Goal: Task Accomplishment & Management: Use online tool/utility

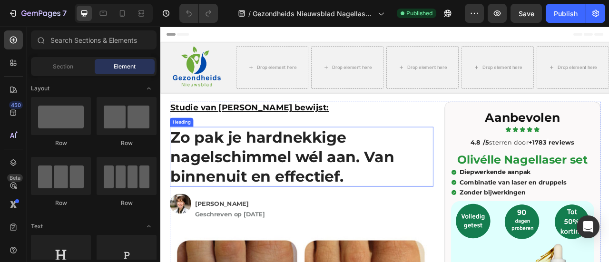
click at [316, 191] on h1 "Zo pak je hardnekkige nagelschimmel wél aan. Van binnenuit en effectief." at bounding box center [339, 192] width 335 height 76
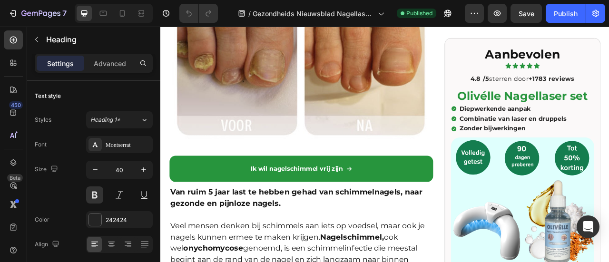
scroll to position [381, 0]
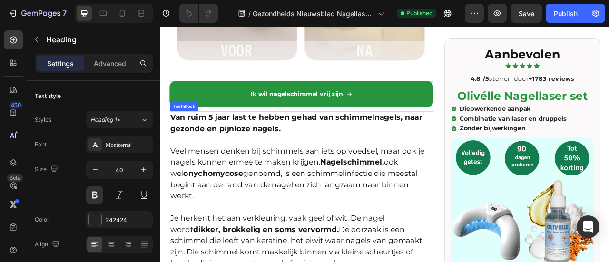
click at [316, 191] on p "Veel mensen denken bij schimmels aan iets op voedsel, maar ook je nagels kunnen…" at bounding box center [339, 212] width 333 height 71
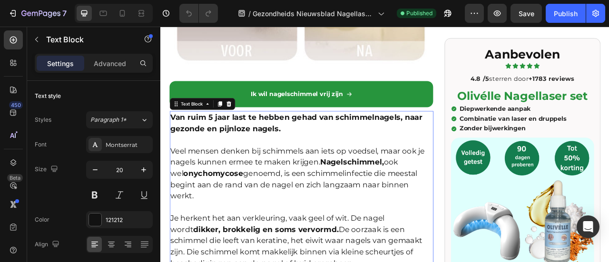
click at [316, 191] on p "Veel mensen denken bij schimmels aan iets op voedsel, maar ook je nagels kunnen…" at bounding box center [339, 212] width 333 height 71
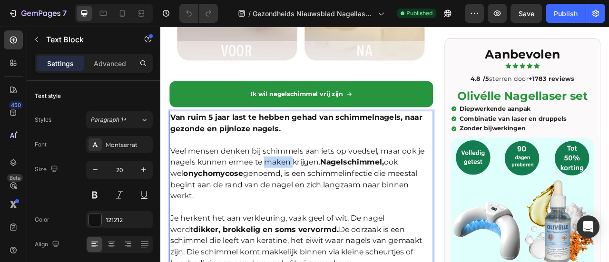
click at [316, 191] on p "Veel mensen denken bij schimmels aan iets op voedsel, maar ook je nagels kunnen…" at bounding box center [339, 212] width 333 height 71
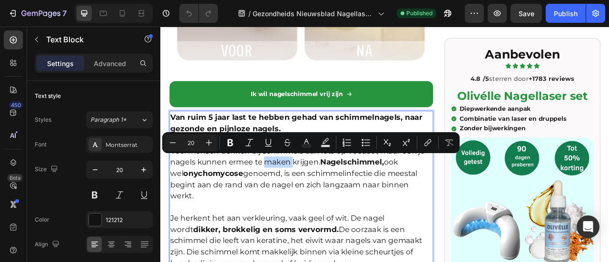
click at [316, 191] on p "Veel mensen denken bij schimmels aan iets op voedsel, maar ook je nagels kunnen…" at bounding box center [339, 212] width 333 height 71
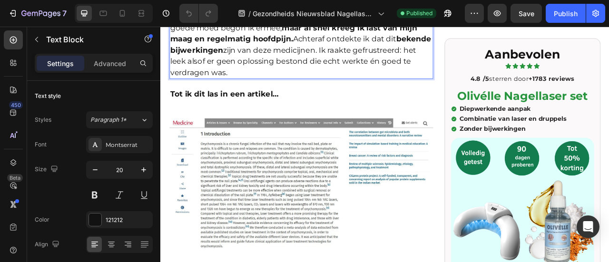
scroll to position [1522, 0]
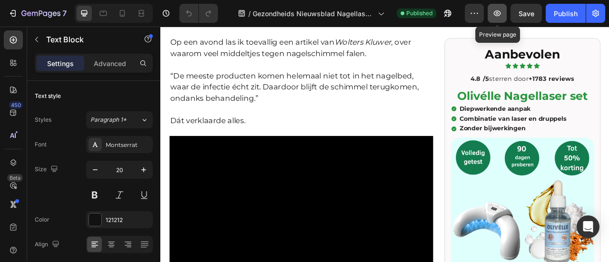
click at [491, 10] on button "button" at bounding box center [497, 13] width 19 height 19
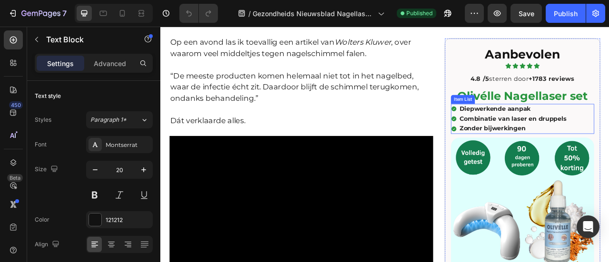
click at [608, 142] on p "Combinatie van laser en druppels" at bounding box center [608, 144] width 136 height 10
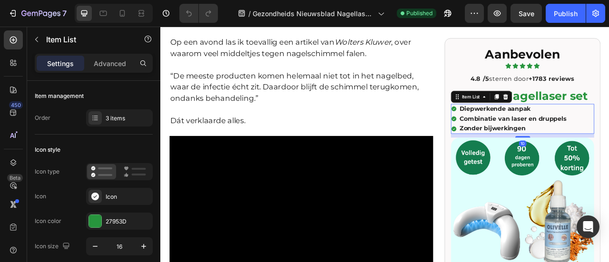
click at [608, 141] on p "Combinatie van laser en druppels" at bounding box center [608, 144] width 136 height 10
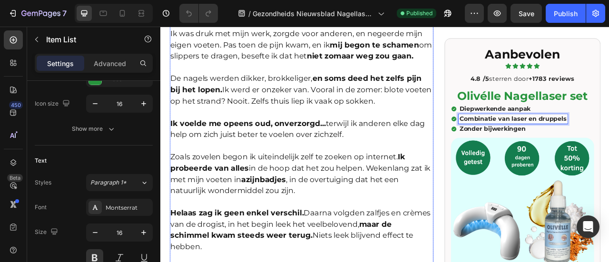
scroll to position [809, 0]
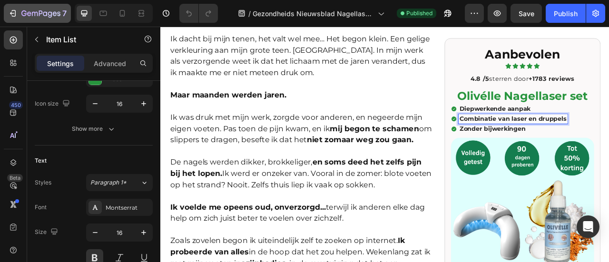
click at [24, 5] on button "7" at bounding box center [37, 13] width 67 height 19
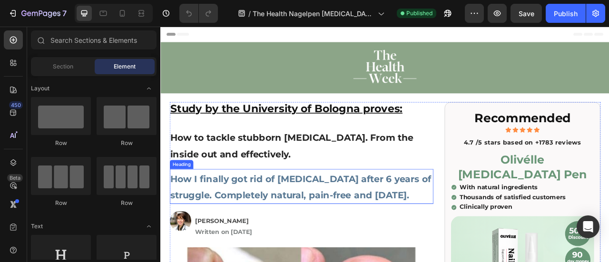
click at [263, 252] on h1 "How I finally got rid of nail fungus after 6 years of struggle. Completely natu…" at bounding box center [339, 230] width 335 height 44
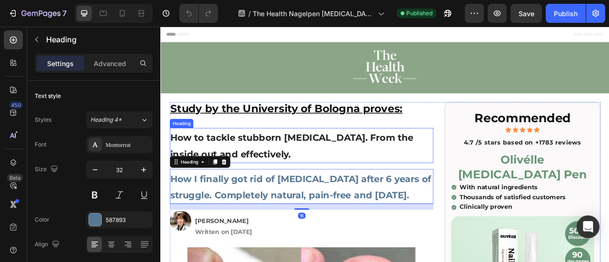
click at [232, 167] on strong "How to tackle stubborn nail fungus. From the inside out and effectively." at bounding box center [327, 178] width 309 height 35
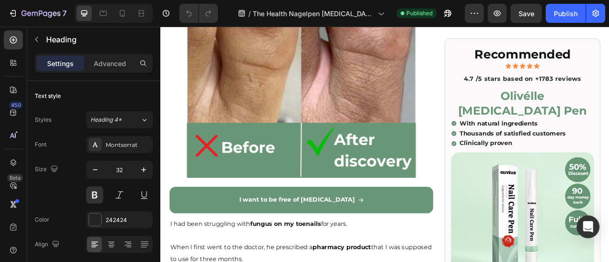
scroll to position [428, 0]
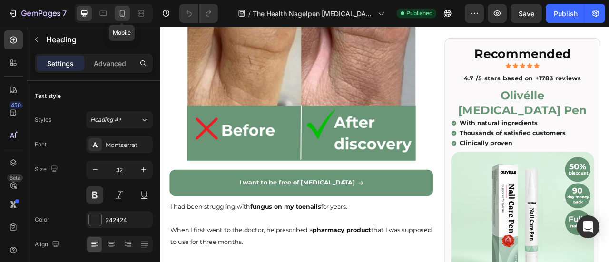
click at [116, 18] on div at bounding box center [122, 13] width 15 height 15
type input "29"
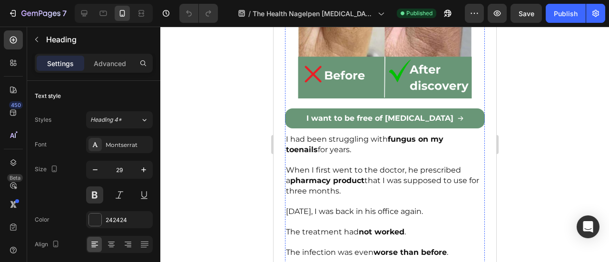
scroll to position [534, 0]
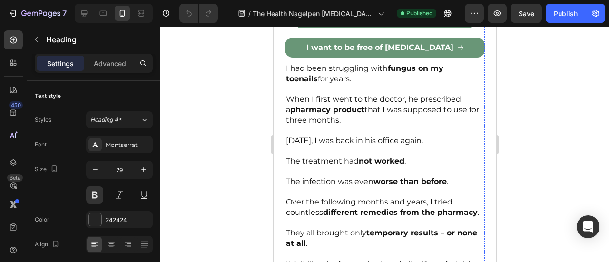
click at [387, 136] on span "Three months later, I was back in his office again." at bounding box center [353, 140] width 137 height 9
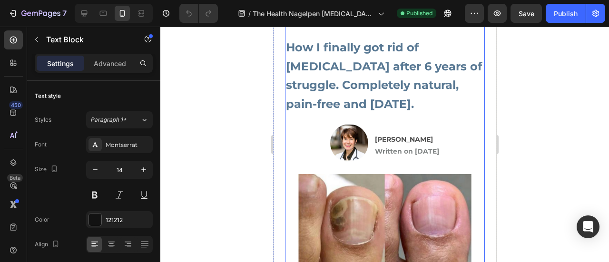
scroll to position [0, 0]
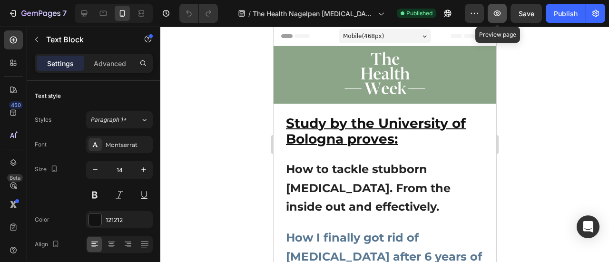
click at [496, 15] on icon "button" at bounding box center [497, 14] width 10 height 10
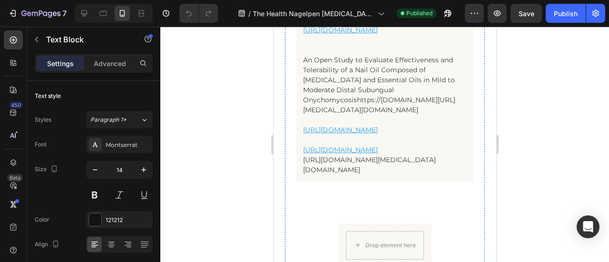
scroll to position [7231, 0]
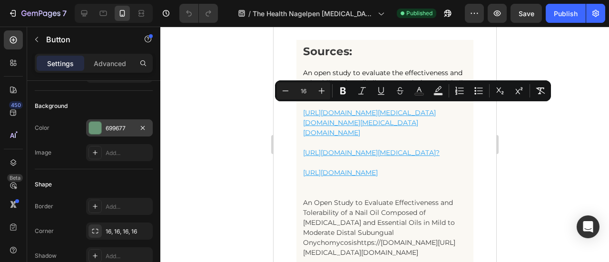
scroll to position [0, 0]
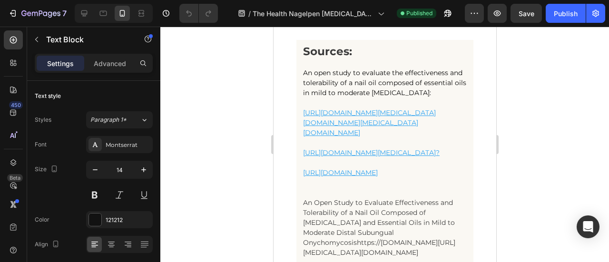
click at [112, 142] on div "Montserrat" at bounding box center [128, 145] width 45 height 9
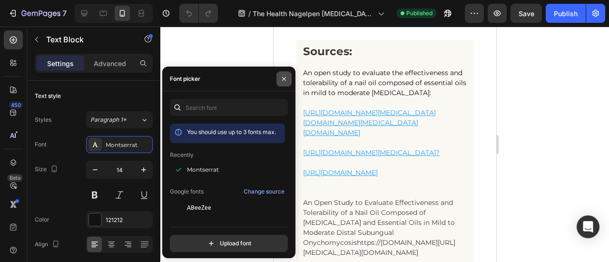
click at [284, 81] on icon "button" at bounding box center [284, 79] width 8 height 8
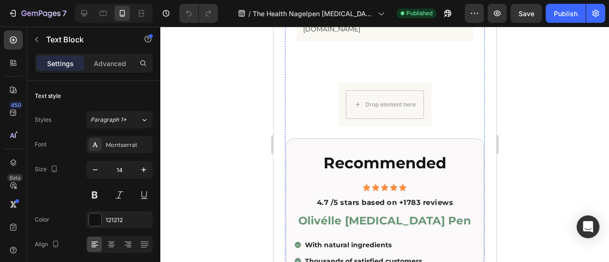
scroll to position [7611, 0]
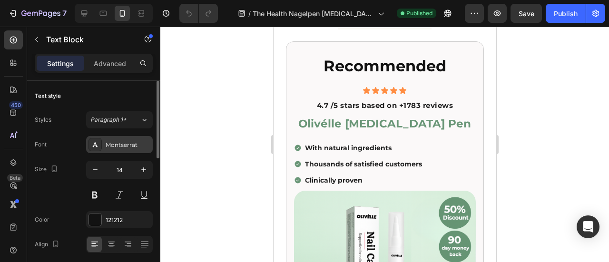
click at [117, 141] on div "Montserrat" at bounding box center [128, 145] width 45 height 9
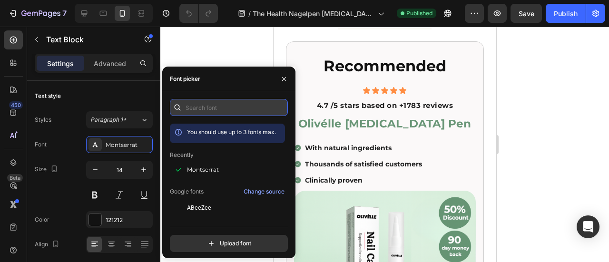
click at [195, 107] on input "text" at bounding box center [229, 107] width 118 height 17
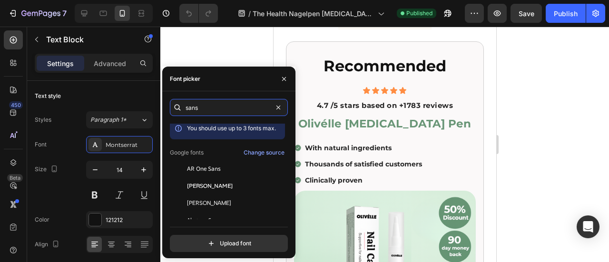
scroll to position [0, 0]
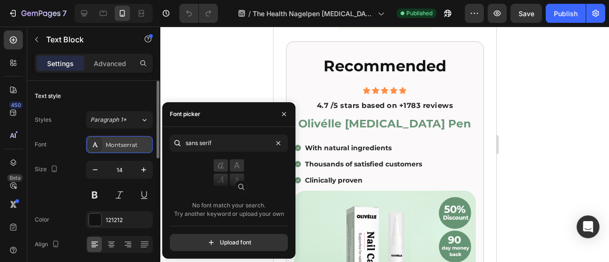
click at [97, 144] on icon at bounding box center [95, 145] width 8 height 8
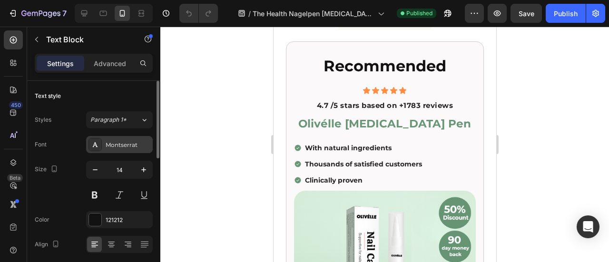
click at [97, 144] on icon at bounding box center [95, 145] width 8 height 8
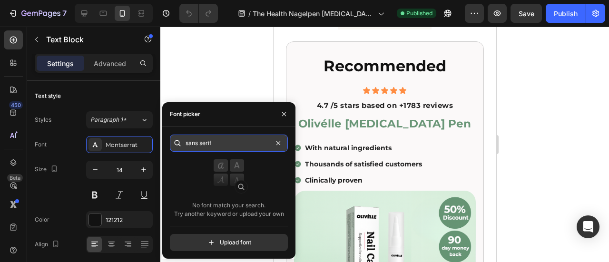
click at [223, 145] on input "sans serif" at bounding box center [229, 143] width 118 height 17
click at [221, 145] on input "sans serif" at bounding box center [229, 143] width 118 height 17
click at [188, 142] on input "sans serif" at bounding box center [229, 143] width 118 height 17
click at [215, 141] on input "sans serif" at bounding box center [229, 143] width 118 height 17
click at [214, 142] on input "sans serif" at bounding box center [229, 143] width 118 height 17
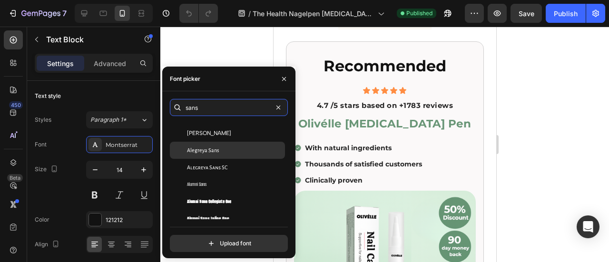
scroll to position [95, 0]
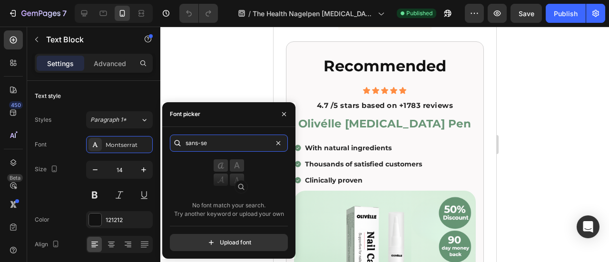
type input "sans-ser"
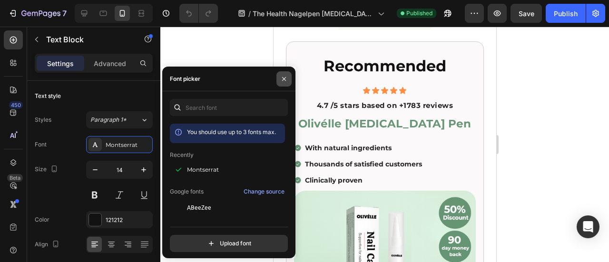
click at [284, 78] on icon "button" at bounding box center [284, 79] width 4 height 4
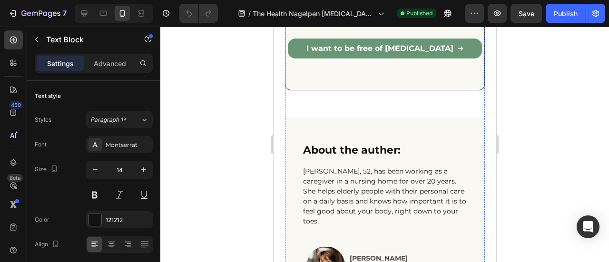
scroll to position [6993, 0]
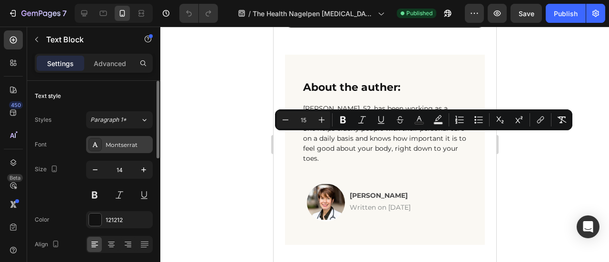
click at [123, 143] on div "Montserrat" at bounding box center [128, 145] width 45 height 9
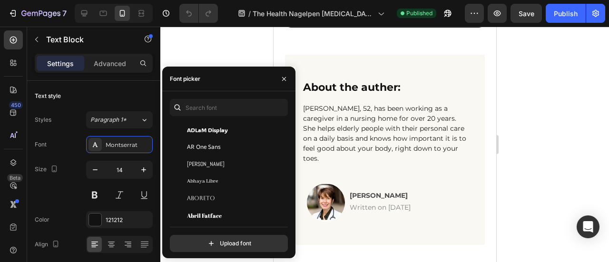
scroll to position [143, 0]
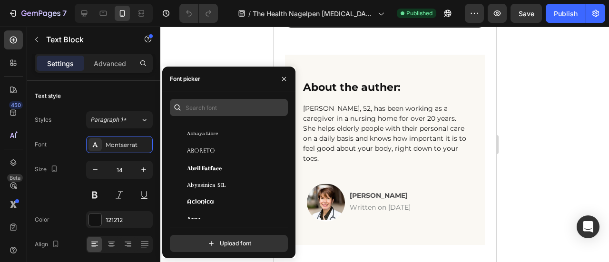
click at [217, 98] on div "You should use up to 3 fonts max. Recently Montserrat Google fonts Change sourc…" at bounding box center [228, 174] width 133 height 167
click at [217, 103] on input "text" at bounding box center [229, 107] width 118 height 17
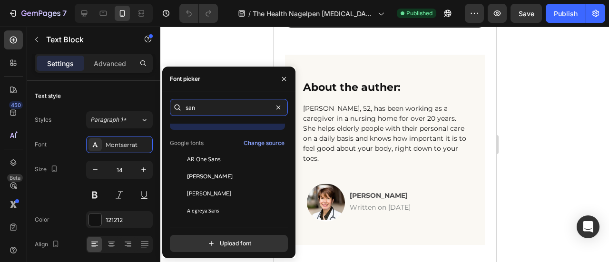
scroll to position [0, 0]
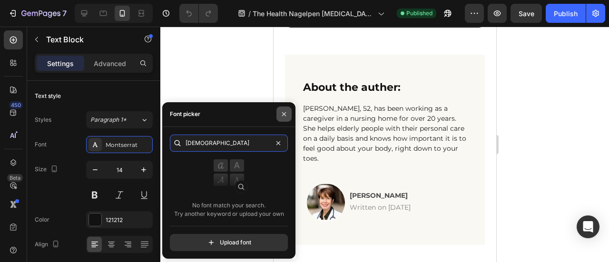
type input "sanssssssss"
click at [281, 111] on icon "button" at bounding box center [284, 114] width 8 height 8
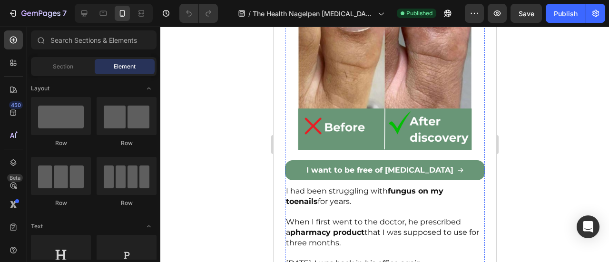
scroll to position [476, 0]
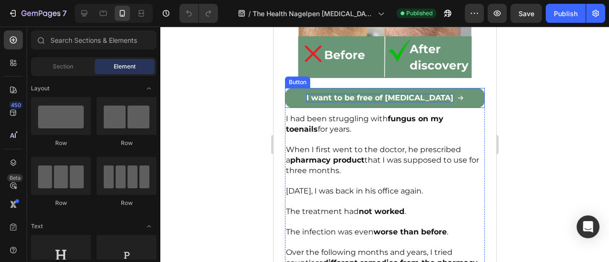
click at [367, 93] on span "I want to be free of [MEDICAL_DATA]" at bounding box center [379, 97] width 147 height 9
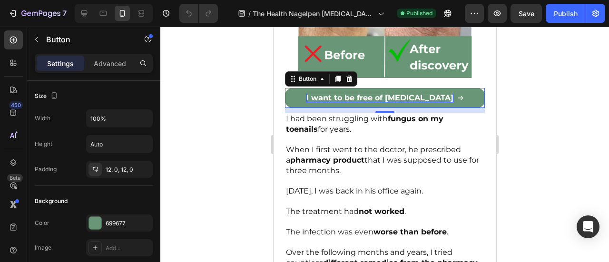
click at [367, 93] on span "I want to be free of [MEDICAL_DATA]" at bounding box center [379, 97] width 147 height 9
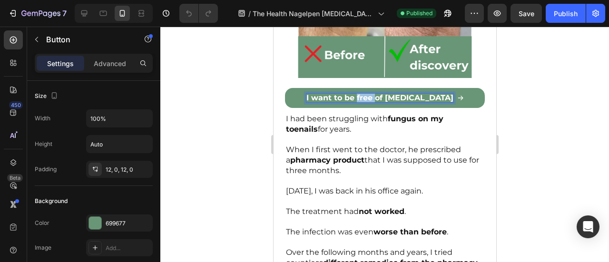
click at [367, 93] on span "I want to be free of [MEDICAL_DATA]" at bounding box center [379, 97] width 147 height 9
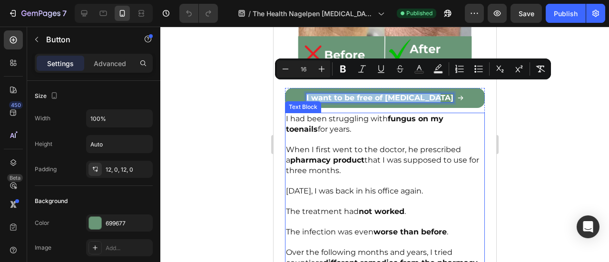
click at [415, 114] on strong "fungus on my toenails" at bounding box center [363, 124] width 157 height 20
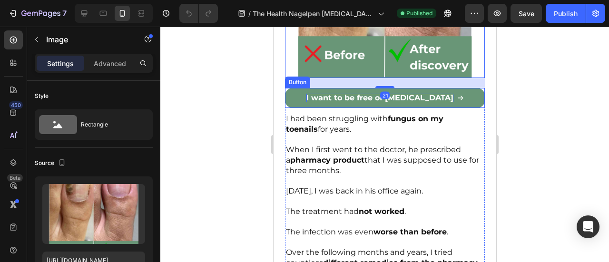
click at [352, 93] on span "I want to be free of [MEDICAL_DATA]" at bounding box center [379, 97] width 147 height 9
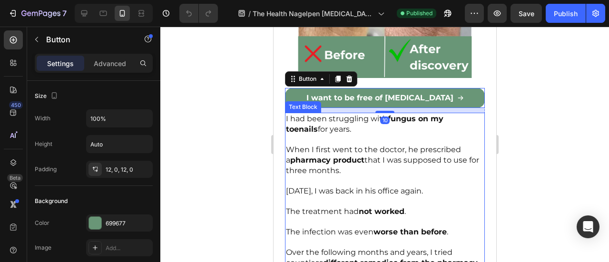
click at [355, 145] on span "When I first went to the doctor, he prescribed a pharmacy product that I was su…" at bounding box center [381, 160] width 193 height 30
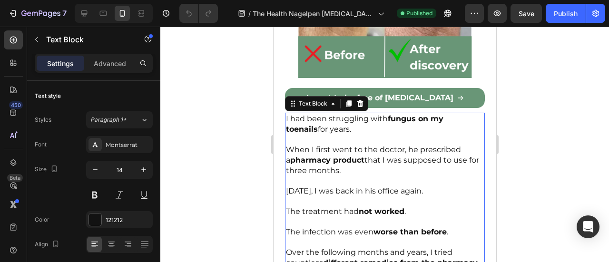
click at [223, 122] on div at bounding box center [384, 144] width 449 height 235
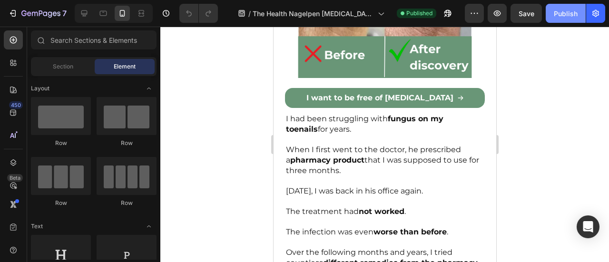
click at [556, 12] on div "Publish" at bounding box center [566, 14] width 24 height 10
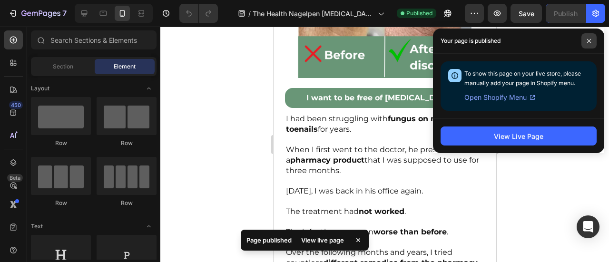
click at [592, 39] on span at bounding box center [588, 40] width 15 height 15
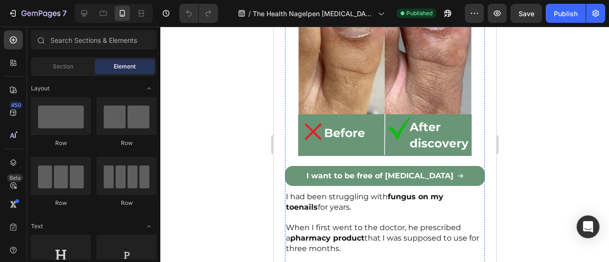
scroll to position [398, 0]
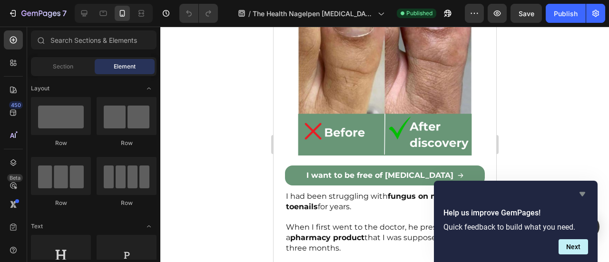
click at [585, 192] on icon "Hide survey" at bounding box center [582, 193] width 11 height 11
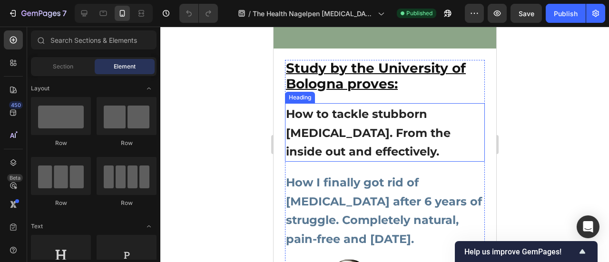
scroll to position [143, 0]
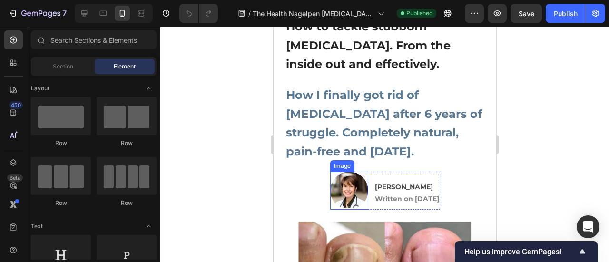
click at [351, 128] on strong "How I finally got rid of [MEDICAL_DATA] after 6 years of struggle. Completely n…" at bounding box center [383, 123] width 196 height 70
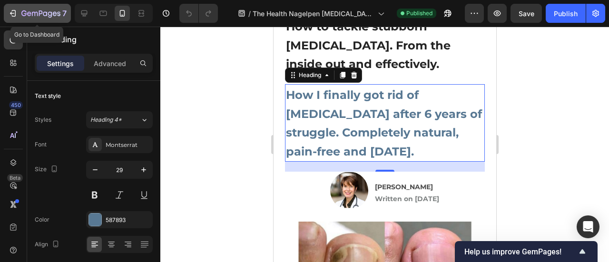
click at [5, 13] on button "7" at bounding box center [37, 13] width 67 height 19
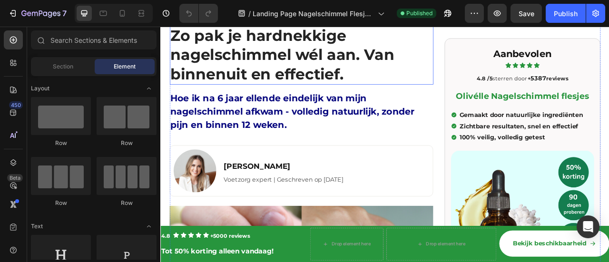
scroll to position [143, 0]
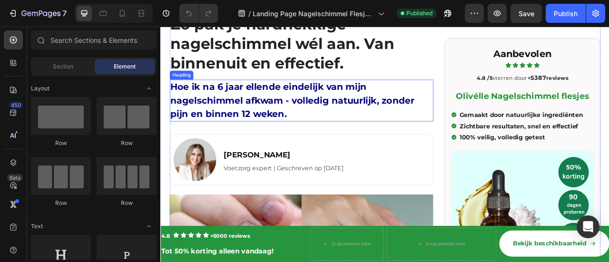
click at [285, 121] on strong "Hoe ik na 6 jaar ellende eindelijk van mijn nagelschimmel afkwam - volledig nat…" at bounding box center [328, 120] width 311 height 48
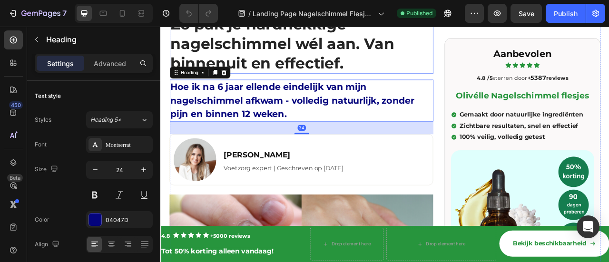
click at [277, 63] on strong "Zo pak je hardnekkige nagelschimmel wél aan. Van binnenuit en effectief." at bounding box center [315, 47] width 285 height 73
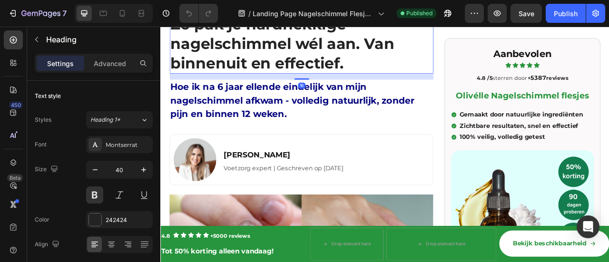
click at [281, 93] on div "16" at bounding box center [339, 90] width 335 height 8
click at [280, 116] on strong "Hoe ik na 6 jaar ellende eindelijk van mijn nagelschimmel afkwam - volledig nat…" at bounding box center [328, 120] width 311 height 48
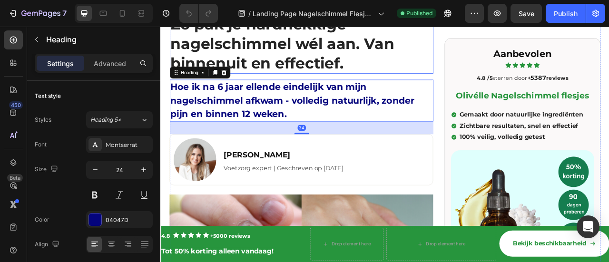
click at [275, 59] on strong "Zo pak je hardnekkige nagelschimmel wél aan. Van binnenuit en effectief." at bounding box center [315, 47] width 285 height 73
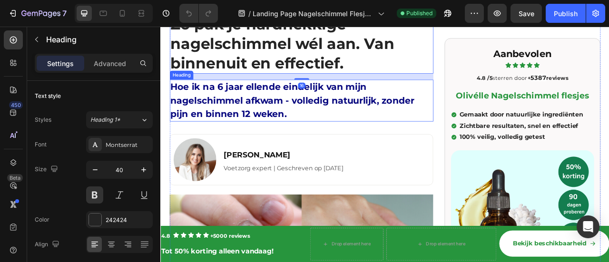
click at [281, 110] on h1 "Hoe ik na 6 jaar ellende eindelijk van mijn nagelschimmel afkwam - volledig nat…" at bounding box center [339, 120] width 335 height 53
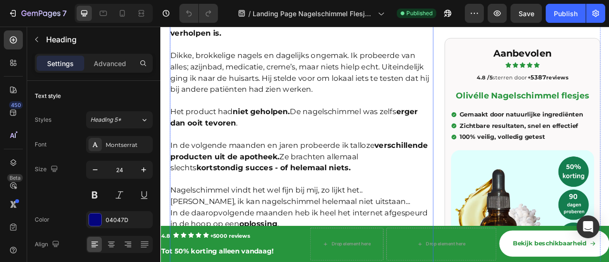
click at [285, 122] on p at bounding box center [339, 120] width 333 height 14
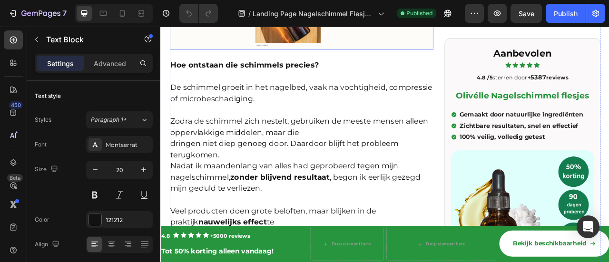
scroll to position [1142, 0]
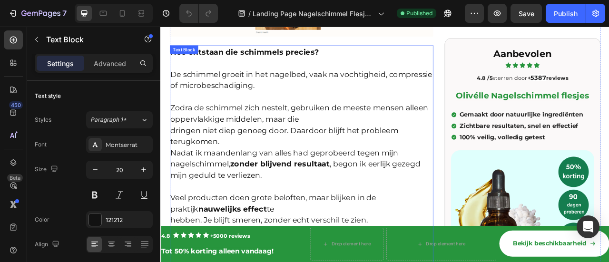
click at [285, 123] on p "Zodra de schimmel zich nestelt, gebruiken de meeste mensen alleen oppervlakkige…" at bounding box center [339, 137] width 333 height 29
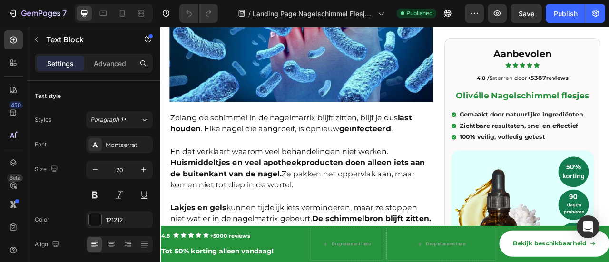
scroll to position [1998, 0]
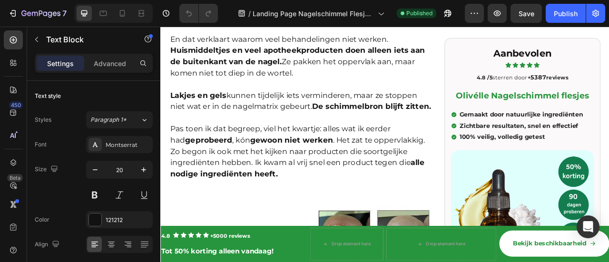
click at [285, 121] on p "Lakjes en gels kunnen tijdelijk iets verminderen, maar ze stoppen niet wat er i…" at bounding box center [339, 121] width 333 height 29
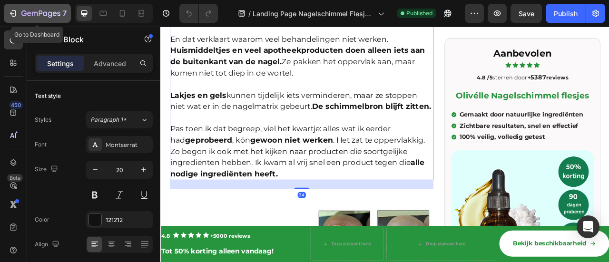
click at [20, 10] on div "7" at bounding box center [37, 13] width 59 height 11
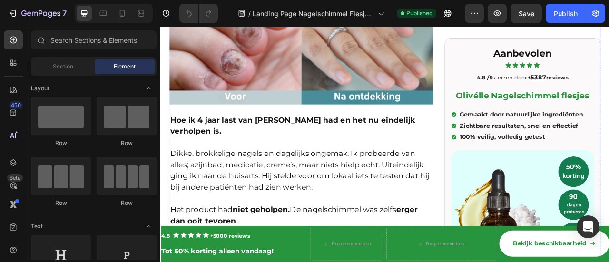
scroll to position [476, 0]
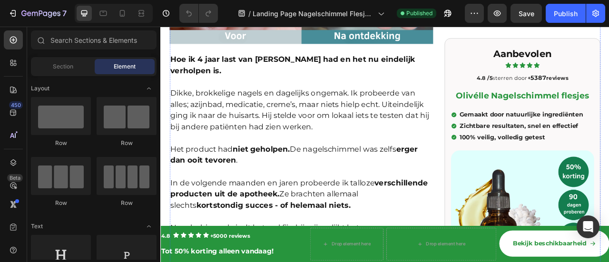
click at [353, 175] on p "Het product had niet geholpen. De nagelschimmel was zelfs erger dan ooit tevore…" at bounding box center [339, 189] width 333 height 29
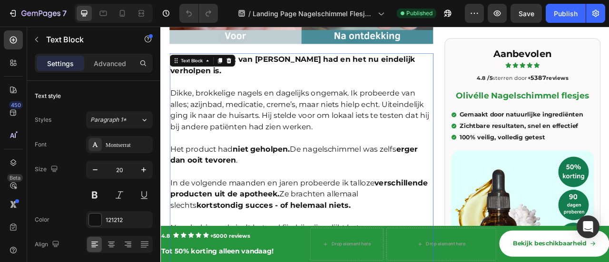
click at [353, 175] on p "Het product had niet geholpen. De nagelschimmel was zelfs erger dan ooit tevore…" at bounding box center [339, 189] width 333 height 29
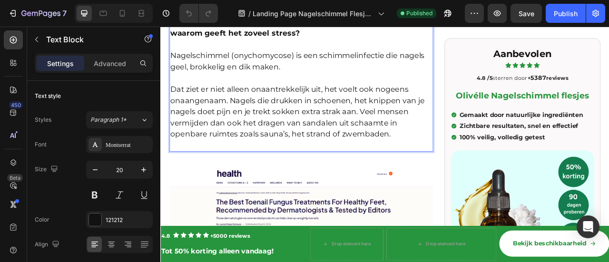
scroll to position [618, 0]
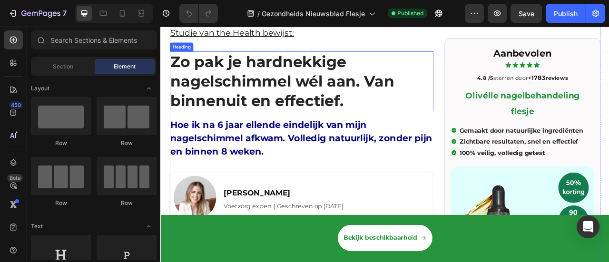
scroll to position [95, 0]
click at [333, 103] on strong "Zo pak je hardnekkige nagelschimmel wél aan. Van binnenuit en effectief." at bounding box center [315, 95] width 285 height 73
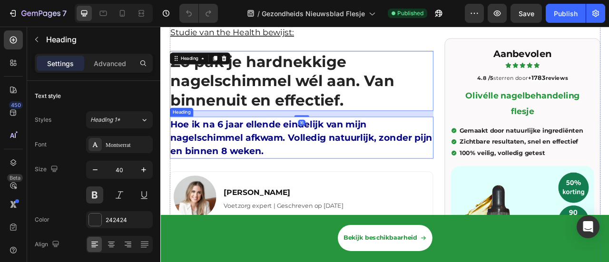
click at [253, 173] on strong "Hoe ik na 6 jaar ellende eindelijk van mijn nagelschimmel afkwam. Volledig natu…" at bounding box center [339, 168] width 333 height 48
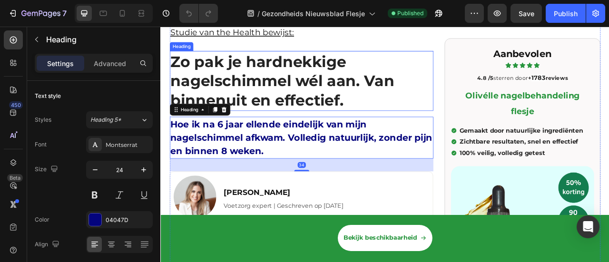
click at [248, 86] on strong "Zo pak je hardnekkige nagelschimmel wél aan. Van binnenuit en effectief." at bounding box center [315, 95] width 285 height 73
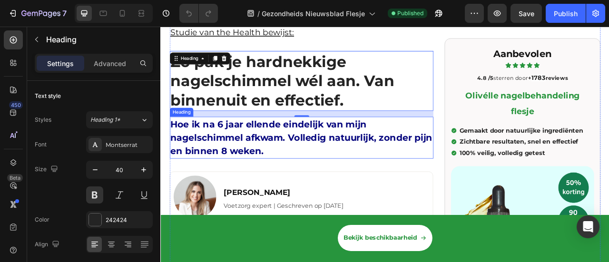
click at [294, 169] on strong "Hoe ik na 6 jaar ellende eindelijk van mijn nagelschimmel afkwam. Volledig natu…" at bounding box center [339, 168] width 333 height 48
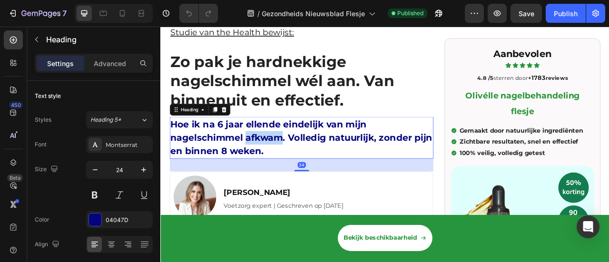
click at [294, 168] on strong "Hoe ik na 6 jaar ellende eindelijk van mijn nagelschimmel afkwam. Volledig natu…" at bounding box center [339, 168] width 333 height 48
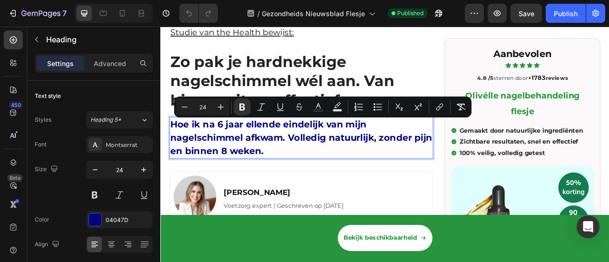
drag, startPoint x: 322, startPoint y: 176, endPoint x: 238, endPoint y: 156, distance: 86.2
drag, startPoint x: 238, startPoint y: 156, endPoint x: 226, endPoint y: 163, distance: 13.7
click at [227, 163] on strong "Hoe ik na 6 jaar ellende eindelijk van mijn nagelschimmel afkwam. Volledig natu…" at bounding box center [339, 168] width 333 height 48
click at [371, 186] on p "Hoe ik na 6 jaar ellende eindelijk van mijn nagelschimmel afkwam. Volledig natu…" at bounding box center [339, 167] width 333 height 51
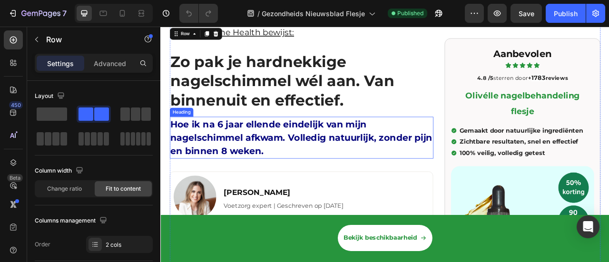
click at [244, 163] on strong "Hoe ik na 6 jaar ellende eindelijk van mijn nagelschimmel afkwam. Volledig natu…" at bounding box center [339, 168] width 333 height 48
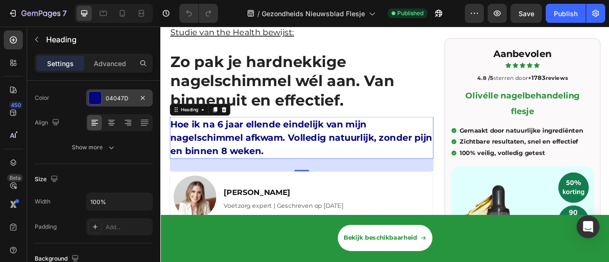
scroll to position [0, 0]
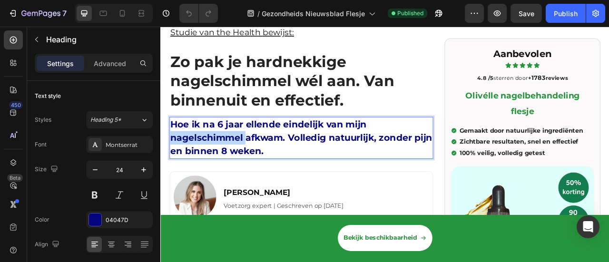
click at [262, 172] on strong "Hoe ik na 6 jaar ellende eindelijk van mijn nagelschimmel afkwam. Volledig natu…" at bounding box center [339, 168] width 333 height 48
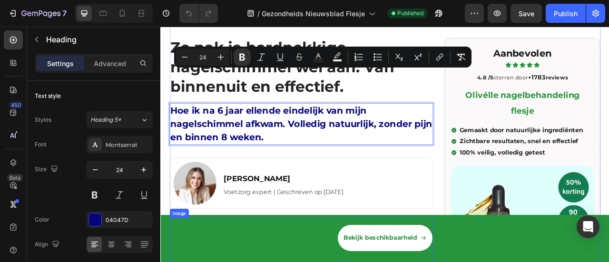
scroll to position [95, 0]
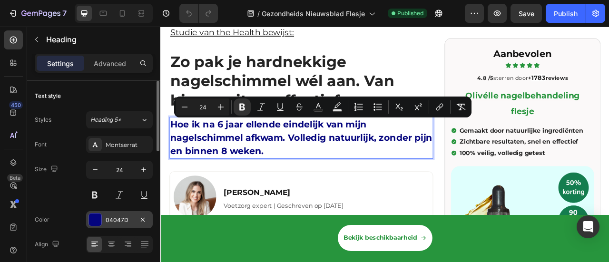
click at [127, 216] on div "04047D" at bounding box center [120, 220] width 28 height 9
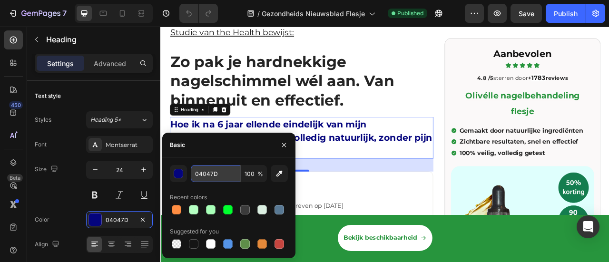
click at [201, 177] on input "04047D" at bounding box center [215, 173] width 49 height 17
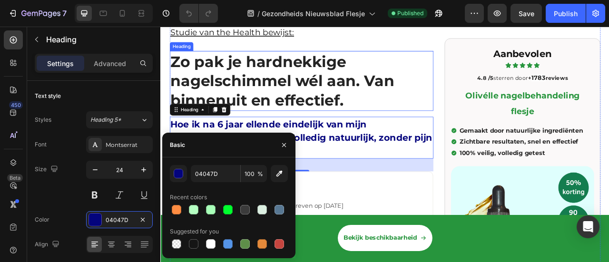
click at [268, 90] on strong "Zo pak je hardnekkige nagelschimmel wél aan. Van binnenuit en effectief." at bounding box center [315, 95] width 285 height 73
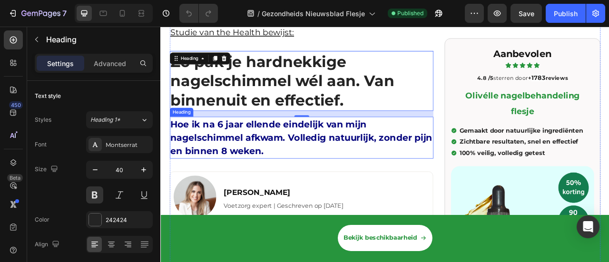
scroll to position [0, 0]
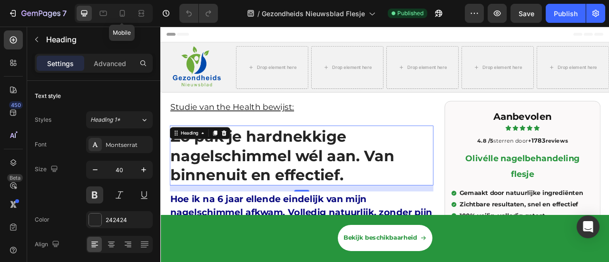
drag, startPoint x: 117, startPoint y: 13, endPoint x: 127, endPoint y: 26, distance: 16.6
click at [117, 13] on div at bounding box center [122, 13] width 15 height 15
type input "24"
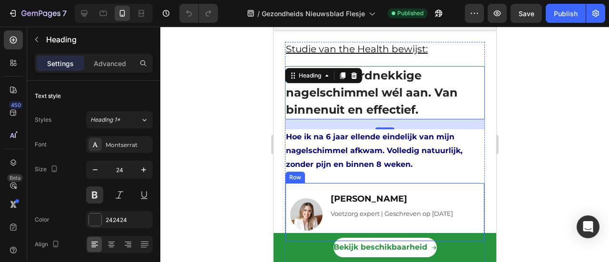
scroll to position [190, 0]
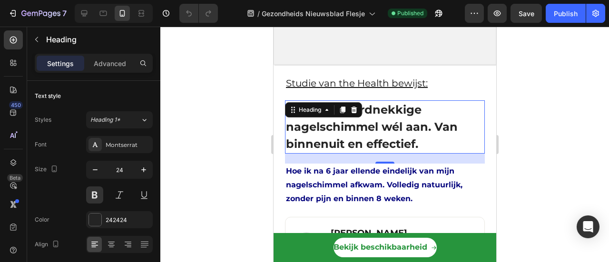
click at [387, 135] on h1 "Zo pak je hardnekkige nagelschimmel wél aan. Van binnenuit en effectief." at bounding box center [384, 126] width 200 height 53
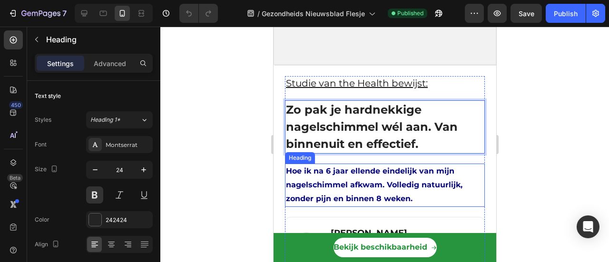
click at [411, 191] on p "⁠⁠⁠⁠⁠⁠⁠ Hoe ik na 6 jaar ellende eindelijk van mijn nagelschimmel afkwam. Volle…" at bounding box center [384, 185] width 198 height 41
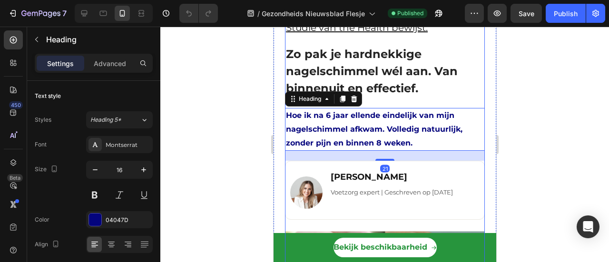
click at [403, 95] on strong "Zo pak je hardnekkige nagelschimmel wél aan. Van binnenuit en effectief." at bounding box center [371, 71] width 172 height 48
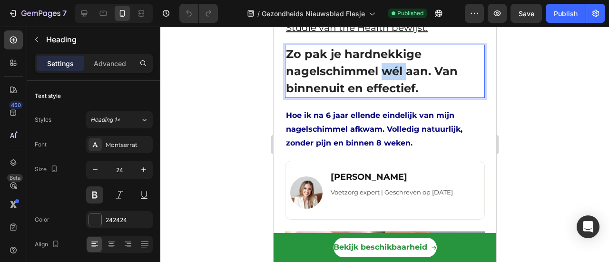
click at [386, 95] on strong "Zo pak je hardnekkige nagelschimmel wél aan. Van binnenuit en effectief." at bounding box center [371, 71] width 172 height 48
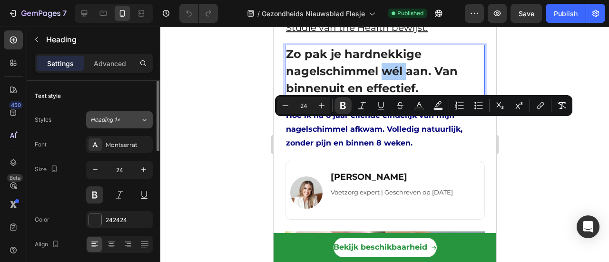
click at [114, 121] on span "Heading 1*" at bounding box center [105, 120] width 30 height 9
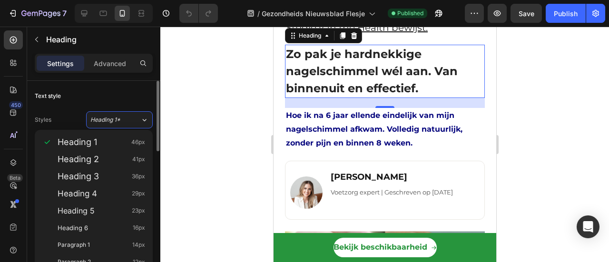
click at [101, 98] on div "Text style" at bounding box center [94, 95] width 118 height 15
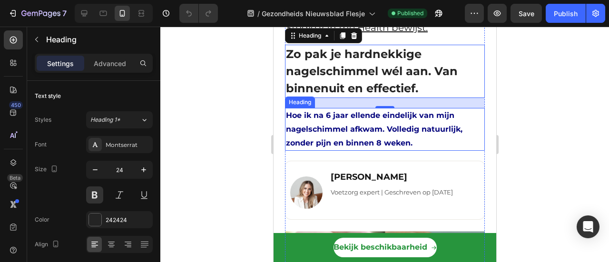
click at [333, 150] on p "⁠⁠⁠⁠⁠⁠⁠ Hoe ik na 6 jaar ellende eindelijk van mijn nagelschimmel afkwam. Volle…" at bounding box center [384, 129] width 198 height 41
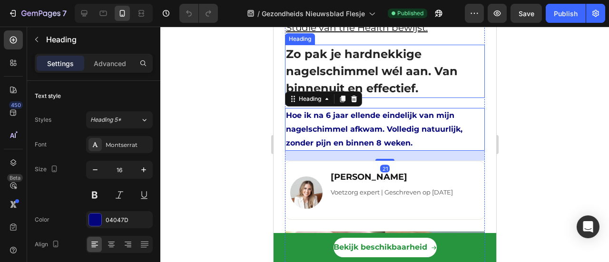
click at [327, 97] on p "⁠⁠⁠⁠⁠⁠⁠ Zo pak je hardnekkige nagelschimmel wél aan. Van binnenuit en effectief." at bounding box center [384, 71] width 198 height 51
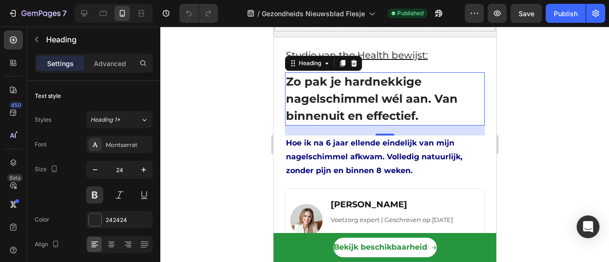
scroll to position [143, 0]
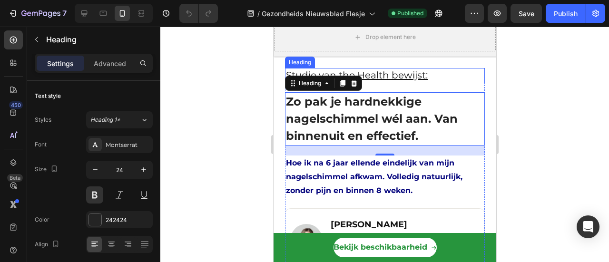
click at [383, 82] on h1 "Studie van the Health bewijst:" at bounding box center [384, 75] width 200 height 14
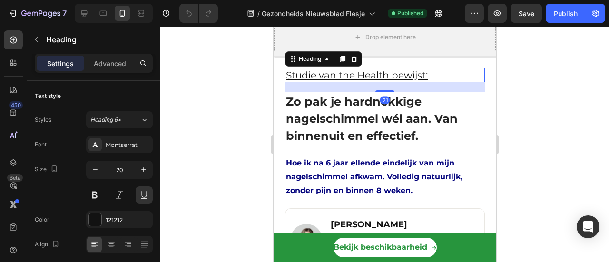
click at [383, 82] on h1 "Studie van the Health bewijst:" at bounding box center [384, 75] width 200 height 14
click at [383, 81] on p "Studie van the Health bewijst:" at bounding box center [384, 75] width 198 height 12
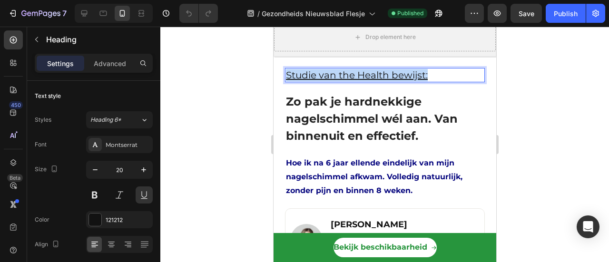
click at [383, 81] on p "Studie van the Health bewijst:" at bounding box center [384, 75] width 198 height 12
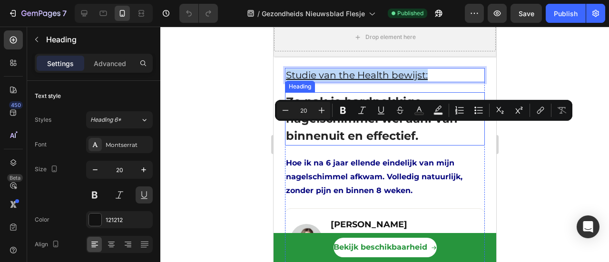
click at [328, 143] on strong "Zo pak je hardnekkige nagelschimmel wél aan. Van binnenuit en effectief." at bounding box center [371, 119] width 172 height 48
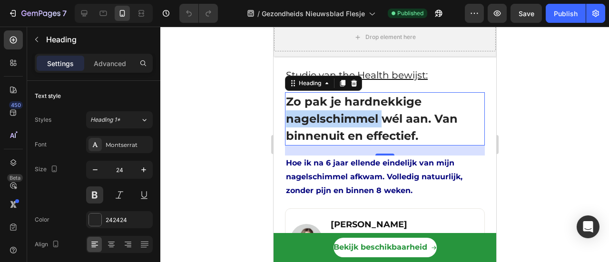
click at [316, 143] on strong "Zo pak je hardnekkige nagelschimmel wél aan. Van binnenuit en effectief." at bounding box center [371, 119] width 172 height 48
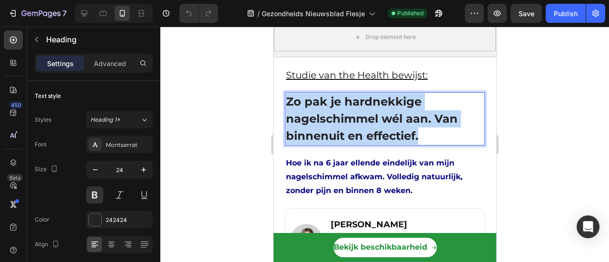
click at [316, 143] on strong "Zo pak je hardnekkige nagelschimmel wél aan. Van binnenuit en effectief." at bounding box center [371, 119] width 172 height 48
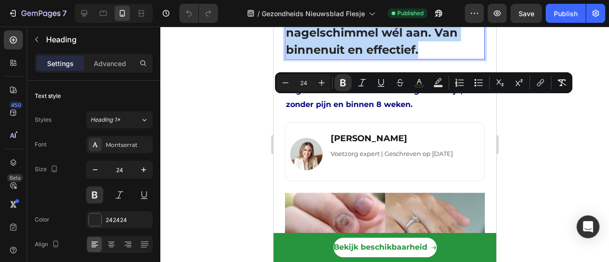
scroll to position [238, 0]
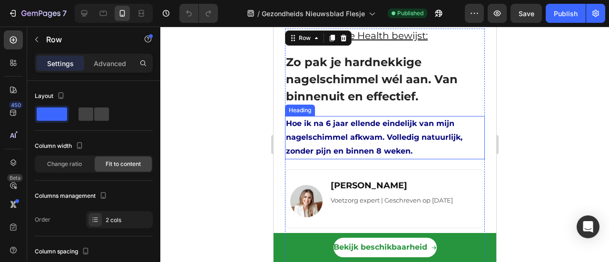
click at [338, 133] on strong "Hoe ik na 6 jaar ellende eindelijk van mijn nagelschimmel afkwam. Volledig natu…" at bounding box center [373, 137] width 176 height 37
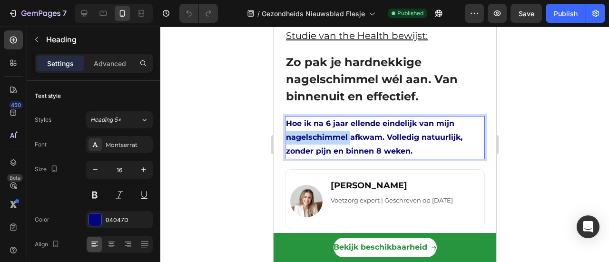
click at [340, 139] on strong "Hoe ik na 6 jaar ellende eindelijk van mijn nagelschimmel afkwam. Volledig natu…" at bounding box center [373, 137] width 176 height 37
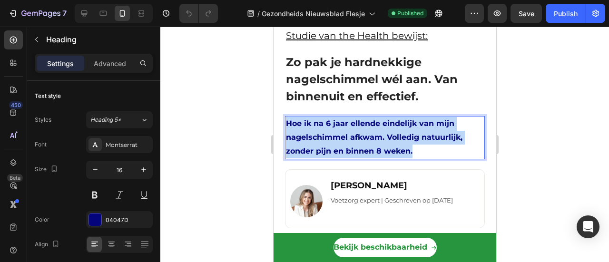
click at [340, 139] on strong "Hoe ik na 6 jaar ellende eindelijk van mijn nagelschimmel afkwam. Volledig natu…" at bounding box center [373, 137] width 176 height 37
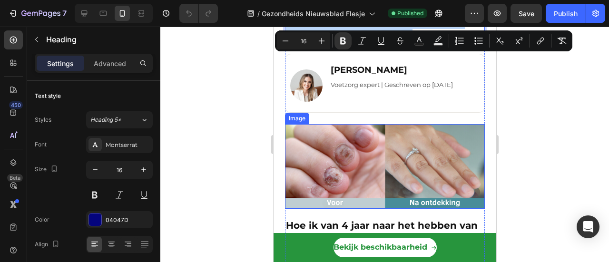
scroll to position [333, 0]
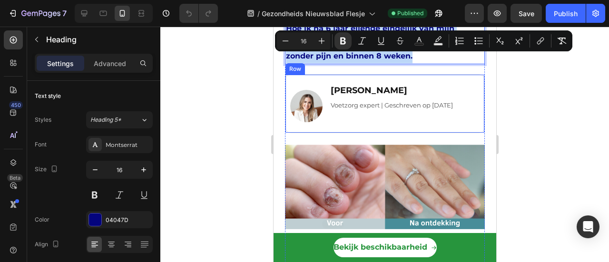
click at [347, 101] on p "Voetzorg expert | Geschreven op 28 april 2024" at bounding box center [406, 105] width 153 height 11
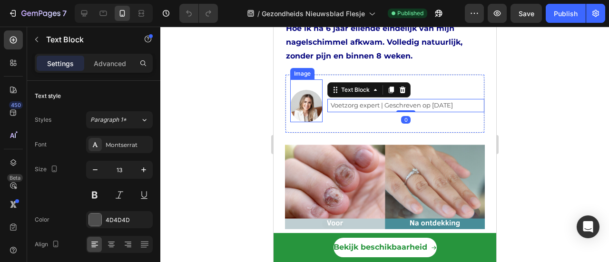
click at [314, 108] on img at bounding box center [306, 106] width 32 height 32
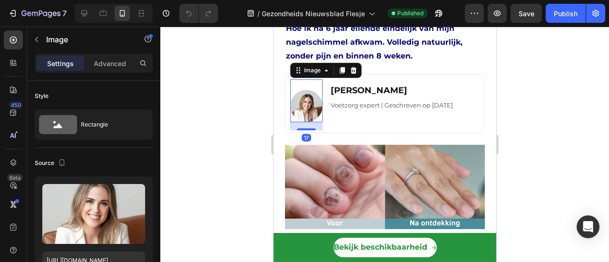
click at [367, 121] on div "Ria Kortbeek Text Block Voetzorg expert | Geschreven op 28 april 2024 Text Bloc…" at bounding box center [403, 104] width 162 height 51
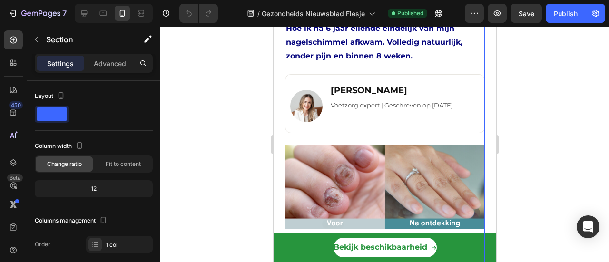
scroll to position [523, 0]
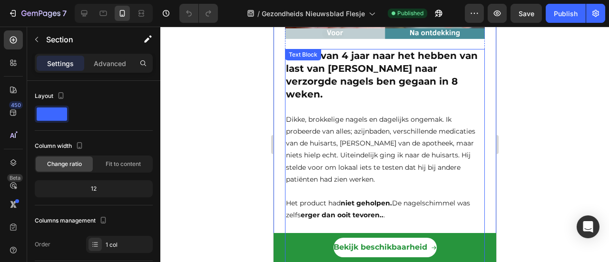
click at [367, 131] on p "Dikke, brokkelige nagels en dagelijks ongemak. Ik probeerde van alles; azijnbad…" at bounding box center [384, 150] width 198 height 72
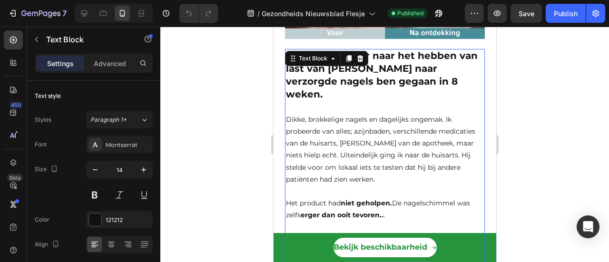
click at [367, 129] on p "Dikke, brokkelige nagels en dagelijks ongemak. Ik probeerde van alles; azijnbad…" at bounding box center [384, 150] width 198 height 72
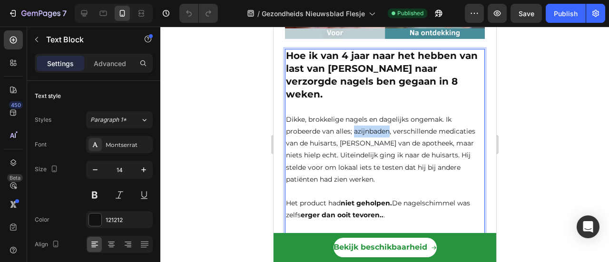
click at [367, 129] on p "Dikke, brokkelige nagels en dagelijks ongemak. Ik probeerde van alles; azijnbad…" at bounding box center [384, 150] width 198 height 72
click at [349, 155] on p "Dikke, brokkelige nagels en dagelijks ongemak. Ik probeerde van alles; azijnbad…" at bounding box center [384, 150] width 198 height 72
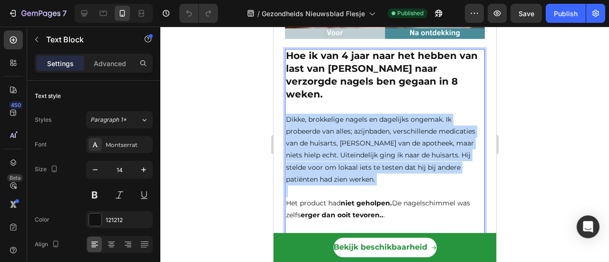
click at [349, 155] on p "Dikke, brokkelige nagels en dagelijks ongemak. Ik probeerde van alles; azijnbad…" at bounding box center [384, 150] width 198 height 72
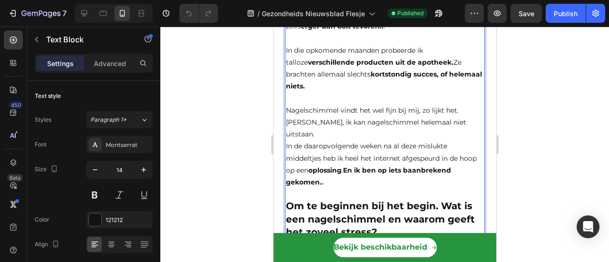
scroll to position [809, 0]
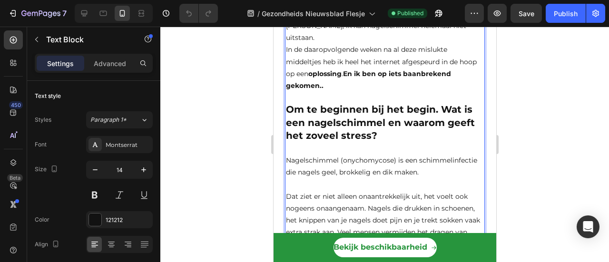
click at [349, 179] on p "Dat ziet er niet alleen onaantrekkelijk uit, het voelt ook nogeens onaangenaam.…" at bounding box center [384, 221] width 198 height 84
click at [348, 179] on p "⁠⁠⁠⁠⁠⁠⁠ Dat ziet er niet alleen onaantrekkelijk uit, het voelt ook nogeens onaa…" at bounding box center [384, 221] width 198 height 84
click at [347, 179] on p "Dat ziet er niet alleen onaantrekkelijk uit, het voelt ook nogeens onaangenaam.…" at bounding box center [384, 221] width 198 height 84
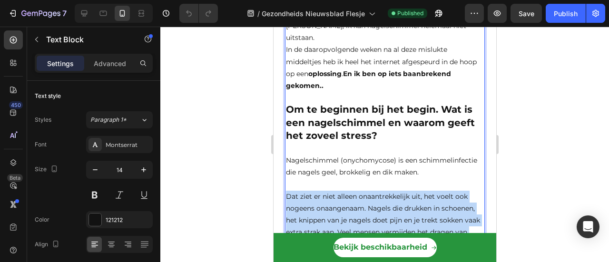
click at [347, 179] on p "Dat ziet er niet alleen onaantrekkelijk uit, het voelt ook nogeens onaangenaam.…" at bounding box center [384, 221] width 198 height 84
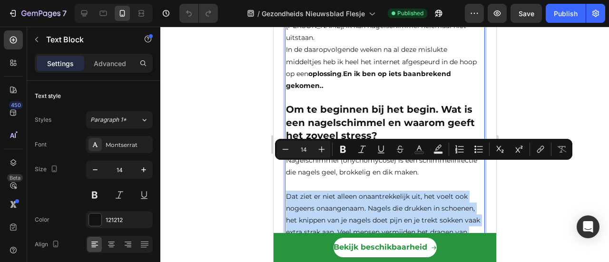
click at [347, 179] on p "Dat ziet er niet alleen onaantrekkelijk uit, het voelt ook nogeens onaangenaam.…" at bounding box center [384, 221] width 198 height 84
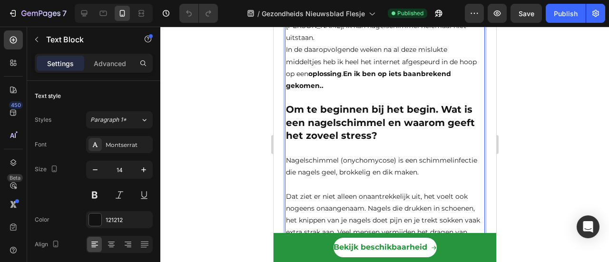
click at [320, 109] on strong "Om te beginnen bij het begin. Wat is een nagelschimmel en waarom geeft het zove…" at bounding box center [379, 122] width 189 height 37
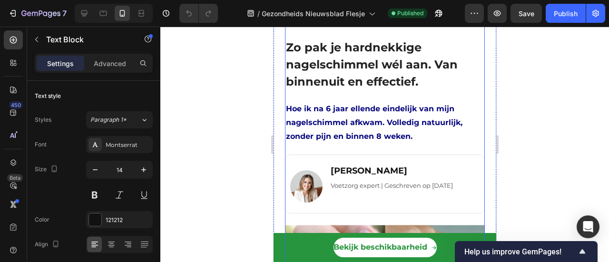
scroll to position [238, 0]
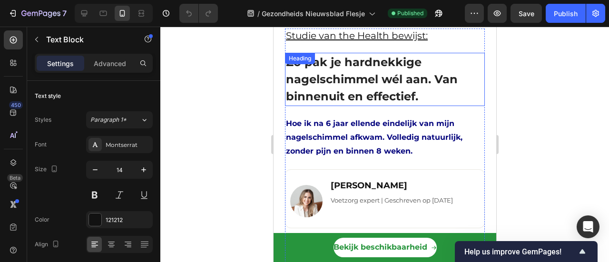
click at [319, 77] on strong "Zo pak je hardnekkige nagelschimmel wél aan. Van binnenuit en effectief." at bounding box center [371, 79] width 172 height 48
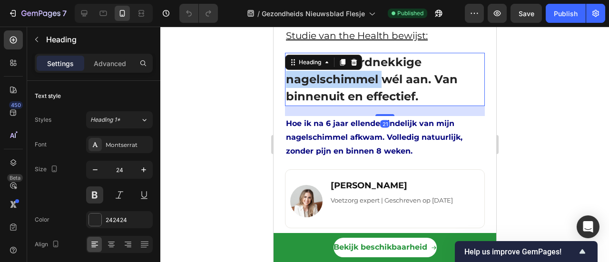
click at [306, 81] on strong "Zo pak je hardnekkige nagelschimmel wél aan. Van binnenuit en effectief." at bounding box center [371, 79] width 172 height 48
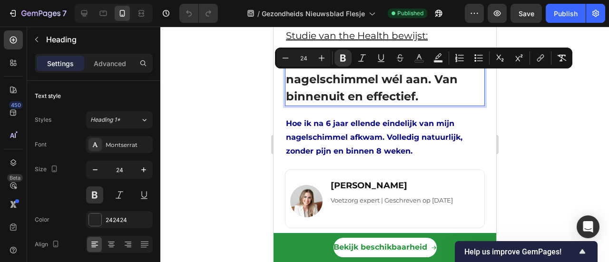
click at [312, 90] on strong "Zo pak je hardnekkige nagelschimmel wél aan. Van binnenuit en effectief." at bounding box center [371, 79] width 172 height 48
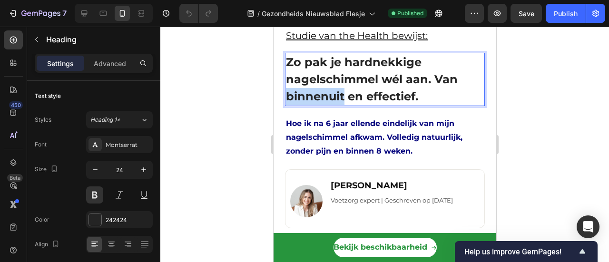
click at [312, 91] on strong "Zo pak je hardnekkige nagelschimmel wél aan. Van binnenuit en effectief." at bounding box center [371, 79] width 172 height 48
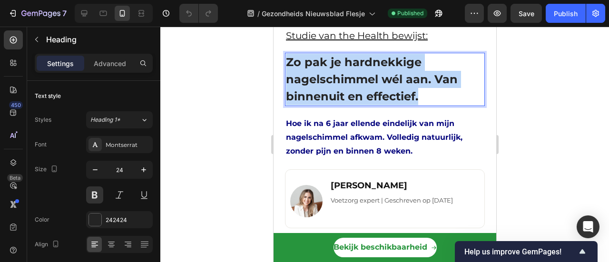
click at [312, 91] on strong "Zo pak je hardnekkige nagelschimmel wél aan. Van binnenuit en effectief." at bounding box center [371, 79] width 172 height 48
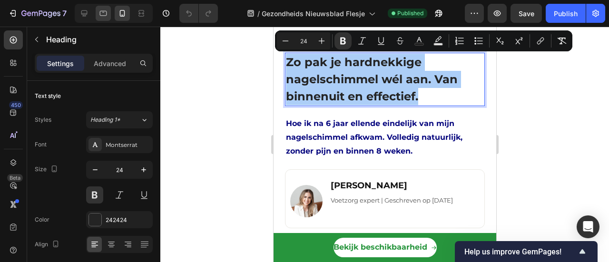
click at [108, 12] on div at bounding box center [103, 13] width 15 height 15
type input "20"
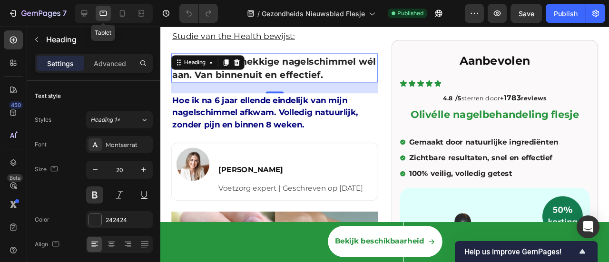
scroll to position [231, 0]
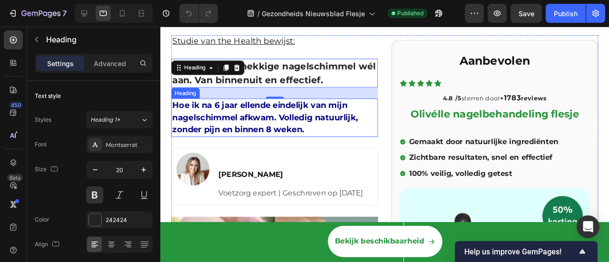
click at [235, 118] on strong "Hoe ik na 6 jaar ellende eindelijk van mijn nagelschimmel afkwam. Volledig natu…" at bounding box center [271, 122] width 196 height 36
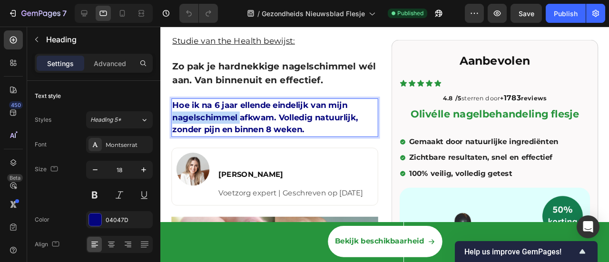
click at [235, 118] on strong "Hoe ik na 6 jaar ellende eindelijk van mijn nagelschimmel afkwam. Volledig natu…" at bounding box center [271, 122] width 196 height 36
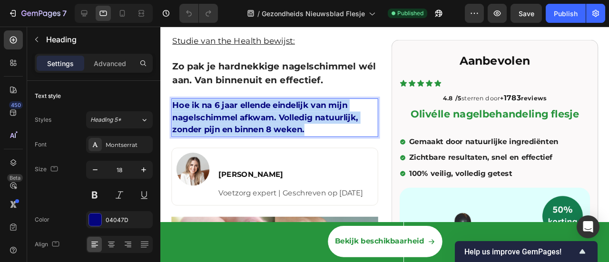
click at [235, 118] on strong "Hoe ik na 6 jaar ellende eindelijk van mijn nagelschimmel afkwam. Volledig natu…" at bounding box center [271, 122] width 196 height 36
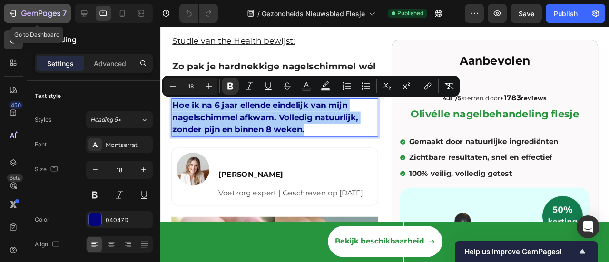
click at [50, 11] on icon "button" at bounding box center [40, 14] width 39 height 8
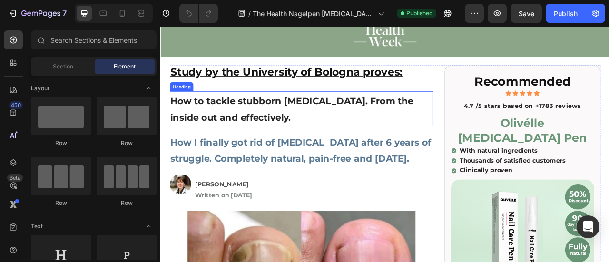
scroll to position [48, 0]
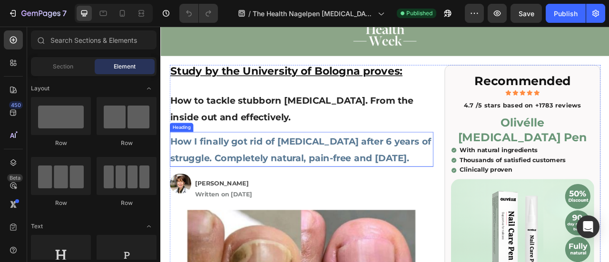
click at [243, 176] on strong "How I finally got rid of [MEDICAL_DATA] after 6 years of struggle. Completely n…" at bounding box center [339, 183] width 332 height 35
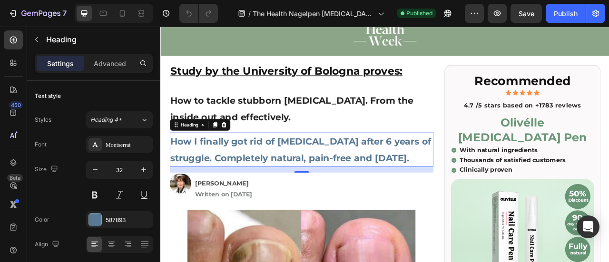
click at [222, 201] on h1 "How I finally got rid of [MEDICAL_DATA] after 6 years of struggle. Completely n…" at bounding box center [339, 182] width 335 height 44
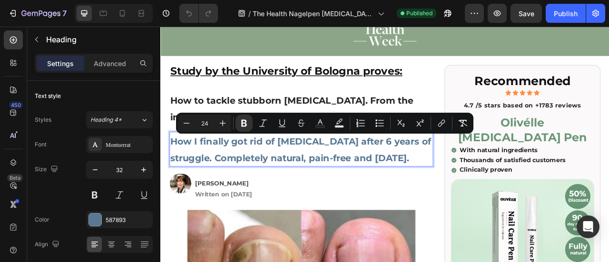
type input "32"
click at [258, 204] on p "How I finally got rid of [MEDICAL_DATA] after 6 years of struggle. Completely n…" at bounding box center [339, 182] width 333 height 42
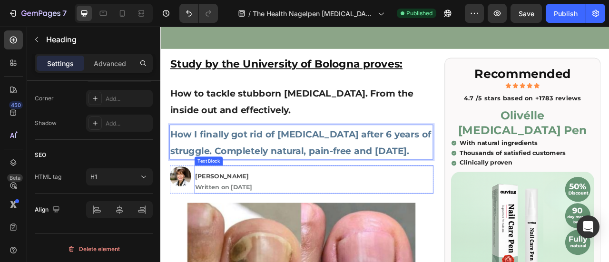
scroll to position [95, 0]
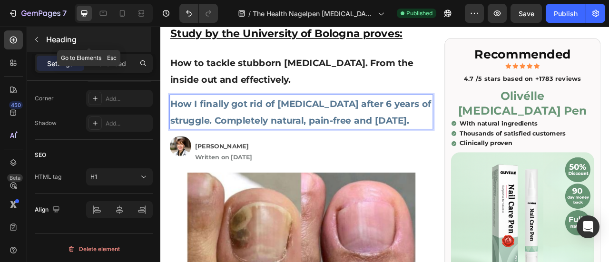
click at [36, 42] on icon "button" at bounding box center [37, 40] width 8 height 8
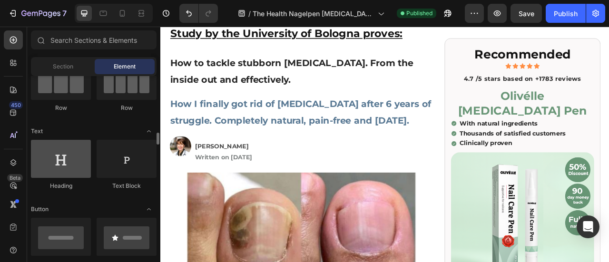
scroll to position [143, 0]
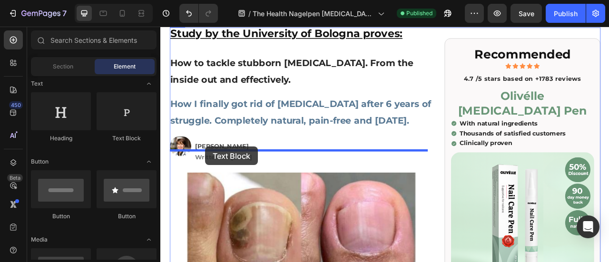
drag, startPoint x: 287, startPoint y: 155, endPoint x: 217, endPoint y: 179, distance: 73.7
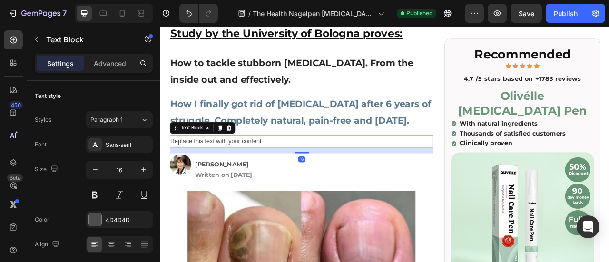
click at [222, 180] on div "Replace this text with your content" at bounding box center [339, 173] width 335 height 16
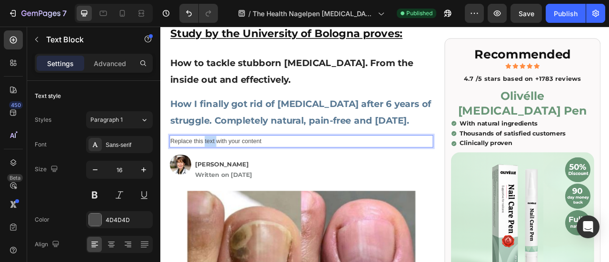
click at [222, 179] on p "Replace this text with your content" at bounding box center [339, 173] width 333 height 14
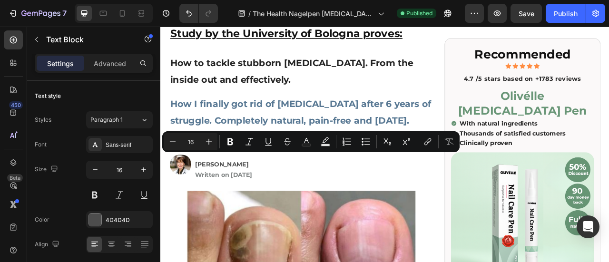
click at [222, 179] on p "Replace this text with your content" at bounding box center [339, 173] width 333 height 14
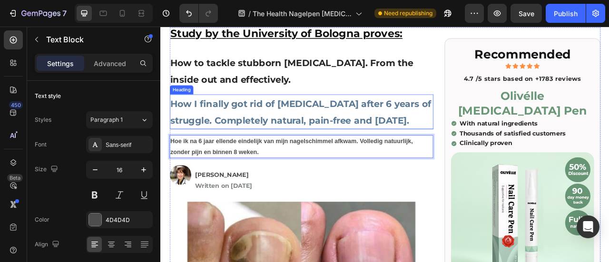
click at [229, 138] on strong "How I finally got rid of [MEDICAL_DATA] after 6 years of struggle. Completely n…" at bounding box center [339, 135] width 332 height 35
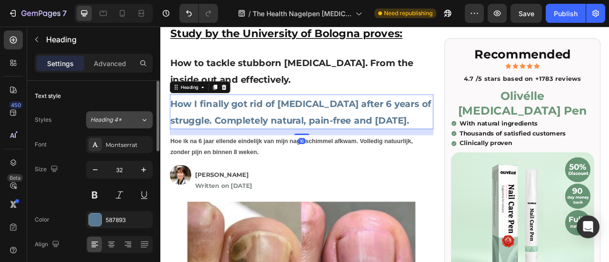
click at [145, 119] on icon at bounding box center [144, 120] width 8 height 10
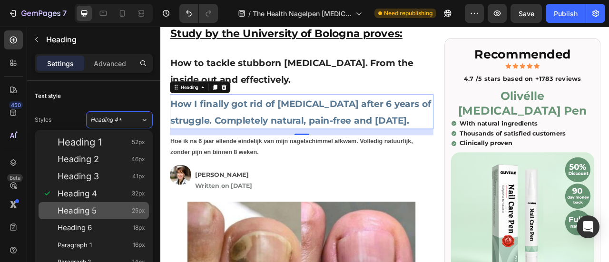
click at [106, 207] on div "Heading 5 25px" at bounding box center [102, 211] width 88 height 10
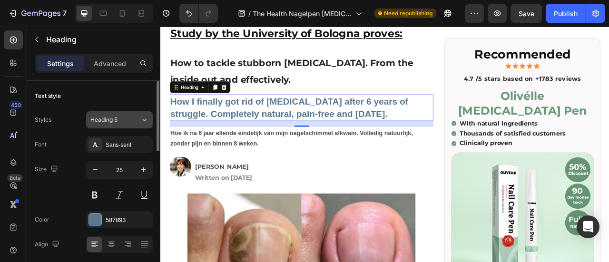
drag, startPoint x: 133, startPoint y: 118, endPoint x: 130, endPoint y: 125, distance: 7.9
click at [133, 118] on div "Heading 5" at bounding box center [115, 120] width 50 height 9
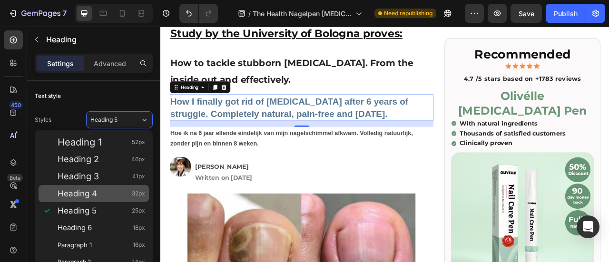
click at [111, 188] on div "Heading 4 32px" at bounding box center [94, 193] width 110 height 17
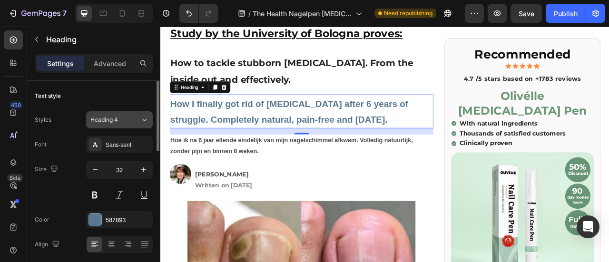
click at [139, 116] on div "Heading 4" at bounding box center [115, 120] width 50 height 9
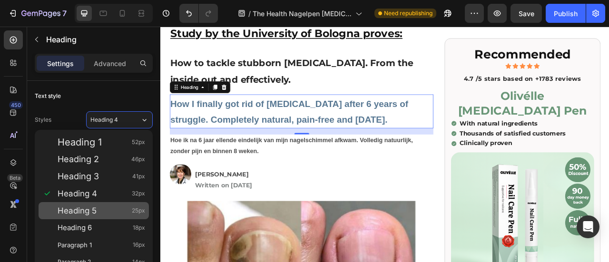
click at [103, 214] on div "Heading 5 25px" at bounding box center [102, 211] width 88 height 10
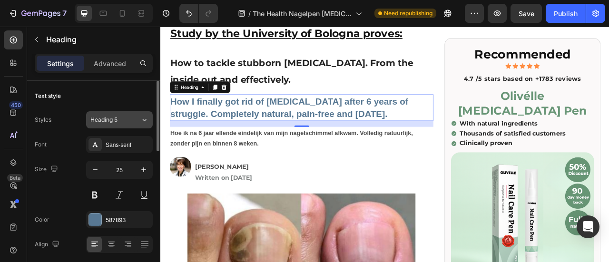
click at [136, 117] on div "Heading 5" at bounding box center [115, 120] width 50 height 9
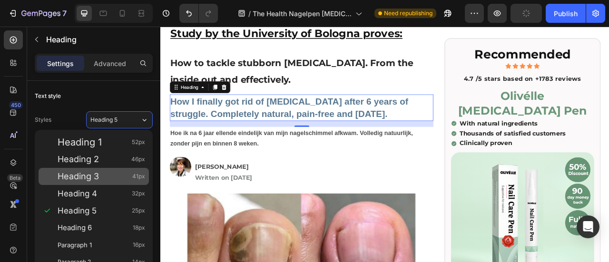
click at [116, 176] on div "Heading 3 41px" at bounding box center [102, 177] width 88 height 10
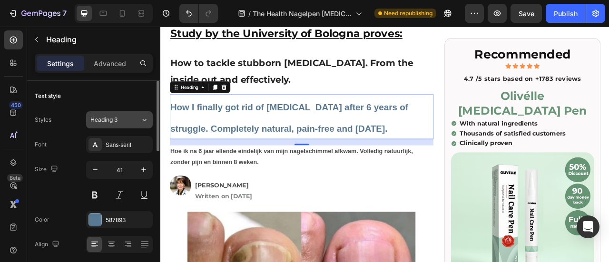
click at [129, 113] on button "Heading 3" at bounding box center [119, 119] width 67 height 17
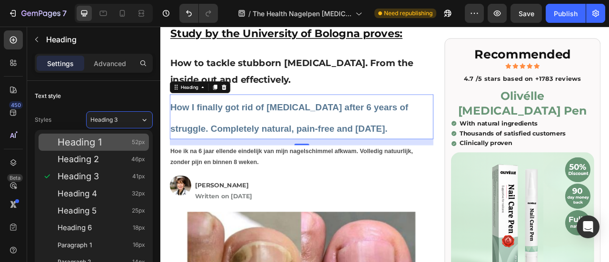
click at [120, 139] on div "Heading 1 52px" at bounding box center [102, 142] width 88 height 10
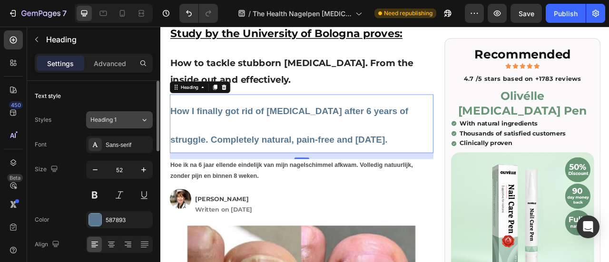
click at [122, 117] on div "Heading 1" at bounding box center [109, 120] width 39 height 9
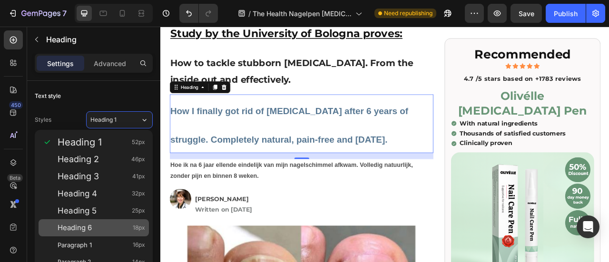
click at [98, 232] on div "Heading 6 18px" at bounding box center [102, 228] width 88 height 10
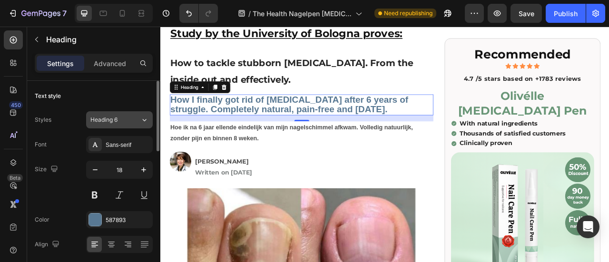
drag, startPoint x: 135, startPoint y: 118, endPoint x: 134, endPoint y: 127, distance: 8.6
click at [135, 118] on div "Heading 6" at bounding box center [115, 120] width 50 height 9
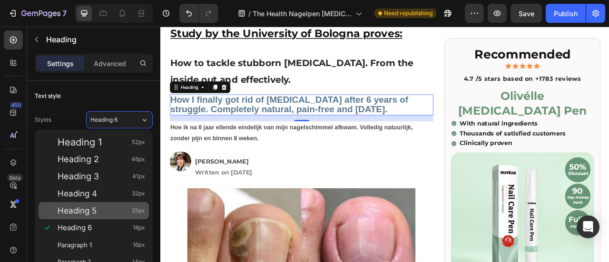
click at [106, 205] on div "Heading 5 25px" at bounding box center [94, 210] width 110 height 17
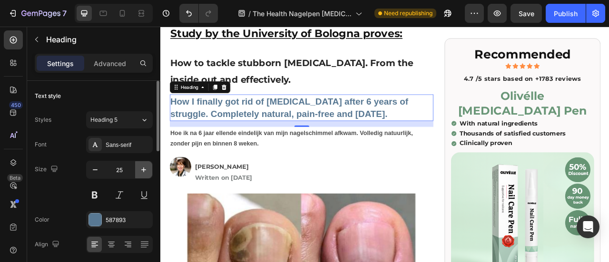
click at [139, 169] on icon "button" at bounding box center [144, 170] width 10 height 10
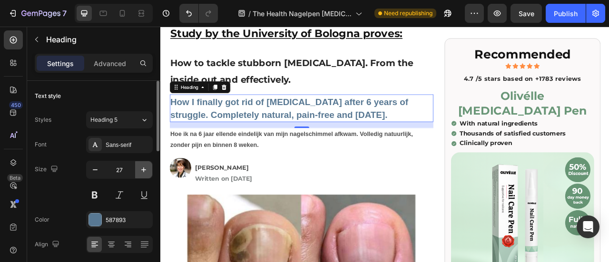
click at [139, 169] on icon "button" at bounding box center [144, 170] width 10 height 10
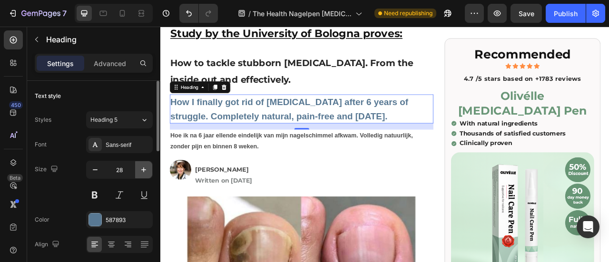
click at [139, 168] on icon "button" at bounding box center [144, 170] width 10 height 10
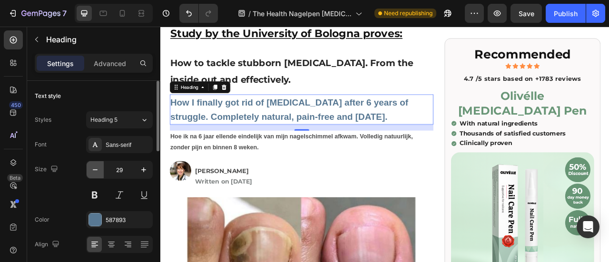
click at [95, 170] on icon "button" at bounding box center [95, 170] width 10 height 10
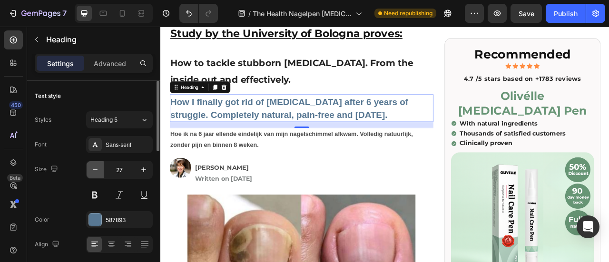
click at [95, 170] on icon "button" at bounding box center [95, 170] width 10 height 10
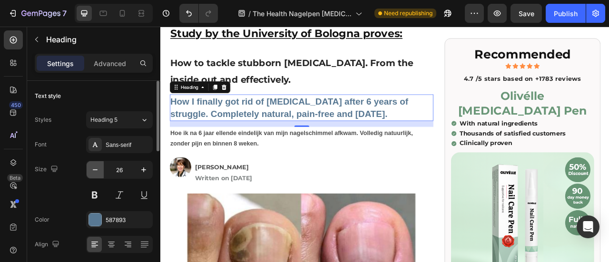
click at [95, 170] on icon "button" at bounding box center [95, 170] width 10 height 10
type input "25"
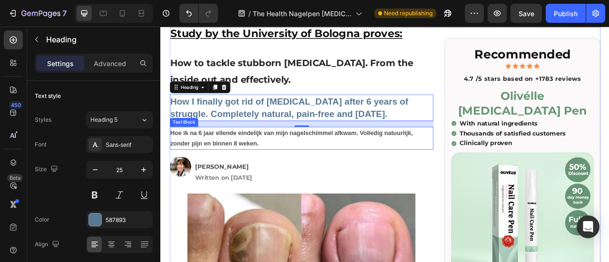
click at [252, 170] on strong "Hoe ik na 6 jaar ellende eindelijk van mijn nagelschimmel afkwam. Volledig natu…" at bounding box center [327, 168] width 309 height 22
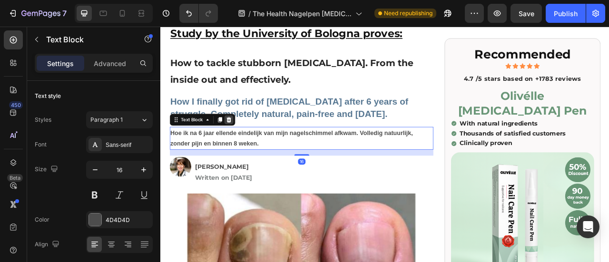
click at [245, 147] on div at bounding box center [246, 144] width 11 height 11
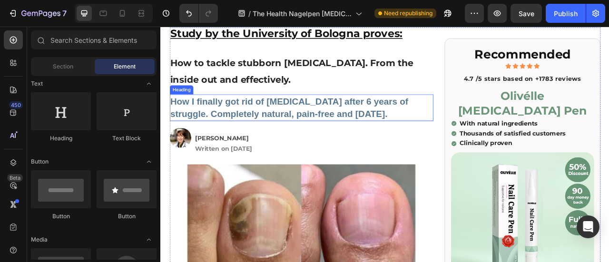
click at [249, 134] on strong "How I finally got rid of [MEDICAL_DATA] after 6 years of struggle. Completely n…" at bounding box center [324, 129] width 303 height 29
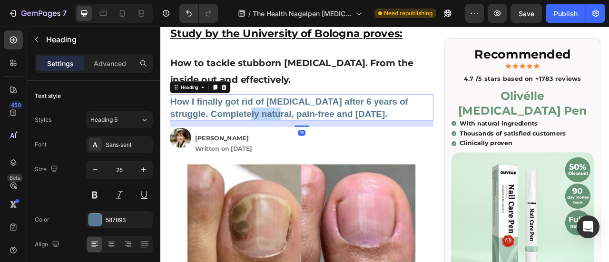
click at [249, 134] on strong "How I finally got rid of [MEDICAL_DATA] after 6 years of struggle. Completely n…" at bounding box center [324, 129] width 303 height 29
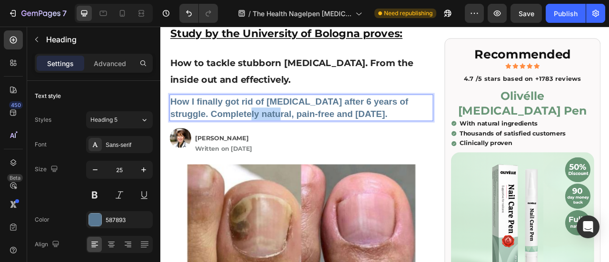
click at [249, 134] on strong "How I finally got rid of [MEDICAL_DATA] after 6 years of struggle. Completely n…" at bounding box center [324, 129] width 303 height 29
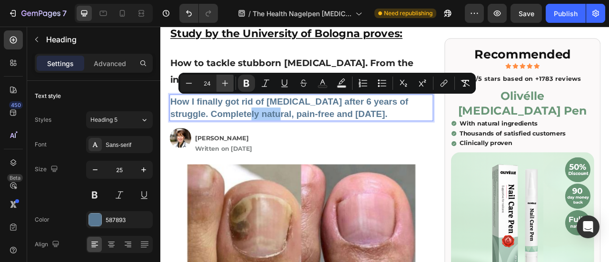
click at [231, 83] on button "Plus" at bounding box center [224, 83] width 17 height 17
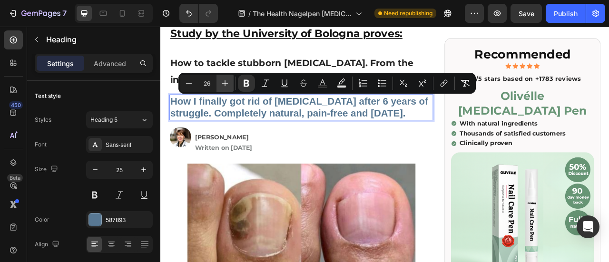
click at [231, 83] on button "Plus" at bounding box center [224, 83] width 17 height 17
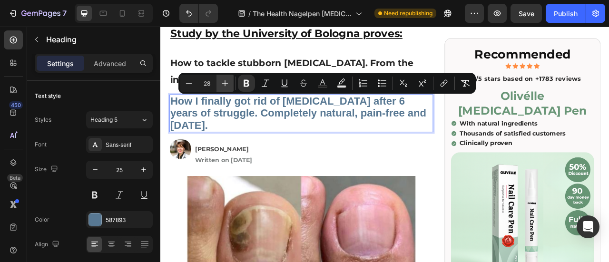
click at [231, 83] on button "Plus" at bounding box center [224, 83] width 17 height 17
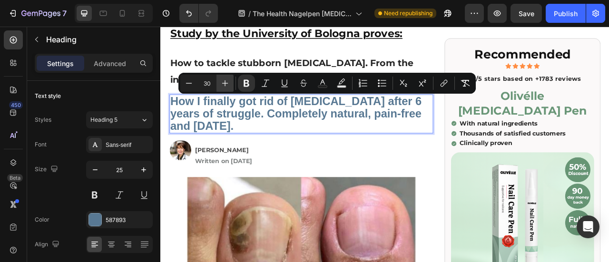
click at [231, 83] on button "Plus" at bounding box center [224, 83] width 17 height 17
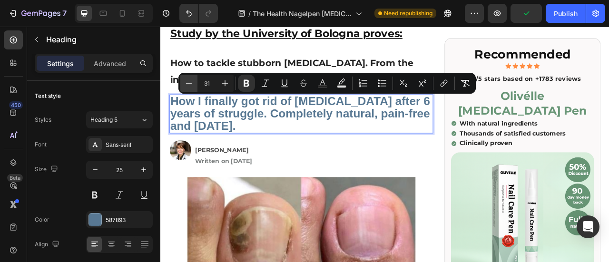
click at [186, 81] on icon "Editor contextual toolbar" at bounding box center [189, 83] width 10 height 10
type input "30"
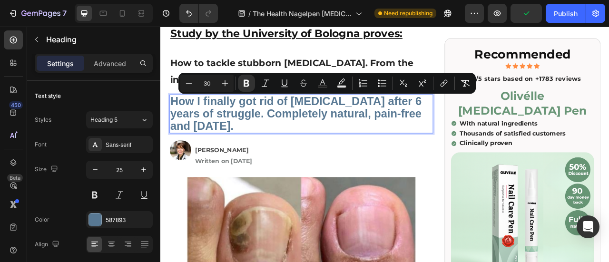
click at [294, 141] on strong "How I finally got rid of [MEDICAL_DATA] after 6 years of struggle. Completely n…" at bounding box center [333, 137] width 320 height 48
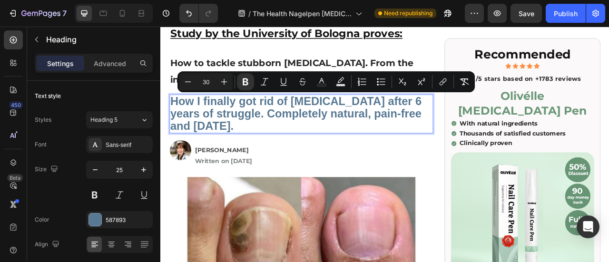
drag, startPoint x: 294, startPoint y: 158, endPoint x: 320, endPoint y: 132, distance: 37.7
click at [126, 223] on div "587893" at bounding box center [120, 220] width 28 height 9
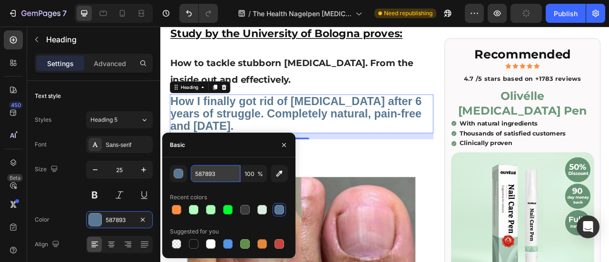
click at [221, 177] on input "587893" at bounding box center [215, 173] width 49 height 17
paste input "04047D"
type input "04047D"
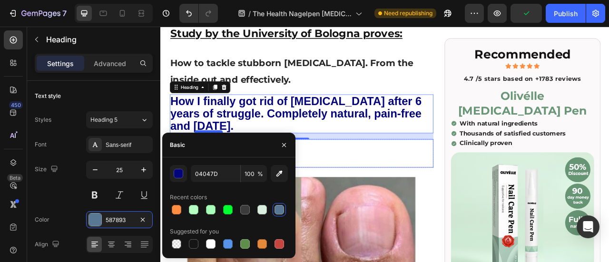
click at [379, 202] on p "Written on [DATE]" at bounding box center [355, 198] width 302 height 14
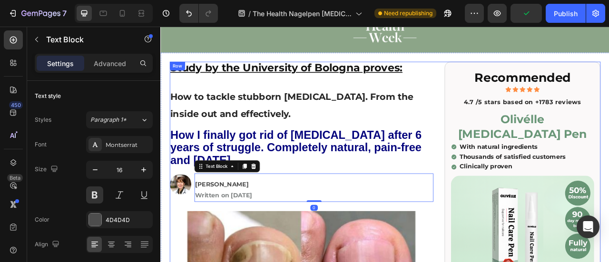
scroll to position [48, 0]
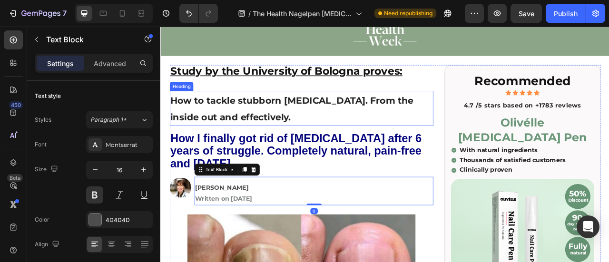
click at [303, 132] on h1 "How to tackle stubborn [MEDICAL_DATA]. From the inside out and effectively." at bounding box center [339, 130] width 335 height 44
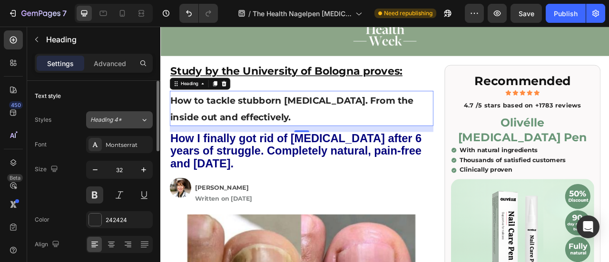
click at [140, 120] on icon at bounding box center [144, 120] width 8 height 10
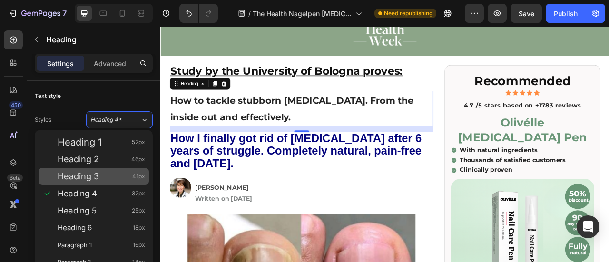
click at [116, 180] on div "Heading 3 41px" at bounding box center [102, 177] width 88 height 10
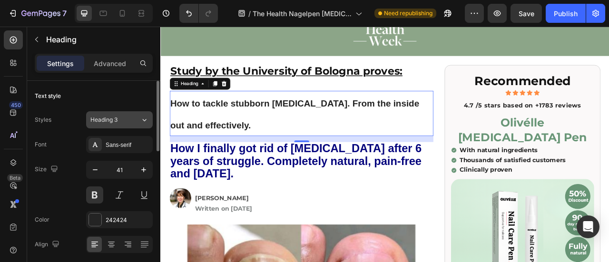
click at [135, 112] on button "Heading 3" at bounding box center [119, 119] width 67 height 17
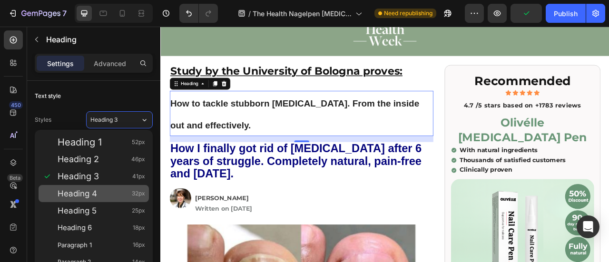
click at [104, 193] on div "Heading 4 32px" at bounding box center [102, 194] width 88 height 10
type input "32"
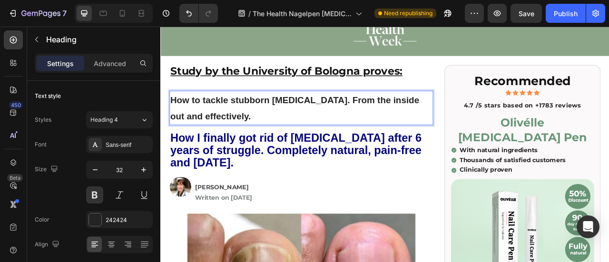
click at [234, 127] on p "How to tackle stubborn [MEDICAL_DATA]. From the inside out and effectively." at bounding box center [339, 129] width 333 height 41
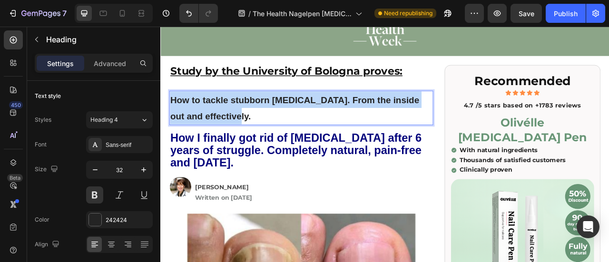
click at [234, 127] on p "How to tackle stubborn [MEDICAL_DATA]. From the inside out and effectively." at bounding box center [339, 129] width 333 height 41
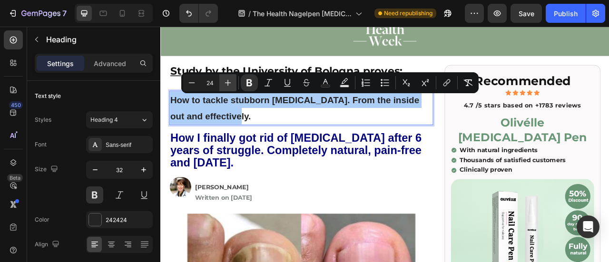
click at [231, 81] on icon "Editor contextual toolbar" at bounding box center [228, 83] width 10 height 10
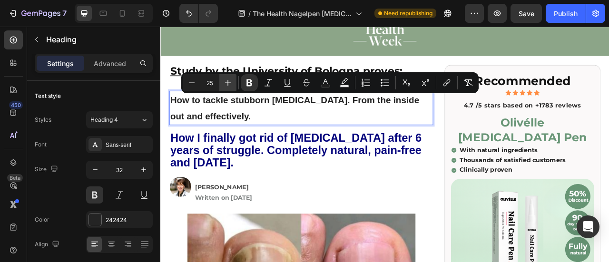
click at [231, 81] on icon "Editor contextual toolbar" at bounding box center [228, 83] width 10 height 10
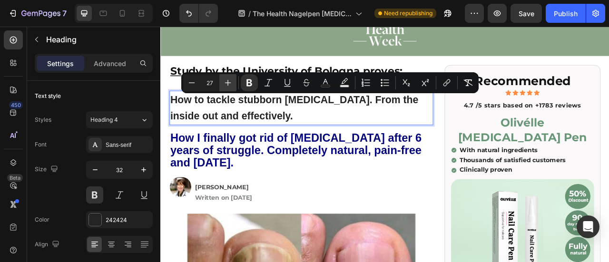
click at [231, 81] on icon "Editor contextual toolbar" at bounding box center [228, 83] width 10 height 10
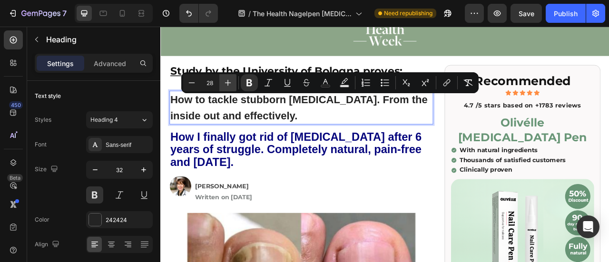
click at [231, 81] on icon "Editor contextual toolbar" at bounding box center [228, 83] width 10 height 10
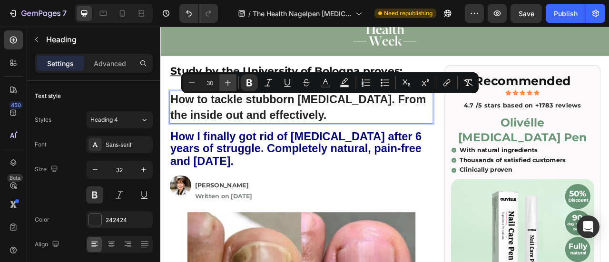
click at [231, 81] on icon "Editor contextual toolbar" at bounding box center [228, 83] width 10 height 10
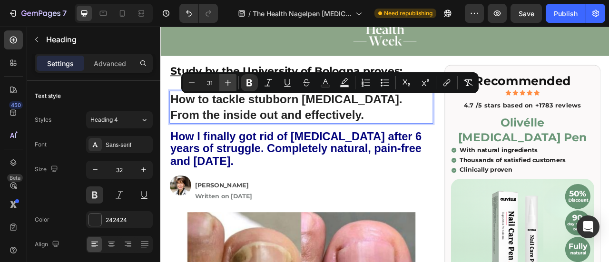
click at [231, 81] on icon "Editor contextual toolbar" at bounding box center [228, 83] width 10 height 10
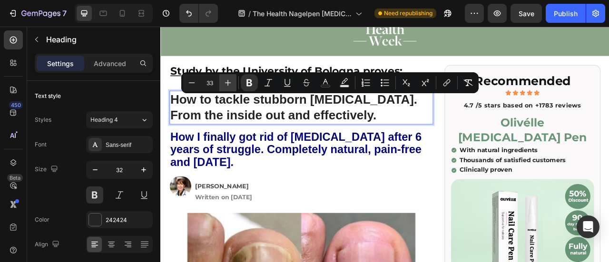
click at [231, 81] on icon "Editor contextual toolbar" at bounding box center [228, 83] width 10 height 10
type input "34"
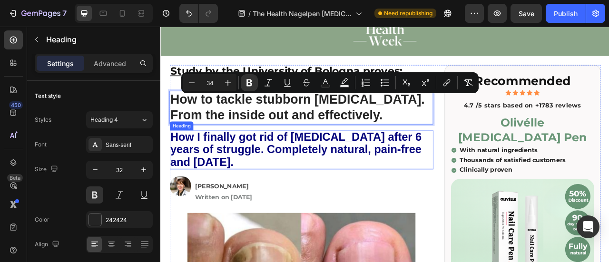
click at [254, 203] on strong "How I finally got rid of [MEDICAL_DATA] after 6 years of struggle. Completely n…" at bounding box center [333, 183] width 320 height 48
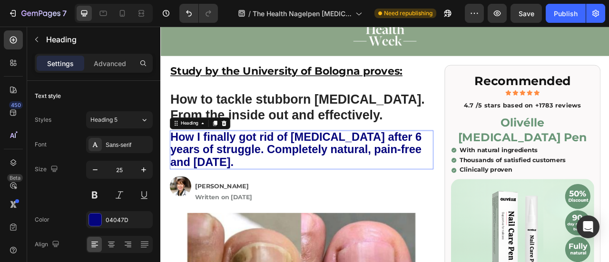
scroll to position [407, 0]
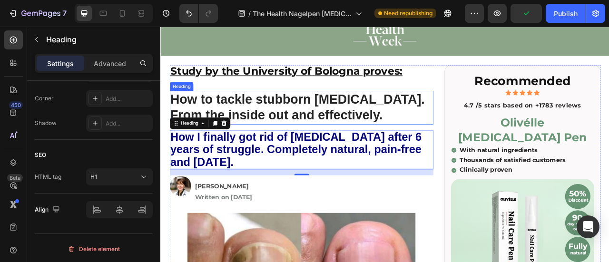
click at [234, 131] on strong "How to tackle stubborn [MEDICAL_DATA]. From the inside out and effectively." at bounding box center [335, 128] width 324 height 39
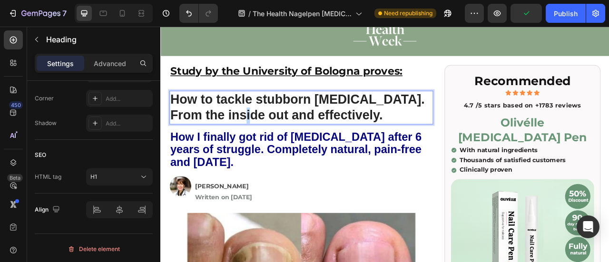
click at [245, 132] on strong "How to tackle stubborn [MEDICAL_DATA]. From the inside out and effectively." at bounding box center [335, 128] width 324 height 39
click at [246, 132] on strong "How to tackle stubborn [MEDICAL_DATA]. From the inside out and effectively." at bounding box center [335, 128] width 324 height 39
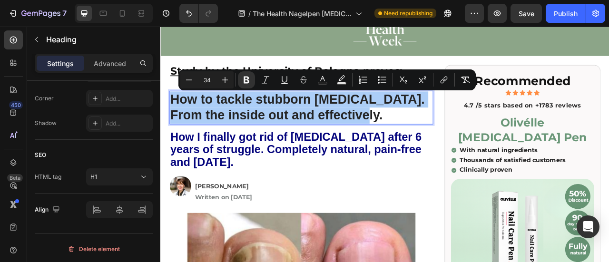
click at [208, 81] on input "34" at bounding box center [206, 79] width 19 height 11
type input "40"
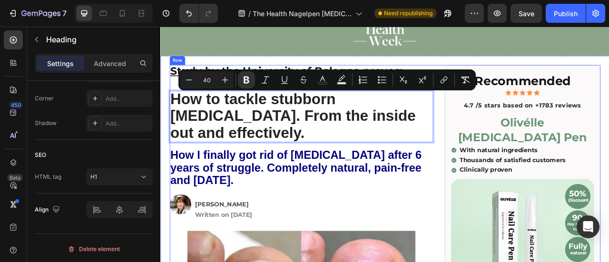
click at [329, 182] on strong "How I finally got rid of [MEDICAL_DATA] after 6 years of struggle. Completely n…" at bounding box center [333, 206] width 320 height 48
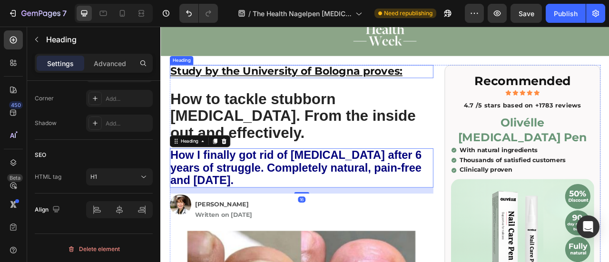
click at [300, 84] on span "Study by the University of Bologna proves:" at bounding box center [320, 83] width 295 height 16
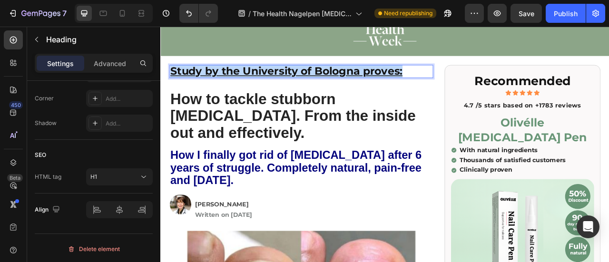
click at [300, 84] on span "Study by the University of Bologna proves:" at bounding box center [320, 83] width 295 height 16
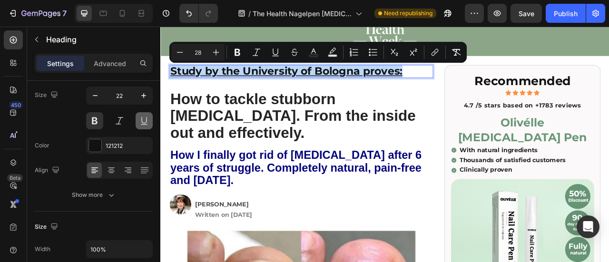
scroll to position [0, 0]
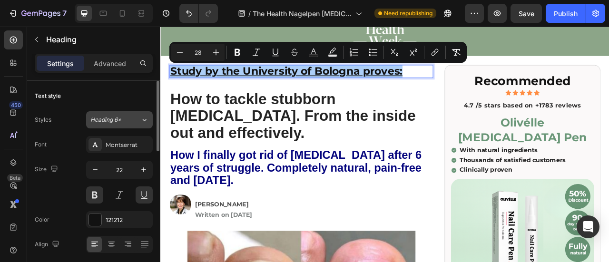
click at [134, 124] on button "Heading 6*" at bounding box center [119, 119] width 67 height 17
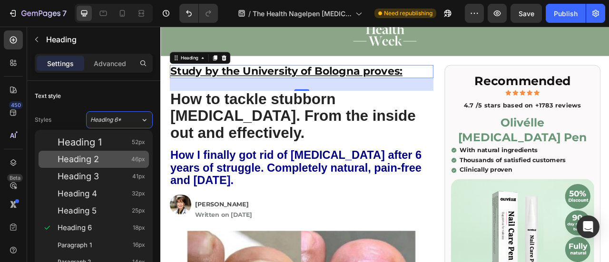
click at [127, 161] on div "Heading 2 46px" at bounding box center [102, 160] width 88 height 10
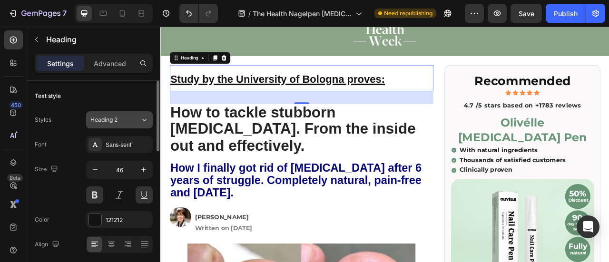
click at [129, 119] on div "Heading 2" at bounding box center [115, 120] width 50 height 9
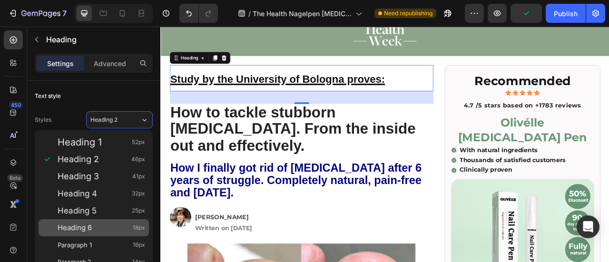
click at [93, 229] on div "Heading 6 18px" at bounding box center [102, 228] width 88 height 10
type input "18"
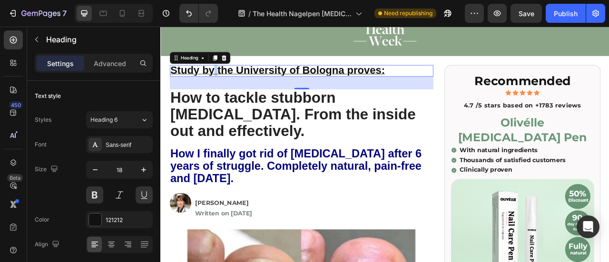
click at [229, 82] on span "Study by the University of Bologna proves:" at bounding box center [309, 81] width 273 height 15
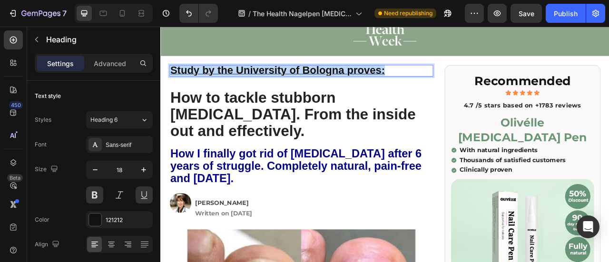
click at [229, 82] on span "Study by the University of Bologna proves:" at bounding box center [309, 81] width 273 height 15
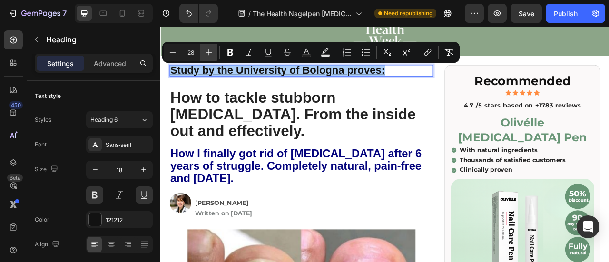
click at [207, 52] on icon "Editor contextual toolbar" at bounding box center [209, 53] width 10 height 10
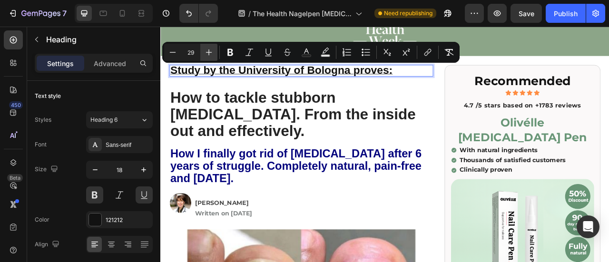
click at [207, 52] on icon "Editor contextual toolbar" at bounding box center [209, 52] width 6 height 6
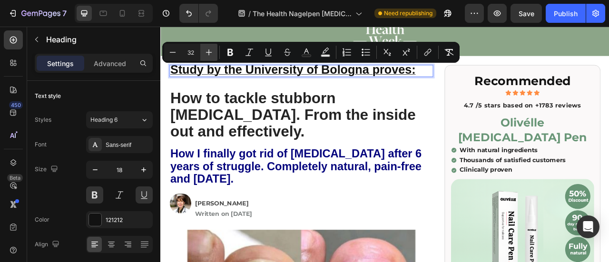
click at [207, 52] on icon "Editor contextual toolbar" at bounding box center [209, 52] width 6 height 6
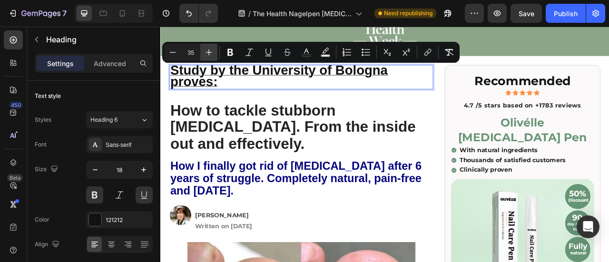
click at [207, 52] on icon "Editor contextual toolbar" at bounding box center [209, 52] width 6 height 6
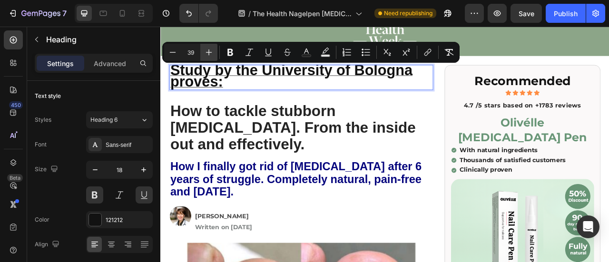
click at [207, 52] on icon "Editor contextual toolbar" at bounding box center [209, 52] width 6 height 6
type input "40"
click at [231, 156] on strong "How to tackle stubborn [MEDICAL_DATA]. From the inside out and effectively." at bounding box center [329, 154] width 312 height 63
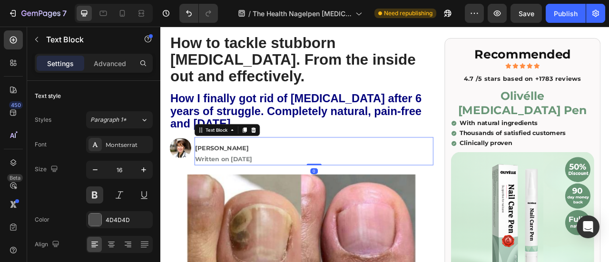
scroll to position [143, 0]
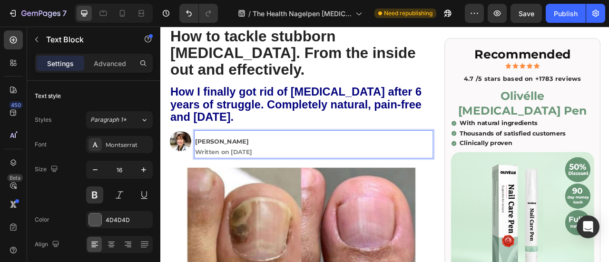
click at [251, 166] on p "[PERSON_NAME]" at bounding box center [355, 173] width 302 height 14
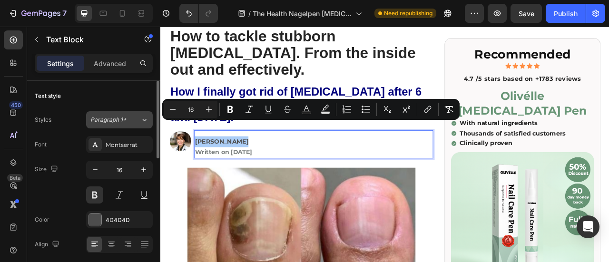
click at [119, 125] on button "Paragraph 1*" at bounding box center [119, 119] width 67 height 17
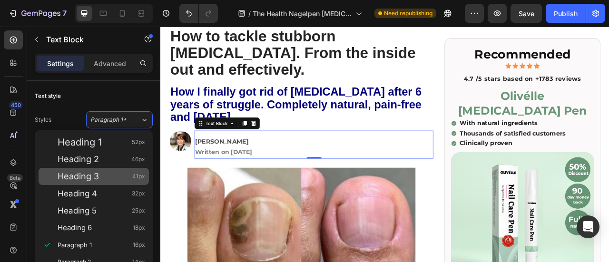
click at [115, 171] on div "Heading 3 41px" at bounding box center [94, 176] width 110 height 17
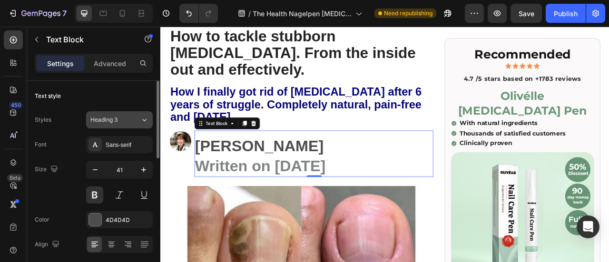
click at [122, 118] on div "Heading 3" at bounding box center [109, 120] width 39 height 9
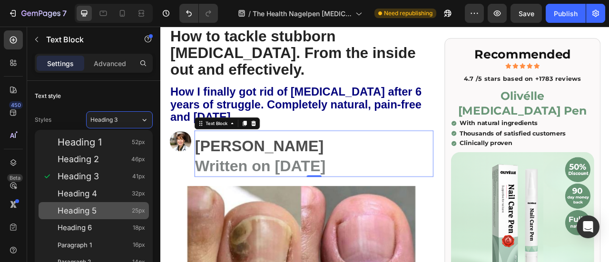
click at [98, 208] on div "Heading 5 25px" at bounding box center [102, 211] width 88 height 10
type input "25"
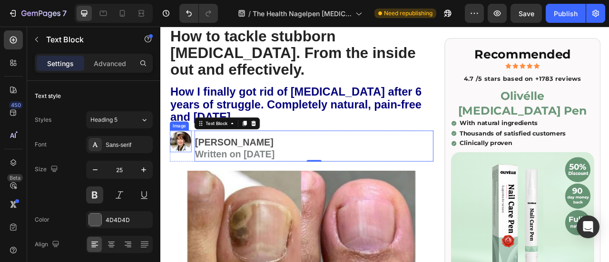
click at [186, 158] on img at bounding box center [186, 172] width 28 height 28
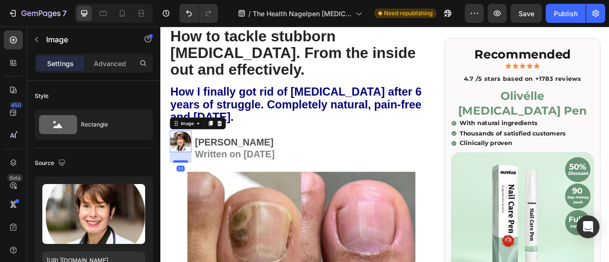
drag, startPoint x: 185, startPoint y: 169, endPoint x: 181, endPoint y: 176, distance: 8.5
click at [182, 196] on div at bounding box center [185, 197] width 19 height 3
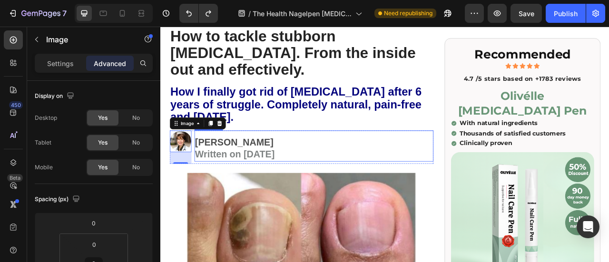
click at [220, 182] on span "Written on [DATE]" at bounding box center [254, 188] width 101 height 13
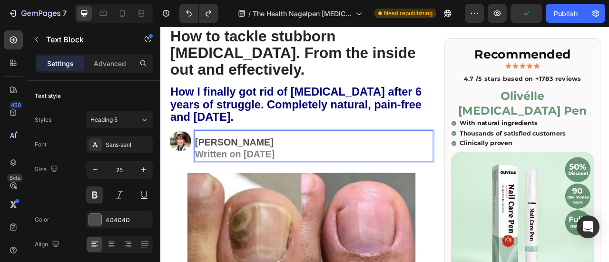
click at [247, 182] on span "Written on [DATE]" at bounding box center [254, 188] width 101 height 13
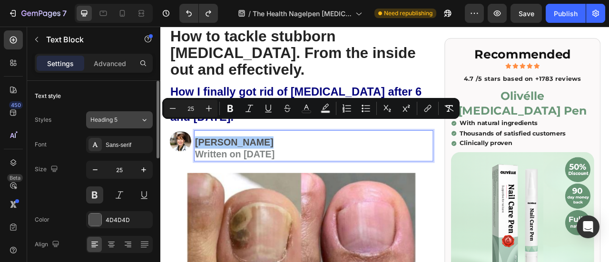
click at [128, 125] on button "Heading 5" at bounding box center [119, 119] width 67 height 17
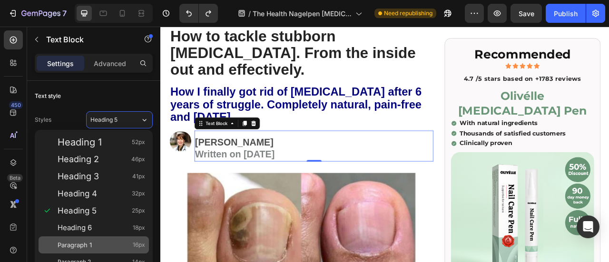
click at [104, 238] on div "Paragraph 1 16px" at bounding box center [94, 244] width 110 height 17
type input "16"
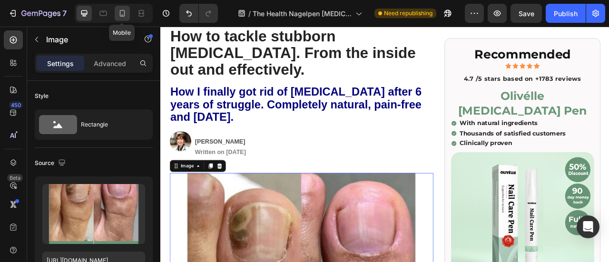
click at [124, 12] on icon at bounding box center [122, 13] width 5 height 7
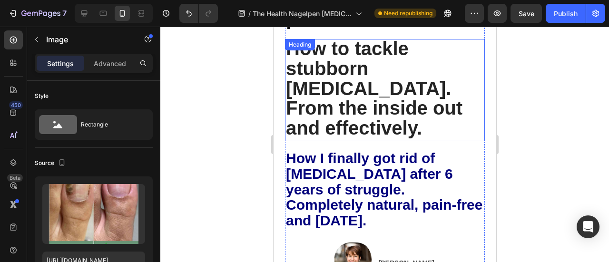
scroll to position [143, 0]
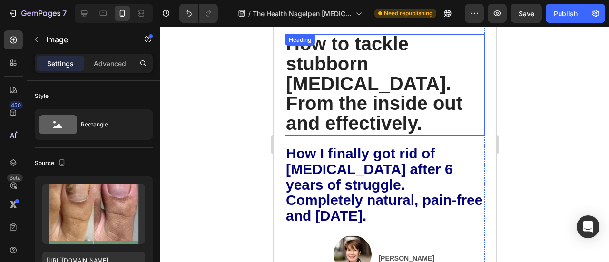
click at [363, 100] on strong "How to tackle stubborn [MEDICAL_DATA]. From the inside out and effectively." at bounding box center [373, 83] width 176 height 100
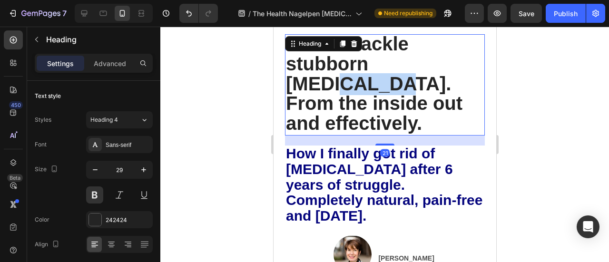
click at [337, 84] on strong "How to tackle stubborn [MEDICAL_DATA]. From the inside out and effectively." at bounding box center [373, 83] width 176 height 100
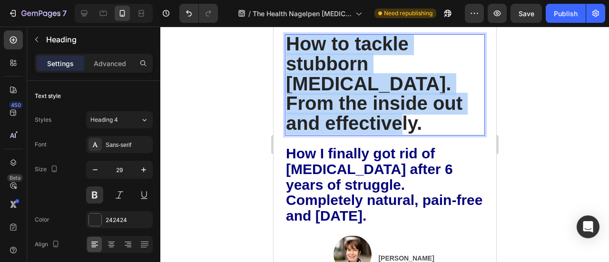
click at [337, 84] on strong "How to tackle stubborn [MEDICAL_DATA]. From the inside out and effectively." at bounding box center [373, 83] width 176 height 100
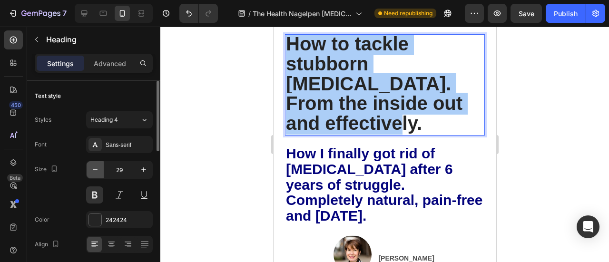
click at [98, 172] on icon "button" at bounding box center [95, 170] width 10 height 10
click at [96, 171] on icon "button" at bounding box center [95, 170] width 10 height 10
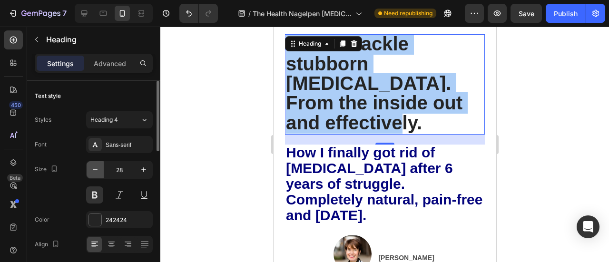
click at [95, 170] on icon "button" at bounding box center [95, 170] width 10 height 10
click at [94, 170] on icon "button" at bounding box center [95, 170] width 10 height 10
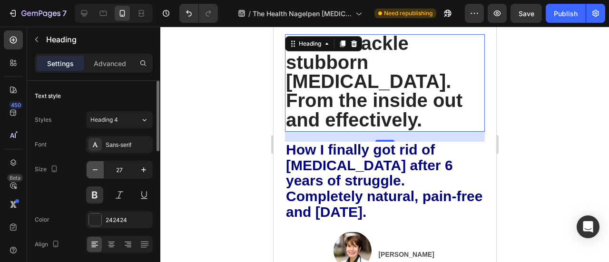
click at [94, 170] on icon "button" at bounding box center [95, 170] width 10 height 10
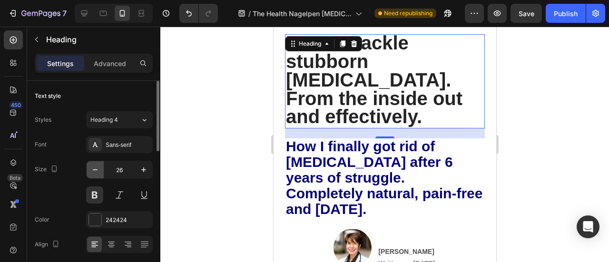
click at [94, 170] on icon "button" at bounding box center [95, 170] width 10 height 10
click at [94, 169] on icon "button" at bounding box center [95, 169] width 5 height 1
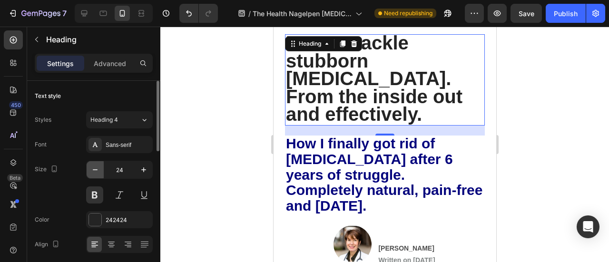
click at [92, 163] on button "button" at bounding box center [95, 169] width 17 height 17
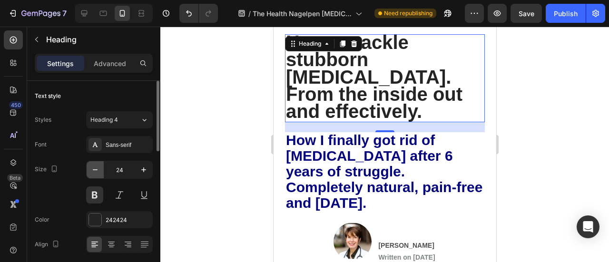
click at [91, 163] on button "button" at bounding box center [95, 169] width 17 height 17
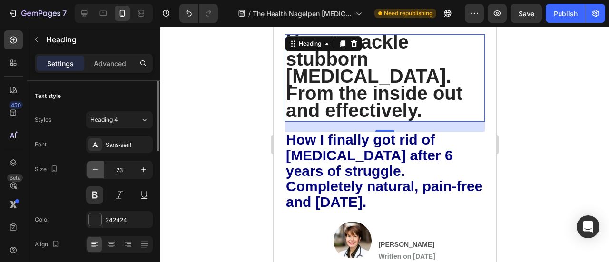
click at [91, 163] on button "button" at bounding box center [95, 169] width 17 height 17
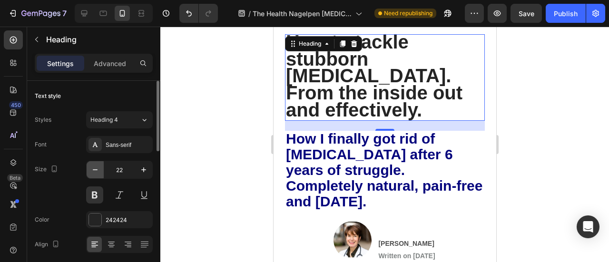
click at [91, 163] on button "button" at bounding box center [95, 169] width 17 height 17
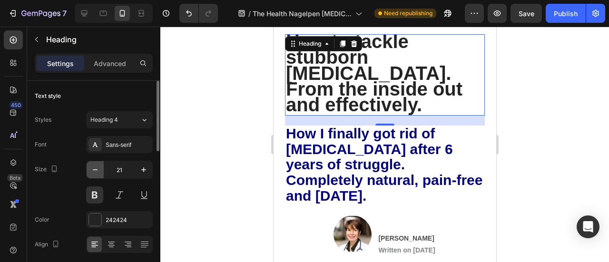
click at [91, 163] on button "button" at bounding box center [95, 169] width 17 height 17
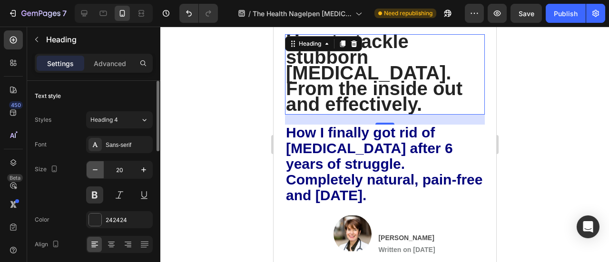
click at [91, 163] on button "button" at bounding box center [95, 169] width 17 height 17
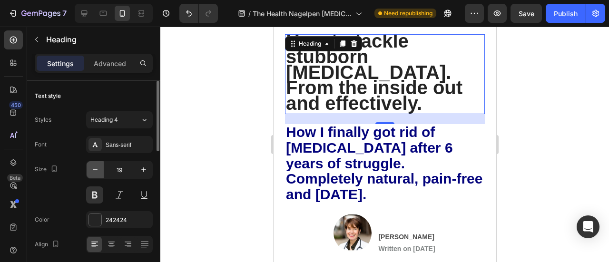
click at [91, 163] on button "button" at bounding box center [95, 169] width 17 height 17
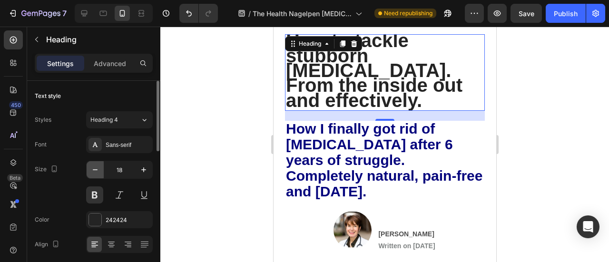
click at [92, 163] on button "button" at bounding box center [95, 169] width 17 height 17
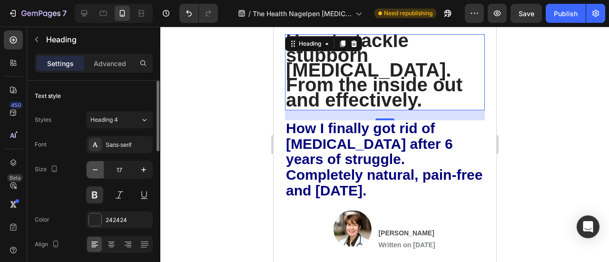
click at [92, 163] on button "button" at bounding box center [95, 169] width 17 height 17
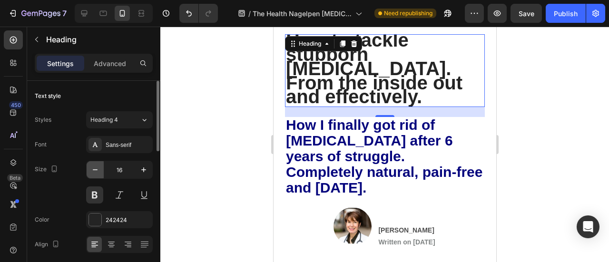
click at [92, 163] on button "button" at bounding box center [95, 169] width 17 height 17
type input "15"
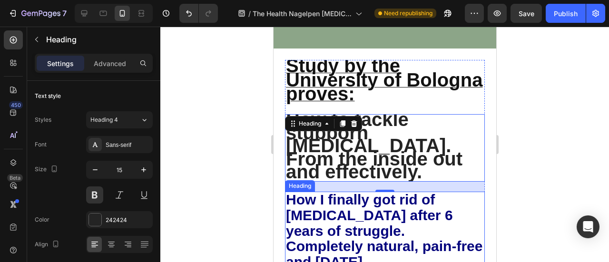
scroll to position [48, 0]
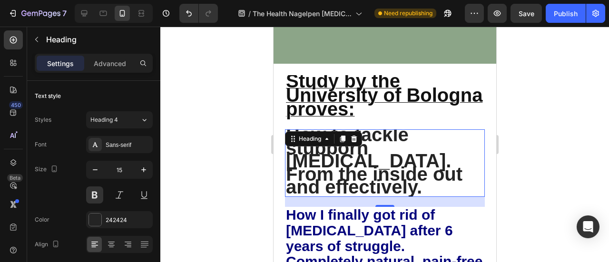
click at [370, 154] on strong "How to tackle stubborn [MEDICAL_DATA]. From the inside out and effectively." at bounding box center [373, 160] width 176 height 73
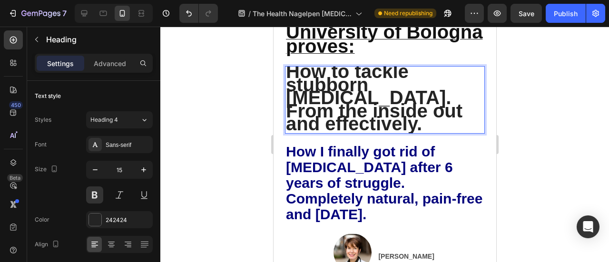
scroll to position [40, 0]
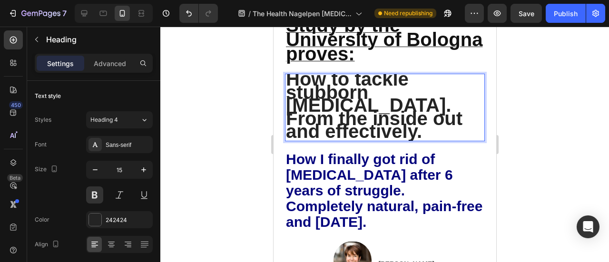
click at [287, 142] on strong "How to tackle stubborn [MEDICAL_DATA]. From the inside out and effectively." at bounding box center [373, 105] width 176 height 73
click at [375, 64] on span "Study by the University of Bologna proves:" at bounding box center [383, 39] width 196 height 49
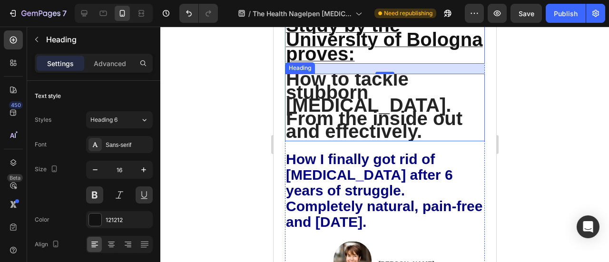
click at [331, 142] on strong "How to tackle stubborn [MEDICAL_DATA]. From the inside out and effectively." at bounding box center [373, 105] width 176 height 73
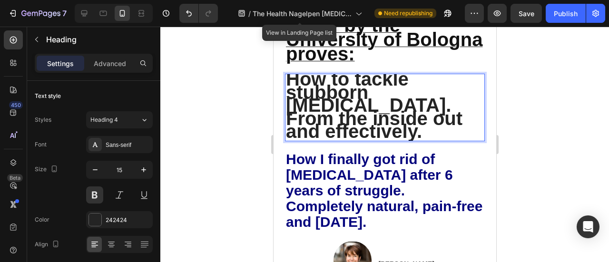
click at [334, 142] on strong "How to tackle stubborn [MEDICAL_DATA]. From the inside out and effectively." at bounding box center [373, 105] width 176 height 73
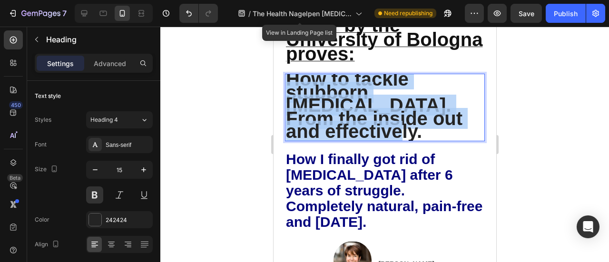
click at [334, 142] on strong "How to tackle stubborn [MEDICAL_DATA]. From the inside out and effectively." at bounding box center [373, 105] width 176 height 73
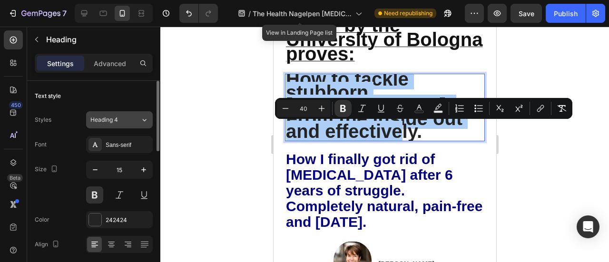
click at [133, 120] on div "Heading 4" at bounding box center [115, 120] width 50 height 9
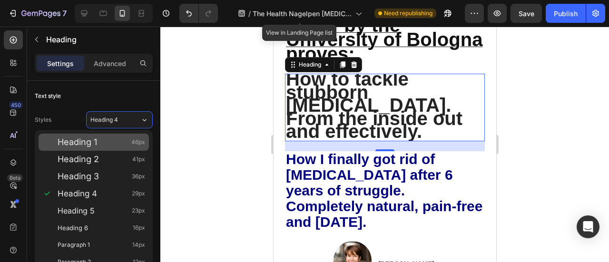
click at [103, 142] on div "Heading 1 46px" at bounding box center [102, 142] width 88 height 10
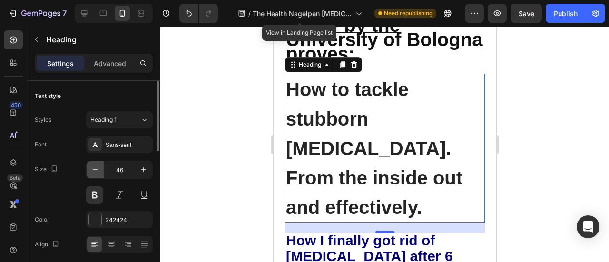
click at [99, 171] on icon "button" at bounding box center [95, 170] width 10 height 10
click at [98, 171] on icon "button" at bounding box center [95, 170] width 10 height 10
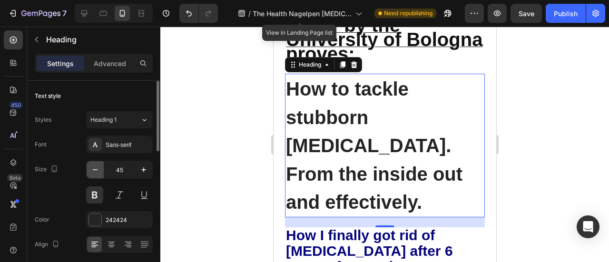
click at [98, 171] on icon "button" at bounding box center [95, 170] width 10 height 10
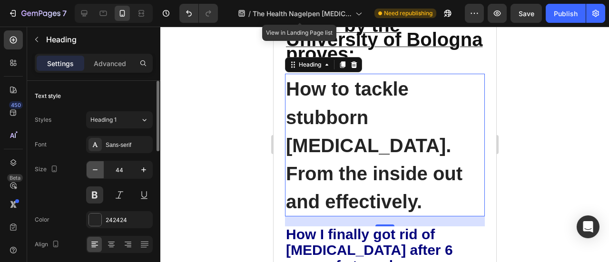
click at [98, 171] on icon "button" at bounding box center [95, 170] width 10 height 10
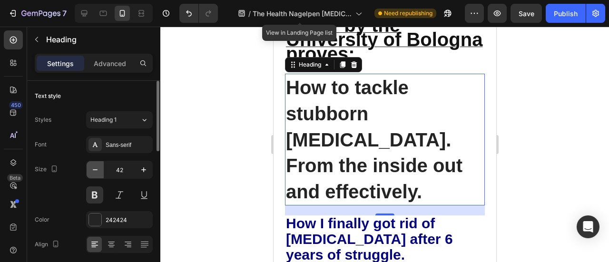
click at [98, 171] on icon "button" at bounding box center [95, 170] width 10 height 10
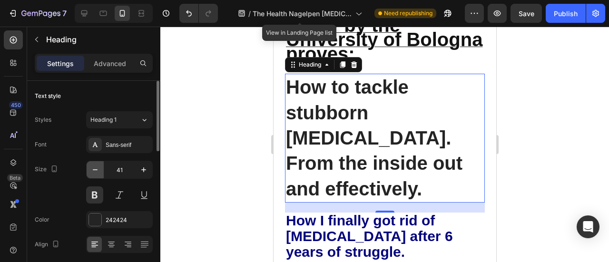
click at [99, 171] on icon "button" at bounding box center [95, 170] width 10 height 10
type input "40"
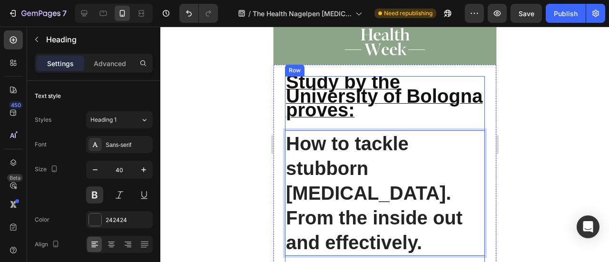
scroll to position [48, 0]
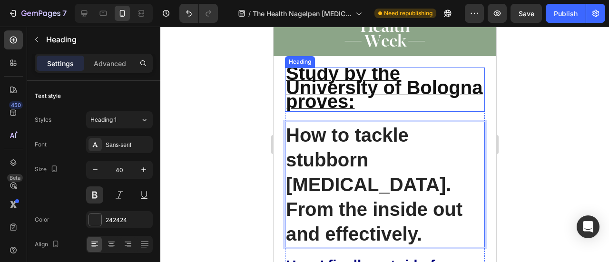
click at [361, 85] on span "Study by the University of Bologna proves:" at bounding box center [383, 87] width 196 height 49
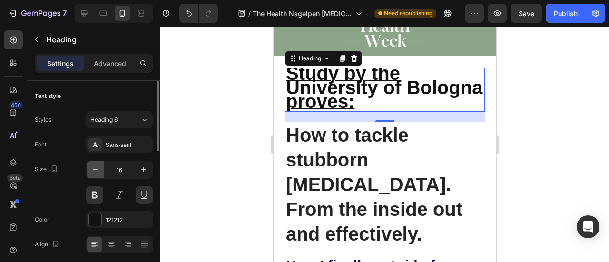
click at [101, 171] on button "button" at bounding box center [95, 169] width 17 height 17
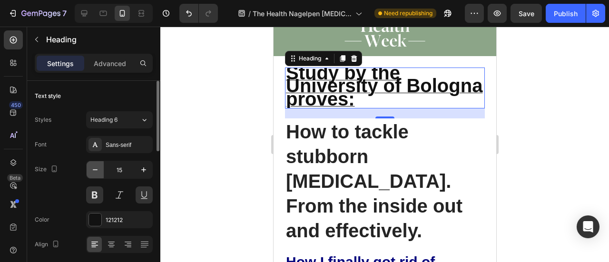
click at [101, 171] on button "button" at bounding box center [95, 169] width 17 height 17
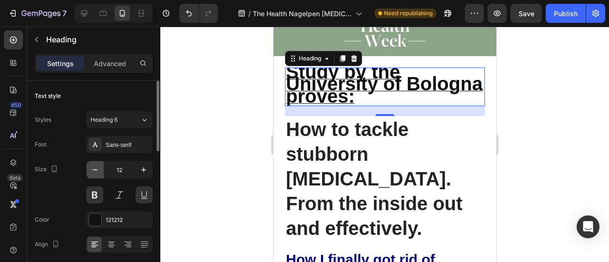
click at [101, 171] on button "button" at bounding box center [95, 169] width 17 height 17
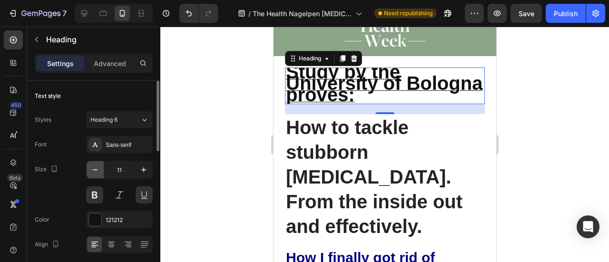
click at [100, 170] on button "button" at bounding box center [95, 169] width 17 height 17
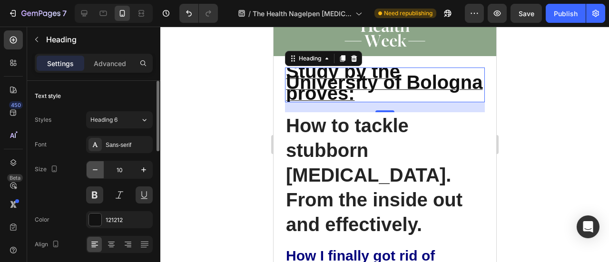
click at [100, 170] on button "button" at bounding box center [95, 169] width 17 height 17
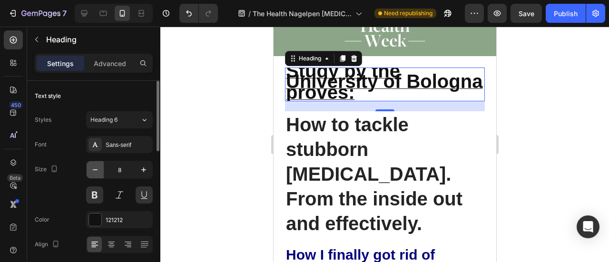
click at [100, 170] on button "button" at bounding box center [95, 169] width 17 height 17
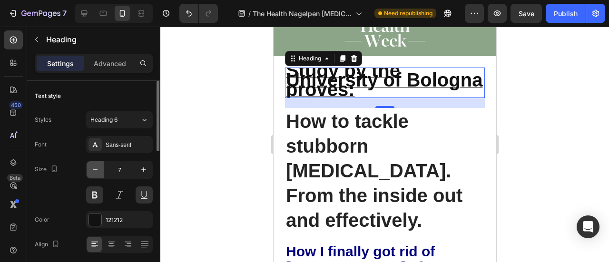
click at [100, 170] on button "button" at bounding box center [95, 169] width 17 height 17
click at [99, 170] on icon "button" at bounding box center [95, 170] width 10 height 10
click at [99, 169] on icon "button" at bounding box center [95, 170] width 10 height 10
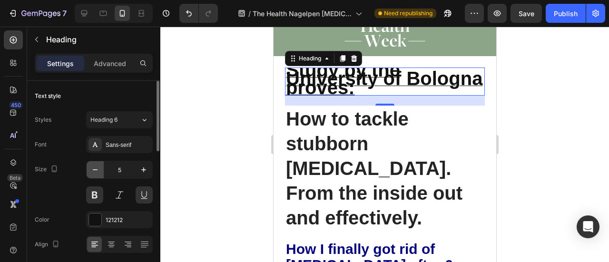
click at [99, 169] on icon "button" at bounding box center [95, 170] width 10 height 10
click at [99, 168] on icon "button" at bounding box center [95, 170] width 10 height 10
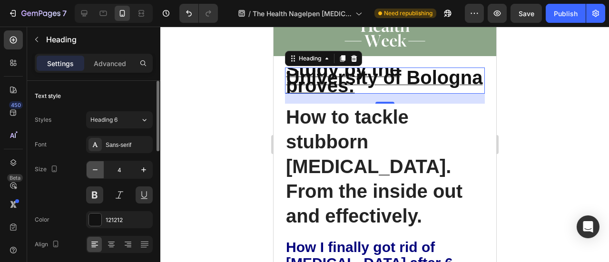
click at [99, 167] on icon "button" at bounding box center [95, 170] width 10 height 10
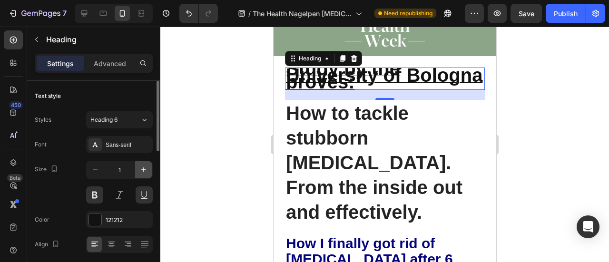
click at [137, 165] on button "button" at bounding box center [143, 169] width 17 height 17
click at [137, 166] on button "button" at bounding box center [143, 169] width 17 height 17
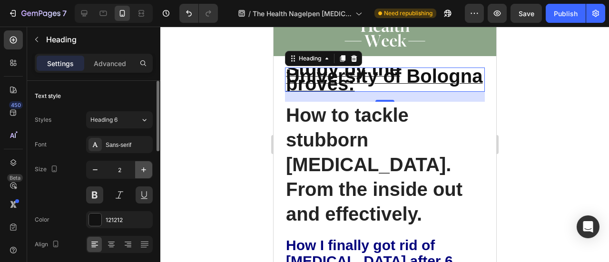
click at [137, 166] on button "button" at bounding box center [143, 169] width 17 height 17
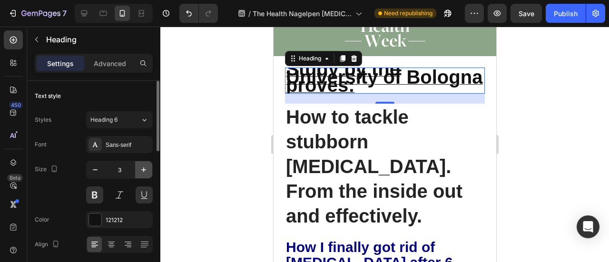
click at [137, 166] on button "button" at bounding box center [143, 169] width 17 height 17
click at [137, 165] on button "button" at bounding box center [143, 169] width 17 height 17
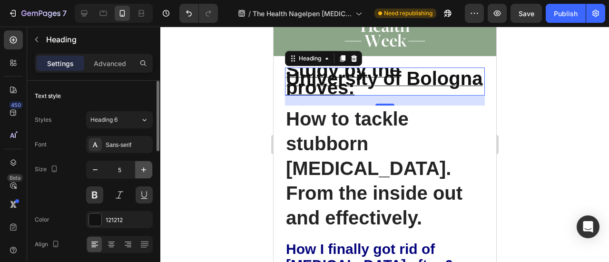
click at [137, 164] on button "button" at bounding box center [143, 169] width 17 height 17
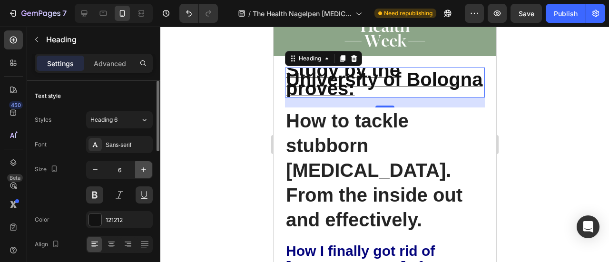
click at [137, 164] on button "button" at bounding box center [143, 169] width 17 height 17
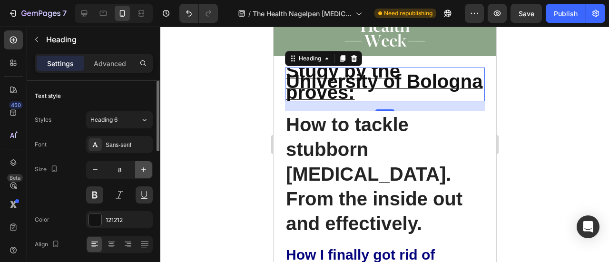
click at [137, 164] on button "button" at bounding box center [143, 169] width 17 height 17
click at [137, 163] on button "button" at bounding box center [143, 169] width 17 height 17
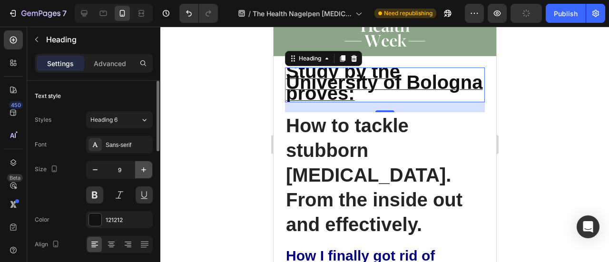
click at [137, 163] on button "button" at bounding box center [143, 169] width 17 height 17
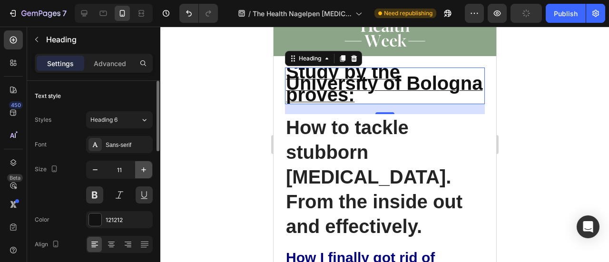
click at [137, 162] on button "button" at bounding box center [143, 169] width 17 height 17
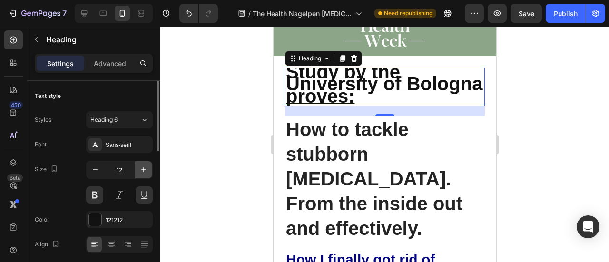
click at [137, 163] on button "button" at bounding box center [143, 169] width 17 height 17
click at [137, 162] on button "button" at bounding box center [143, 169] width 17 height 17
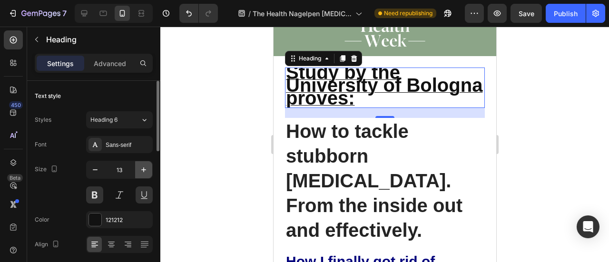
click at [137, 162] on button "button" at bounding box center [143, 169] width 17 height 17
click at [137, 161] on button "button" at bounding box center [143, 169] width 17 height 17
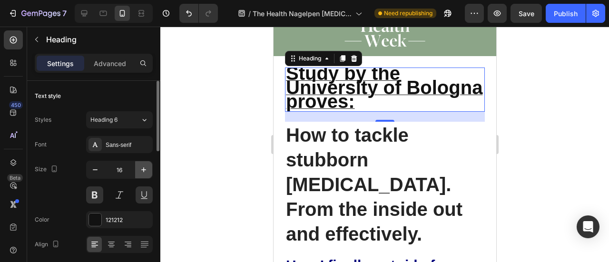
click at [137, 161] on button "button" at bounding box center [143, 169] width 17 height 17
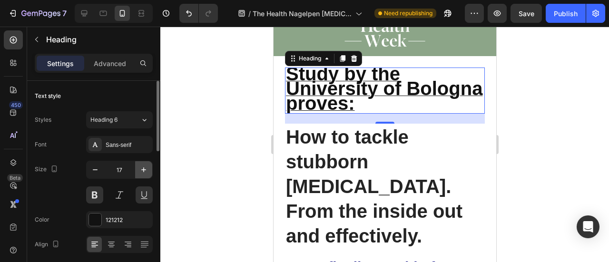
click at [137, 161] on button "button" at bounding box center [143, 169] width 17 height 17
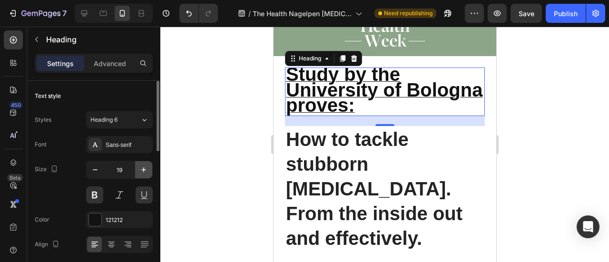
click at [137, 161] on button "button" at bounding box center [143, 169] width 17 height 17
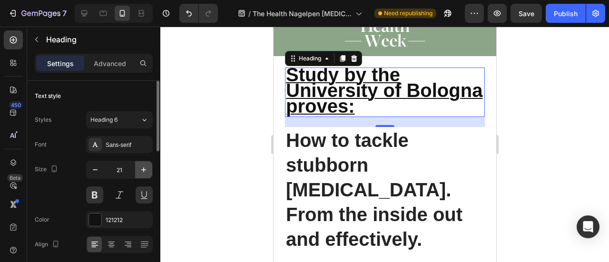
click at [137, 161] on button "button" at bounding box center [143, 169] width 17 height 17
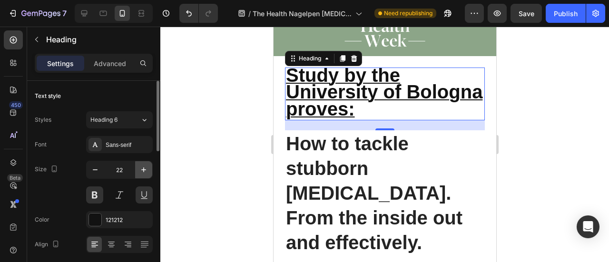
click at [137, 161] on button "button" at bounding box center [143, 169] width 17 height 17
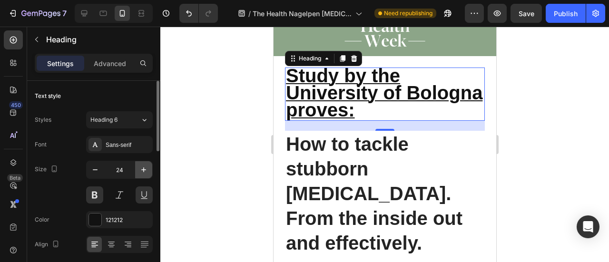
click at [137, 161] on button "button" at bounding box center [143, 169] width 17 height 17
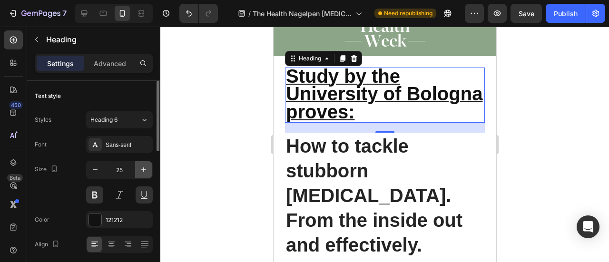
click at [137, 161] on button "button" at bounding box center [143, 169] width 17 height 17
type input "26"
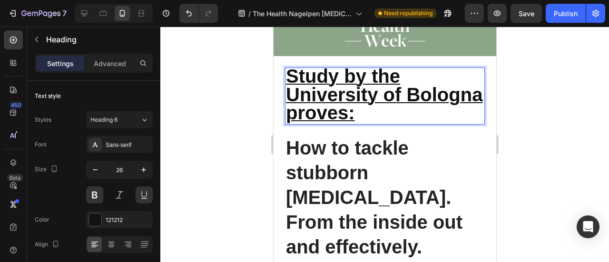
click at [359, 93] on span "Study by the University of Bologna proves:" at bounding box center [383, 95] width 196 height 58
click at [360, 96] on span "Study by the University of Bologna proves:" at bounding box center [383, 95] width 196 height 58
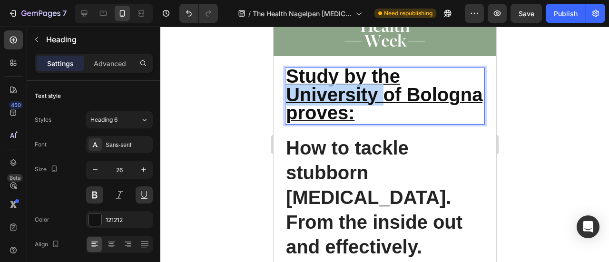
click at [360, 96] on span "Study by the University of Bologna proves:" at bounding box center [383, 95] width 196 height 58
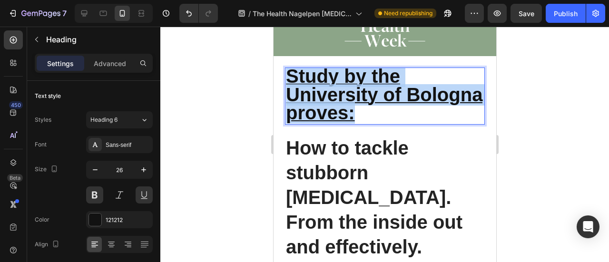
click at [360, 96] on span "Study by the University of Bologna proves:" at bounding box center [383, 95] width 196 height 58
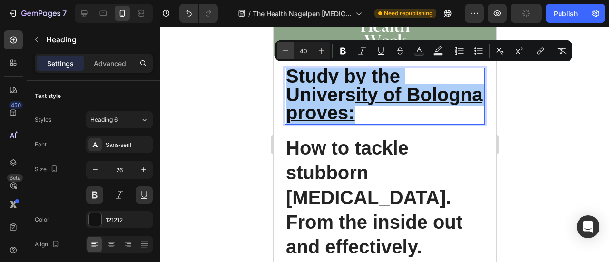
click at [286, 49] on icon "Editor contextual toolbar" at bounding box center [286, 51] width 10 height 10
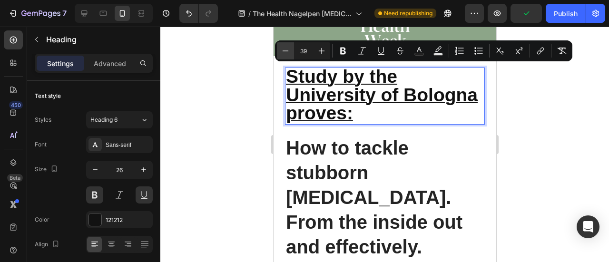
click at [286, 49] on icon "Editor contextual toolbar" at bounding box center [286, 51] width 10 height 10
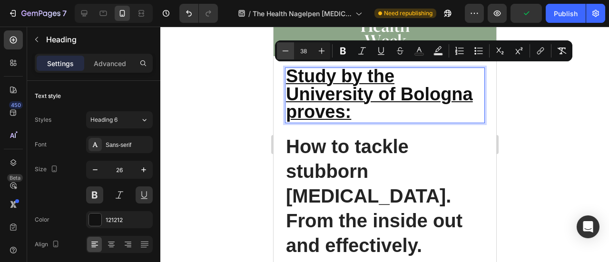
click at [286, 49] on icon "Editor contextual toolbar" at bounding box center [286, 51] width 10 height 10
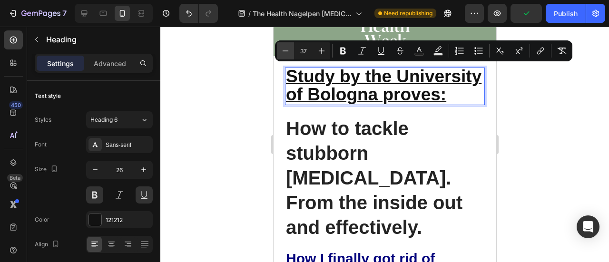
click at [286, 49] on icon "Editor contextual toolbar" at bounding box center [286, 51] width 10 height 10
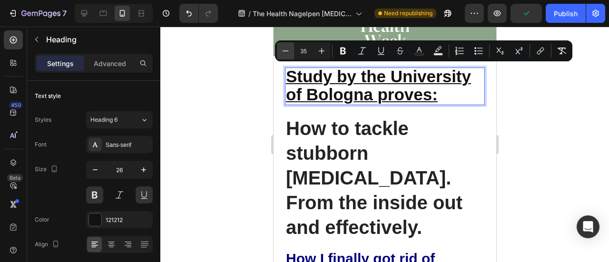
click at [286, 49] on icon "Editor contextual toolbar" at bounding box center [286, 51] width 10 height 10
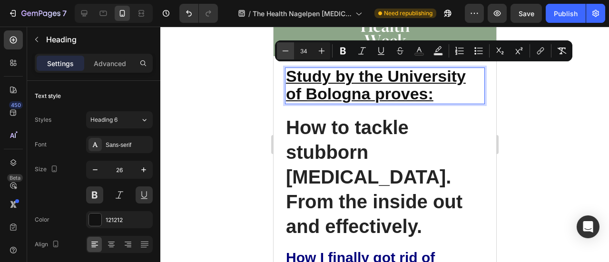
click at [286, 49] on icon "Editor contextual toolbar" at bounding box center [286, 51] width 10 height 10
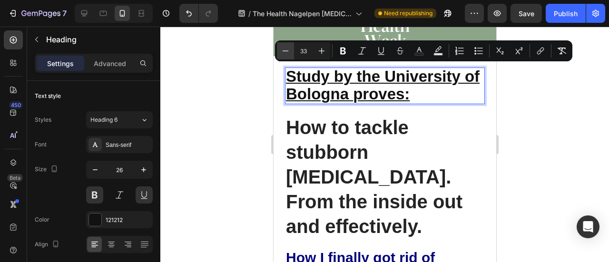
click at [286, 49] on icon "Editor contextual toolbar" at bounding box center [286, 51] width 10 height 10
type input "32"
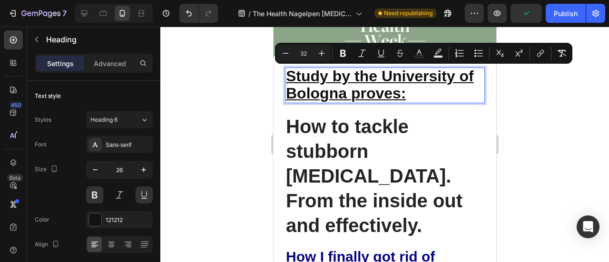
click at [303, 54] on input "32" at bounding box center [303, 53] width 19 height 11
type input "2"
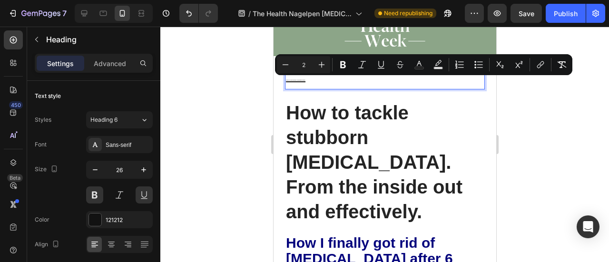
click at [306, 66] on input "2" at bounding box center [303, 64] width 19 height 11
type input "20"
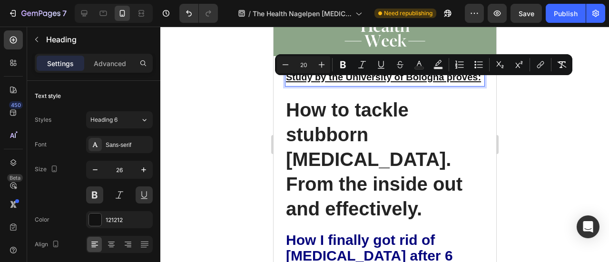
click at [321, 86] on p "Study by the University of Bologna proves:" at bounding box center [384, 77] width 198 height 17
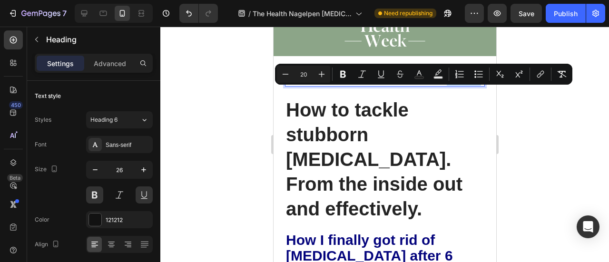
drag, startPoint x: 345, startPoint y: 92, endPoint x: 286, endPoint y: 86, distance: 59.3
click at [286, 86] on p "Study by the University of Bologna proves:" at bounding box center [384, 77] width 198 height 17
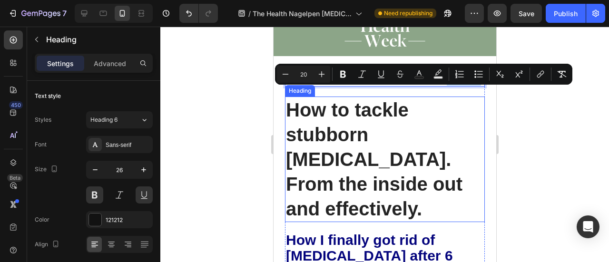
click at [345, 118] on strong "How to tackle stubborn [MEDICAL_DATA]. From the inside out and effectively." at bounding box center [373, 159] width 176 height 120
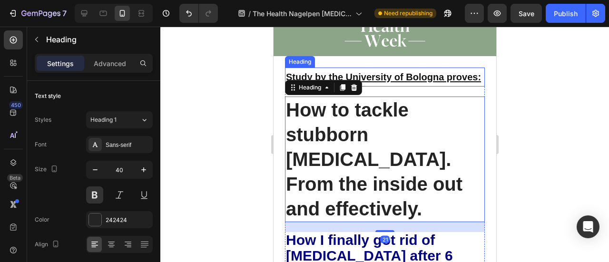
click at [356, 79] on span "Study by the University of Bologna proves:" at bounding box center [382, 77] width 195 height 10
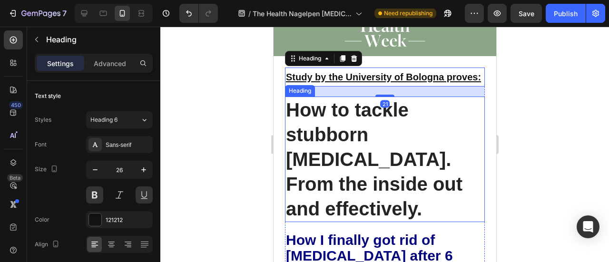
click at [391, 176] on strong "How to tackle stubborn [MEDICAL_DATA]. From the inside out and effectively." at bounding box center [373, 159] width 176 height 120
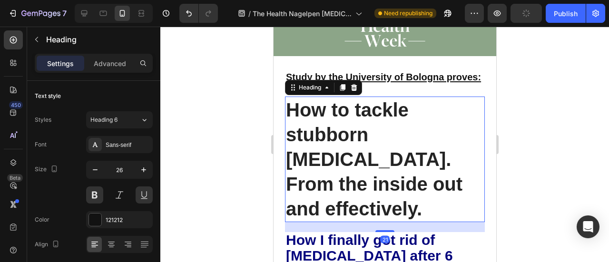
click at [369, 86] on p "⁠⁠⁠⁠⁠⁠⁠ Study by the University of Bologna proves:" at bounding box center [384, 77] width 198 height 17
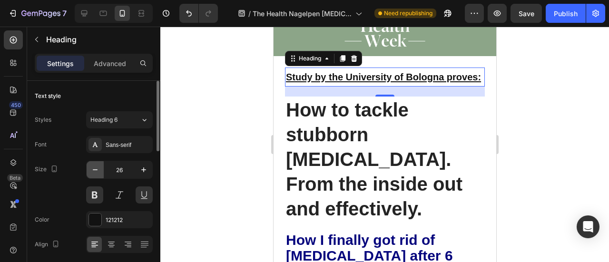
click at [95, 173] on icon "button" at bounding box center [95, 170] width 10 height 10
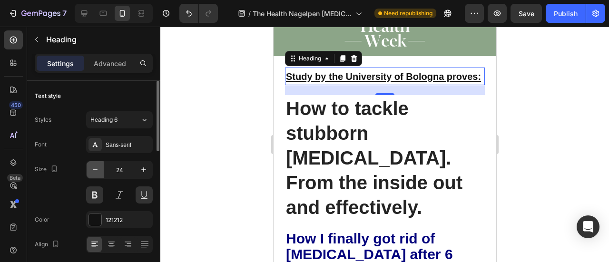
click at [95, 173] on icon "button" at bounding box center [95, 170] width 10 height 10
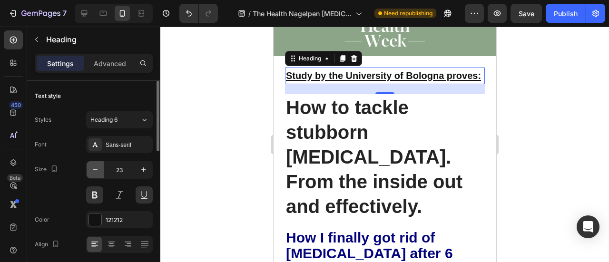
click at [95, 173] on icon "button" at bounding box center [95, 170] width 10 height 10
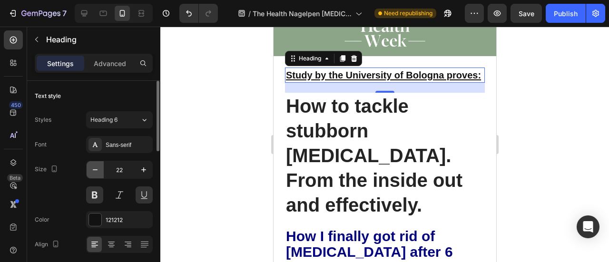
click at [95, 172] on icon "button" at bounding box center [95, 170] width 10 height 10
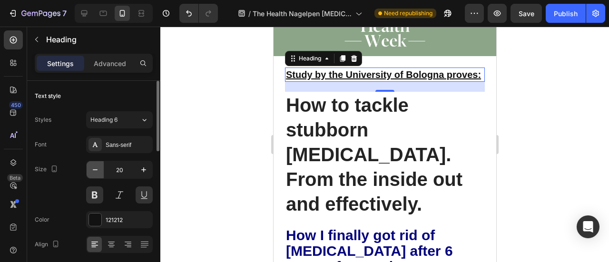
click at [95, 172] on icon "button" at bounding box center [95, 170] width 10 height 10
type input "19"
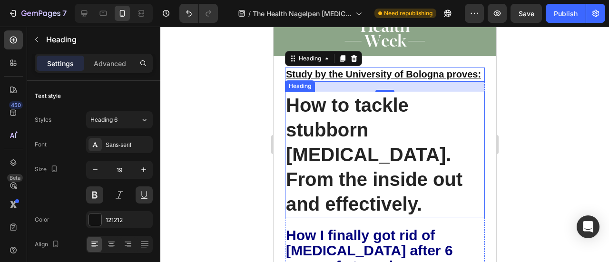
click at [356, 150] on strong "How to tackle stubborn [MEDICAL_DATA]. From the inside out and effectively." at bounding box center [373, 155] width 176 height 120
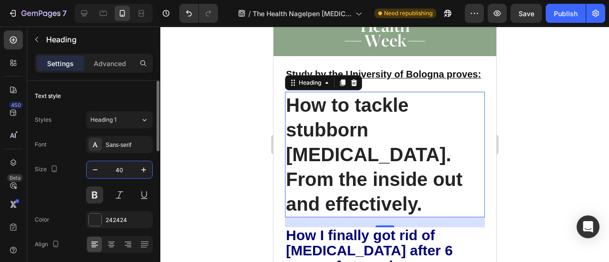
click at [128, 173] on input "40" at bounding box center [119, 169] width 31 height 17
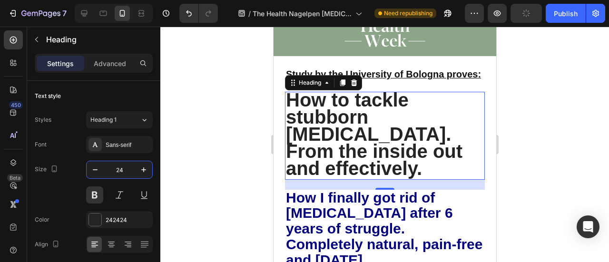
type input "24"
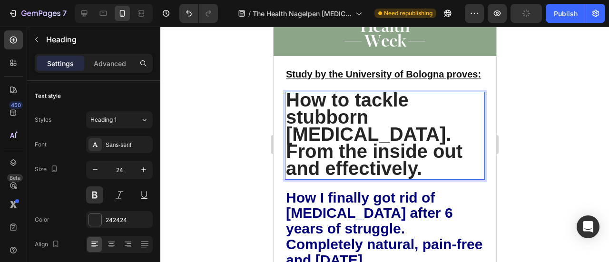
click at [347, 133] on strong "How to tackle stubborn [MEDICAL_DATA]. From the inside out and effectively." at bounding box center [373, 134] width 176 height 90
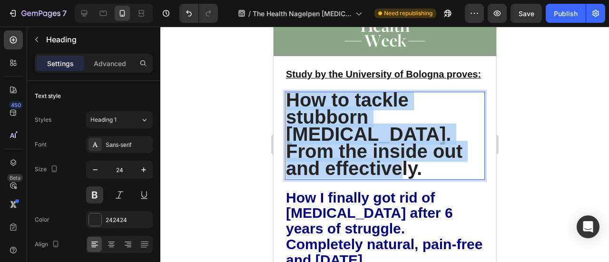
click at [347, 133] on strong "How to tackle stubborn [MEDICAL_DATA]. From the inside out and effectively." at bounding box center [373, 134] width 176 height 90
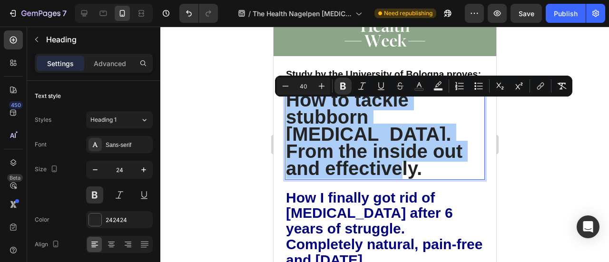
click at [308, 85] on input "40" at bounding box center [303, 85] width 19 height 11
type input "24"
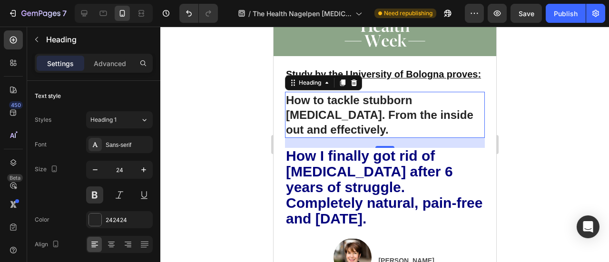
click at [330, 128] on strong "How to tackle stubborn [MEDICAL_DATA]. From the inside out and effectively." at bounding box center [378, 115] width 187 height 42
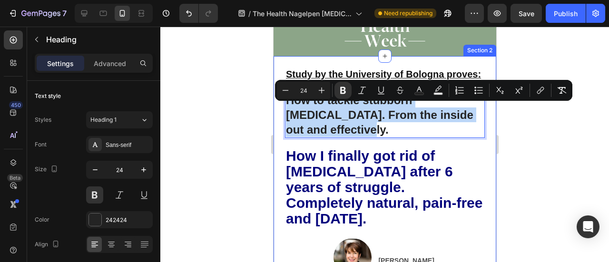
drag, startPoint x: 353, startPoint y: 142, endPoint x: 281, endPoint y: 102, distance: 82.2
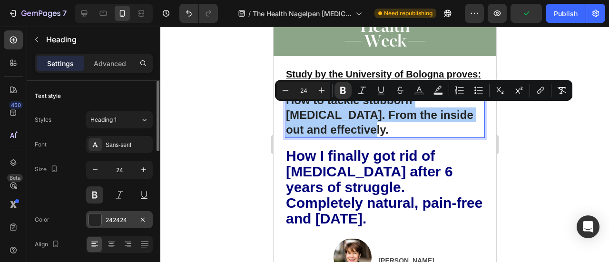
click at [113, 224] on div "242424" at bounding box center [119, 219] width 67 height 17
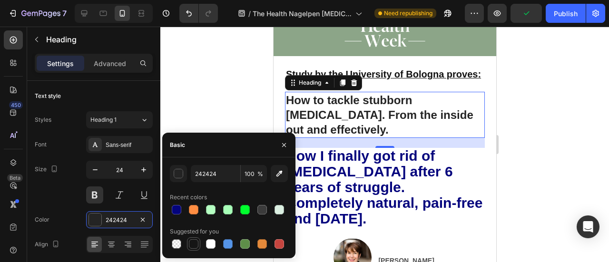
click at [193, 241] on div at bounding box center [194, 244] width 10 height 10
type input "151515"
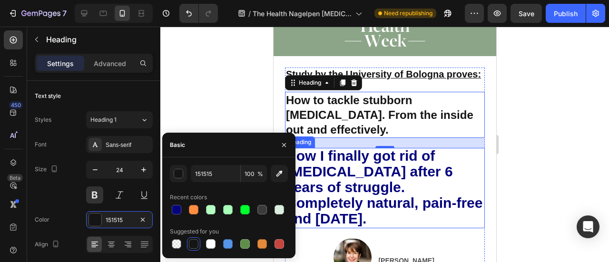
click at [338, 182] on strong "How I finally got rid of [MEDICAL_DATA] after 6 years of struggle. Completely n…" at bounding box center [383, 187] width 196 height 78
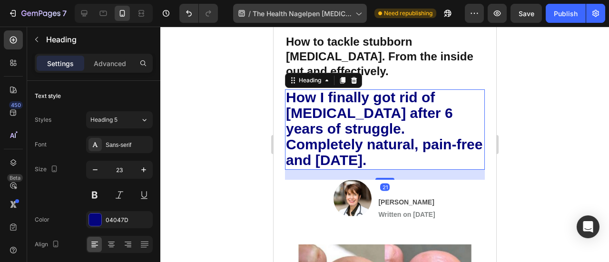
scroll to position [143, 0]
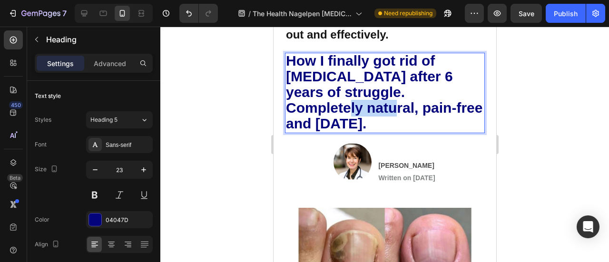
click at [327, 114] on strong "How I finally got rid of [MEDICAL_DATA] after 6 years of struggle. Completely n…" at bounding box center [383, 92] width 196 height 78
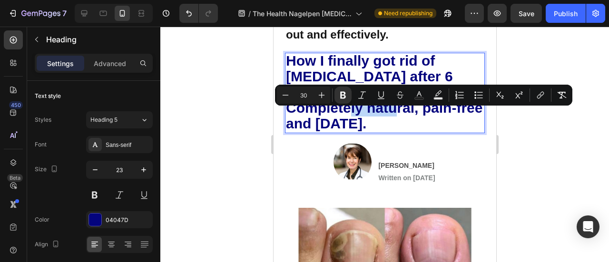
click at [327, 113] on strong "How I finally got rid of [MEDICAL_DATA] after 6 years of struggle. Completely n…" at bounding box center [383, 92] width 196 height 78
click at [323, 113] on strong "How I finally got rid of [MEDICAL_DATA] after 6 years of struggle. Completely n…" at bounding box center [383, 92] width 196 height 78
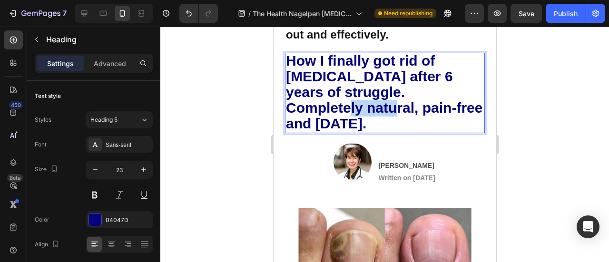
click at [322, 113] on strong "How I finally got rid of [MEDICAL_DATA] after 6 years of struggle. Completely n…" at bounding box center [383, 92] width 196 height 78
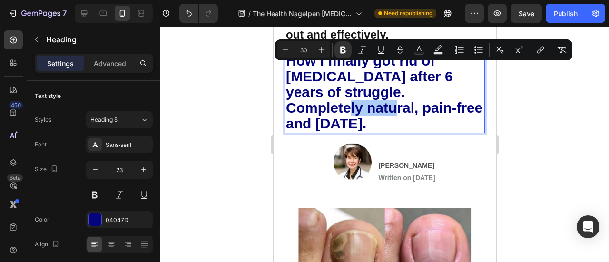
click at [305, 48] on input "30" at bounding box center [303, 49] width 19 height 11
type input "16"
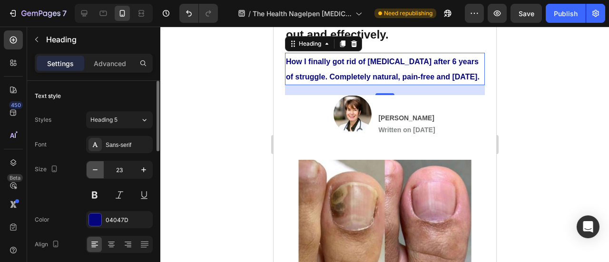
click at [101, 171] on button "button" at bounding box center [95, 169] width 17 height 17
click at [101, 170] on button "button" at bounding box center [95, 169] width 17 height 17
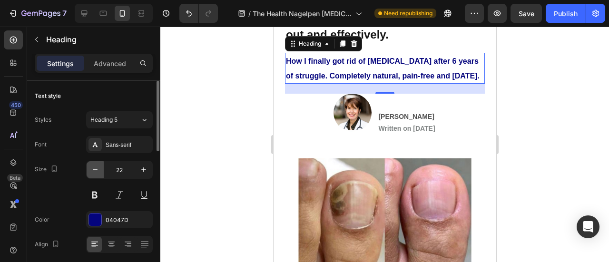
click at [100, 169] on button "button" at bounding box center [95, 169] width 17 height 17
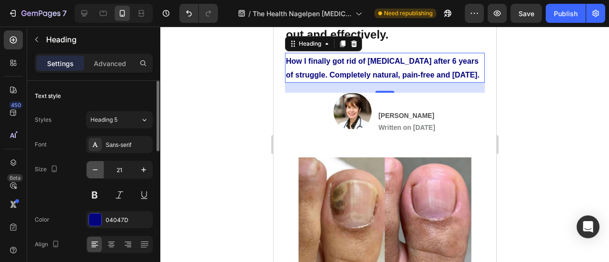
click at [100, 169] on button "button" at bounding box center [95, 169] width 17 height 17
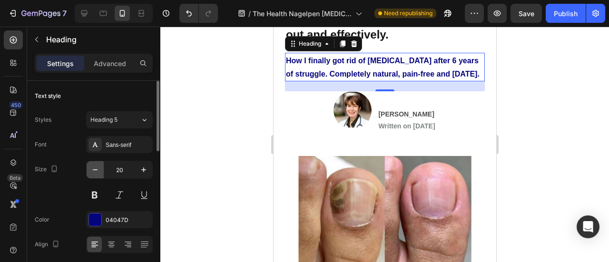
click at [100, 169] on button "button" at bounding box center [95, 169] width 17 height 17
click at [100, 168] on button "button" at bounding box center [95, 169] width 17 height 17
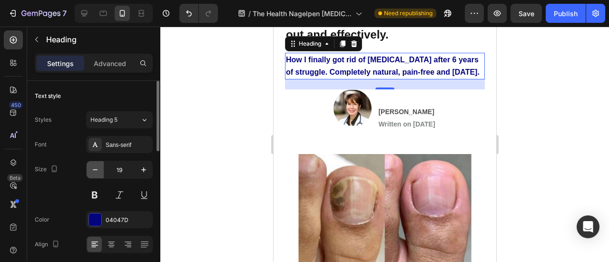
click at [100, 168] on button "button" at bounding box center [95, 169] width 17 height 17
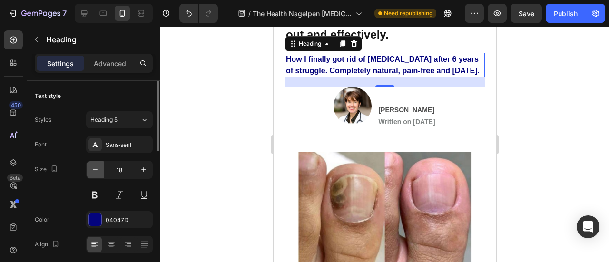
click at [100, 168] on button "button" at bounding box center [95, 169] width 17 height 17
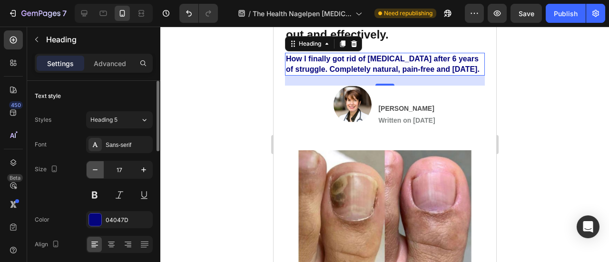
click at [100, 168] on button "button" at bounding box center [95, 169] width 17 height 17
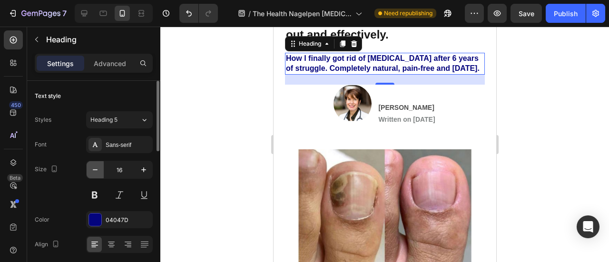
click at [100, 168] on button "button" at bounding box center [95, 169] width 17 height 17
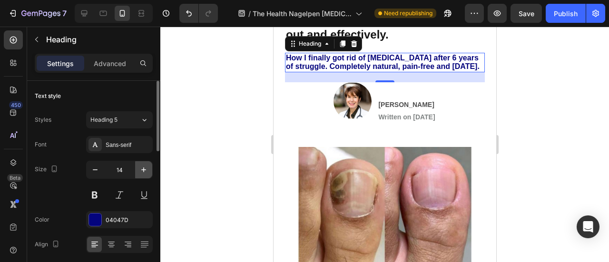
click at [148, 167] on button "button" at bounding box center [143, 169] width 17 height 17
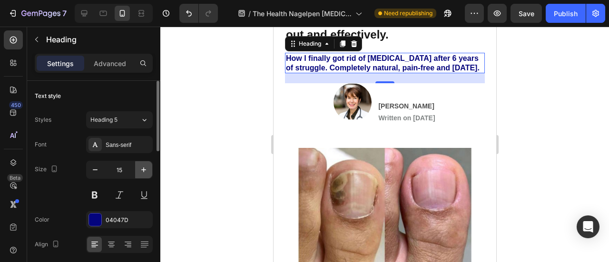
click at [145, 166] on icon "button" at bounding box center [144, 170] width 10 height 10
type input "16"
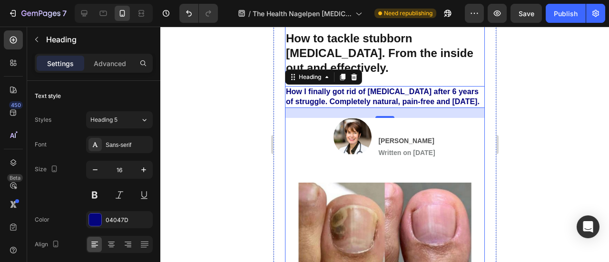
scroll to position [95, 0]
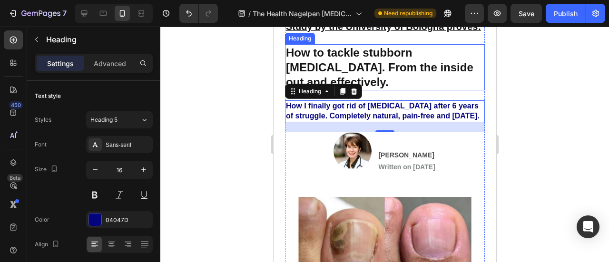
click at [423, 90] on p "⁠⁠⁠⁠⁠⁠⁠ How to tackle stubborn nail fungus. From the inside out and effectively." at bounding box center [384, 67] width 198 height 45
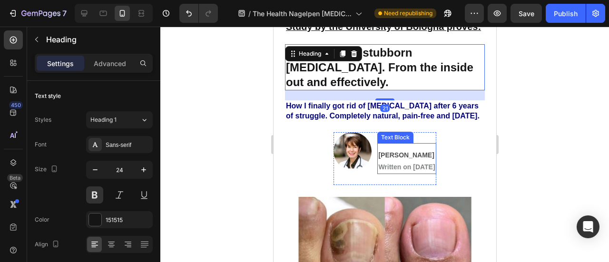
scroll to position [0, 0]
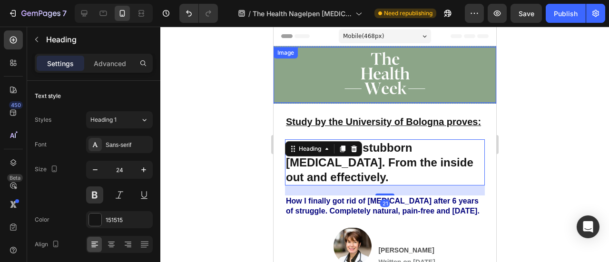
click at [442, 100] on div at bounding box center [384, 75] width 223 height 56
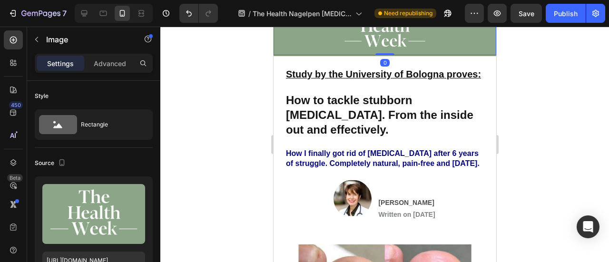
scroll to position [95, 0]
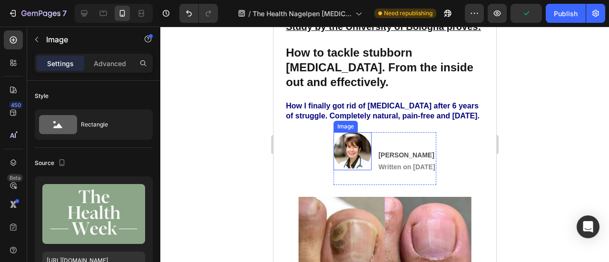
click at [339, 170] on img at bounding box center [352, 151] width 38 height 38
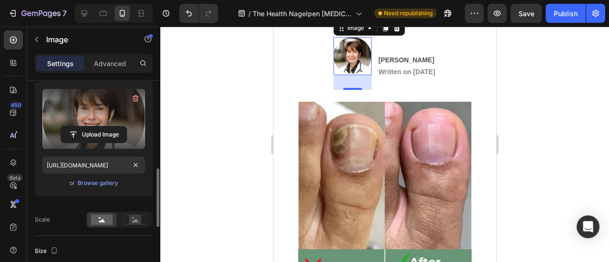
scroll to position [143, 0]
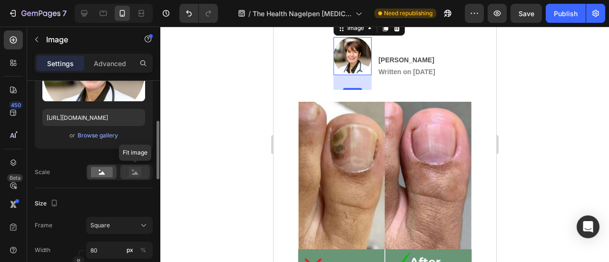
click at [132, 169] on rect at bounding box center [135, 172] width 12 height 10
click at [98, 170] on rect at bounding box center [102, 172] width 22 height 10
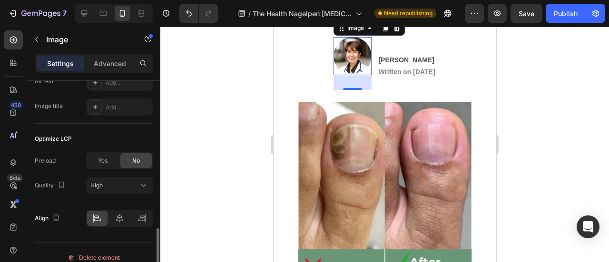
scroll to position [532, 0]
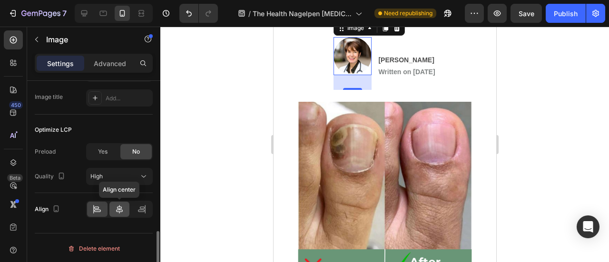
click at [120, 207] on icon at bounding box center [119, 209] width 7 height 9
click at [138, 206] on icon at bounding box center [142, 210] width 10 height 10
click at [88, 207] on div at bounding box center [97, 209] width 20 height 15
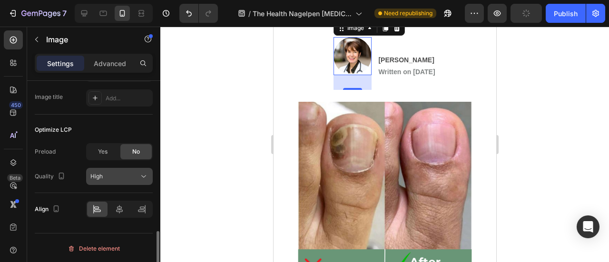
click at [100, 172] on span "High" at bounding box center [96, 176] width 12 height 9
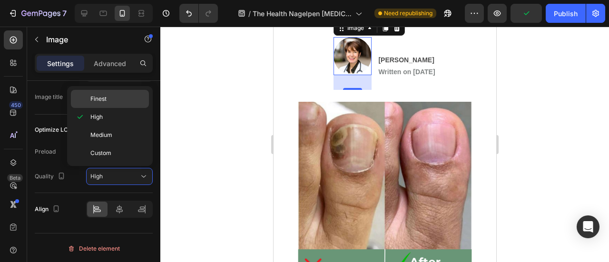
click at [103, 104] on div "Finest" at bounding box center [110, 99] width 78 height 18
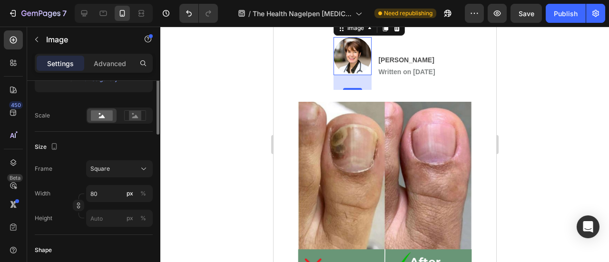
scroll to position [9, 0]
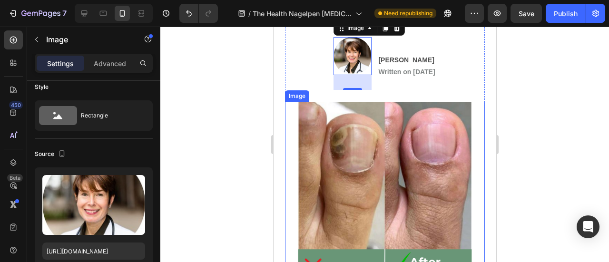
click at [377, 174] on img at bounding box center [384, 196] width 200 height 189
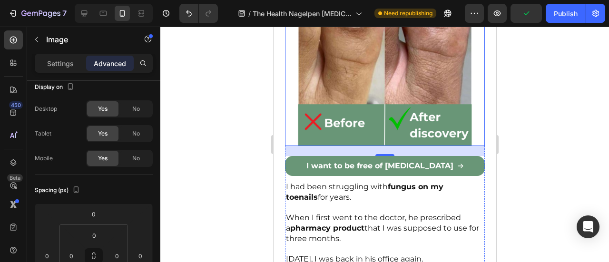
scroll to position [381, 0]
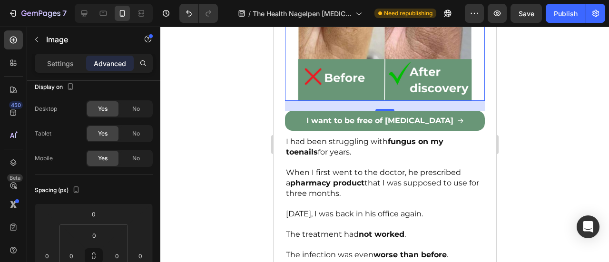
click at [381, 122] on div "21" at bounding box center [385, 119] width 10 height 8
click at [380, 122] on div "21" at bounding box center [385, 119] width 10 height 8
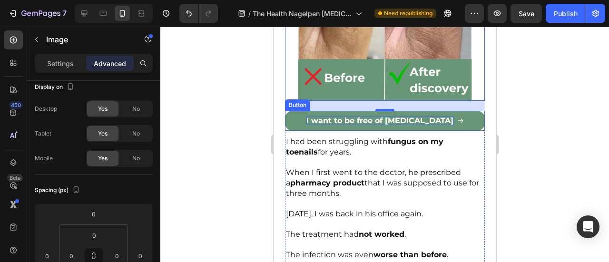
click at [371, 125] on span "I want to be free of [MEDICAL_DATA]" at bounding box center [379, 120] width 147 height 9
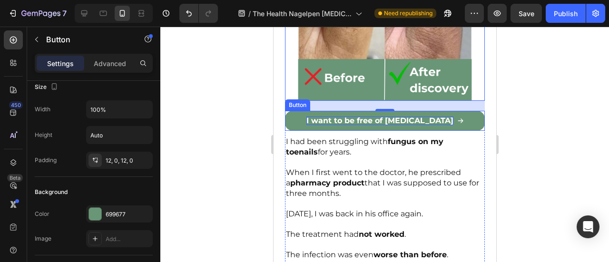
click at [371, 125] on span "I want to be free of [MEDICAL_DATA]" at bounding box center [379, 120] width 147 height 9
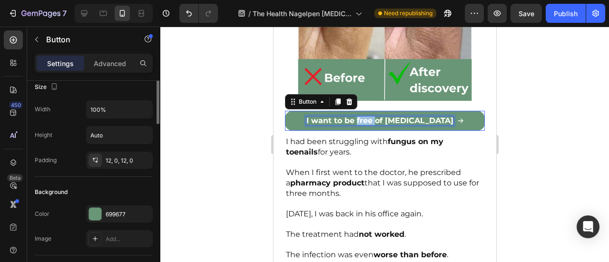
scroll to position [0, 0]
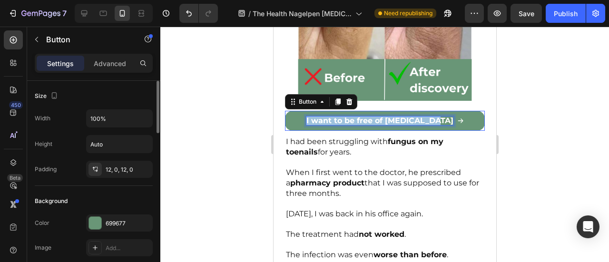
click at [371, 125] on span "I want to be free of [MEDICAL_DATA]" at bounding box center [379, 120] width 147 height 9
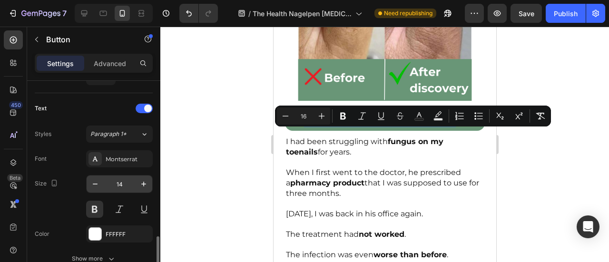
scroll to position [428, 0]
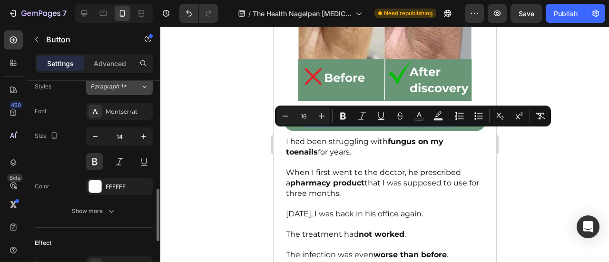
click at [113, 88] on span "Paragraph 1*" at bounding box center [108, 86] width 36 height 9
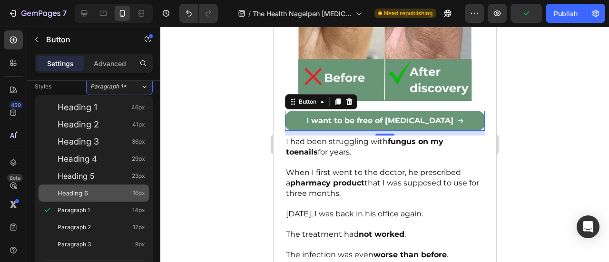
click at [87, 192] on span "Heading 6" at bounding box center [73, 193] width 30 height 10
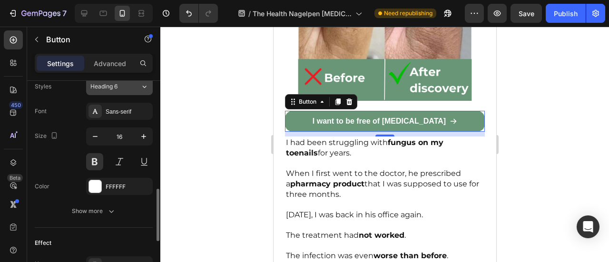
click at [127, 87] on div "Heading 6" at bounding box center [109, 86] width 39 height 9
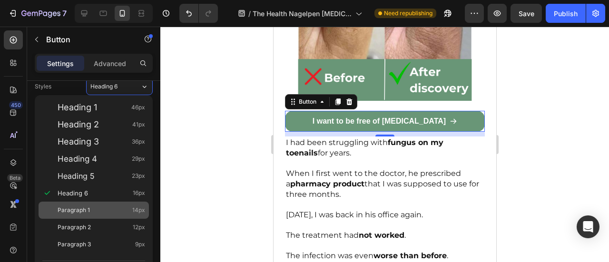
click at [79, 209] on span "Paragraph 1" at bounding box center [74, 211] width 32 height 10
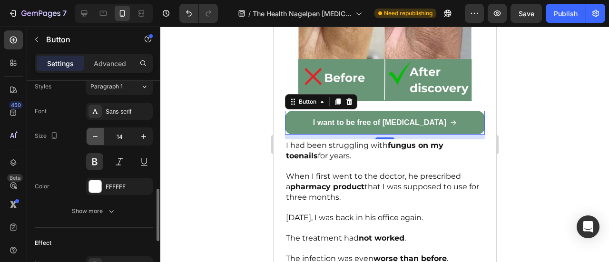
click at [100, 138] on button "button" at bounding box center [95, 136] width 17 height 17
type input "13"
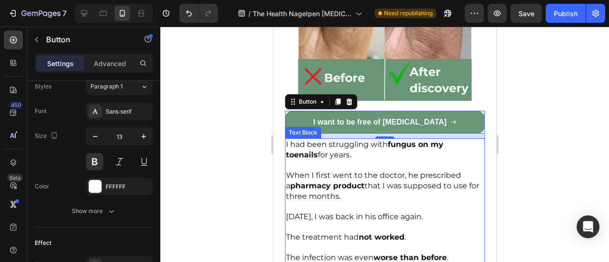
click at [373, 199] on span "When I first went to the doctor, he prescribed a pharmacy product that I was su…" at bounding box center [381, 186] width 193 height 30
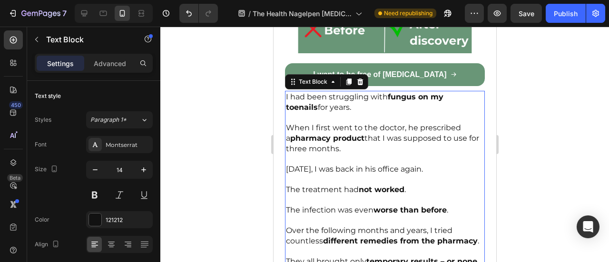
click at [324, 174] on span "[DATE], I was back in his office again." at bounding box center [353, 169] width 137 height 9
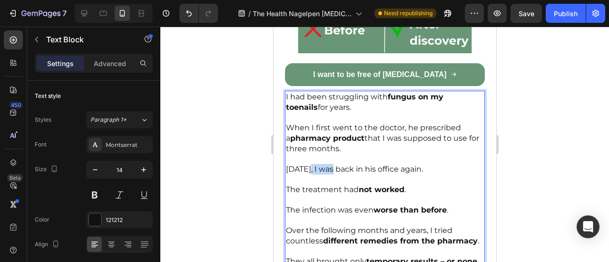
click at [324, 174] on span "[DATE], I was back in his office again." at bounding box center [353, 169] width 137 height 9
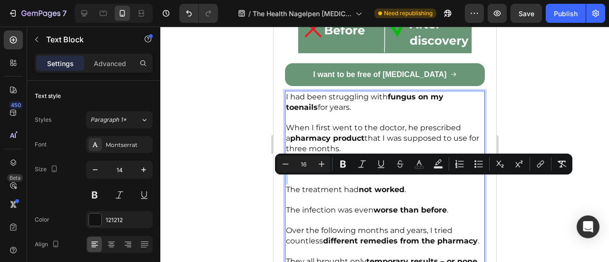
click at [324, 174] on span "[DATE], I was back in his office again." at bounding box center [353, 169] width 137 height 9
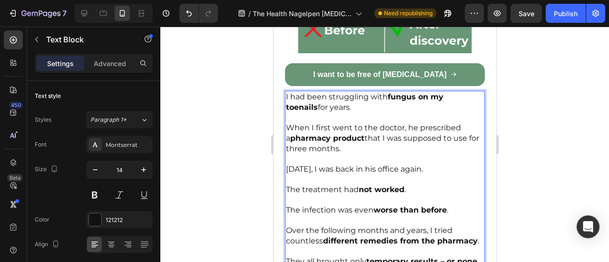
click at [295, 112] on strong "fungus on my toenails" at bounding box center [363, 102] width 157 height 20
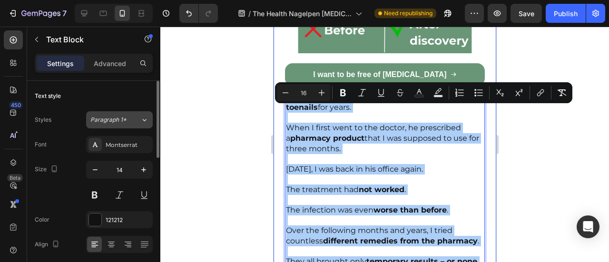
click at [127, 123] on div "Paragraph 1*" at bounding box center [109, 120] width 39 height 9
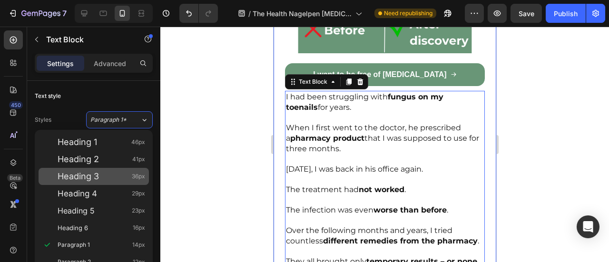
click at [101, 176] on div "Heading 3 36px" at bounding box center [102, 177] width 88 height 10
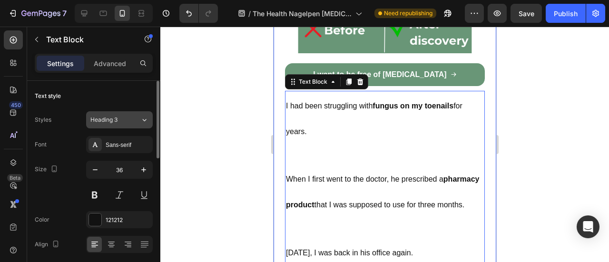
click at [99, 123] on span "Heading 3" at bounding box center [103, 120] width 27 height 9
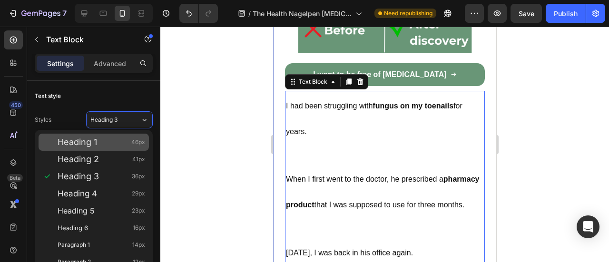
click at [103, 138] on div "Heading 1 46px" at bounding box center [102, 142] width 88 height 10
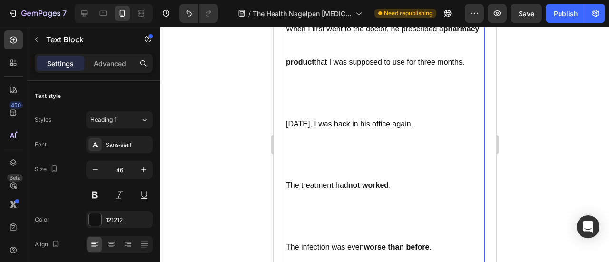
scroll to position [476, 0]
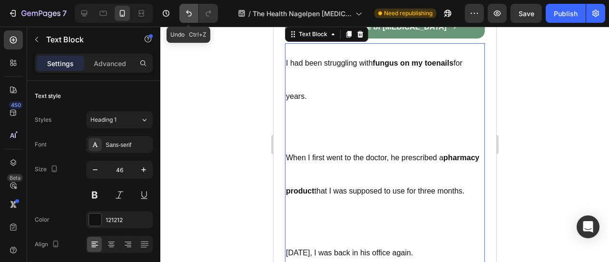
click at [187, 11] on icon "Undo/Redo" at bounding box center [189, 14] width 10 height 10
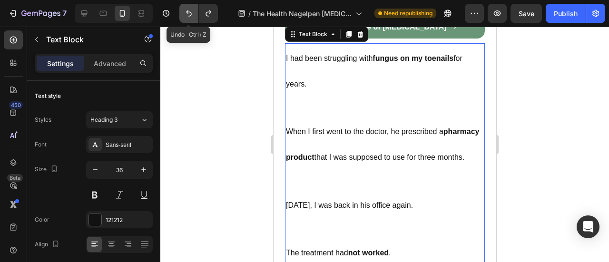
click at [187, 11] on icon "Undo/Redo" at bounding box center [189, 13] width 6 height 6
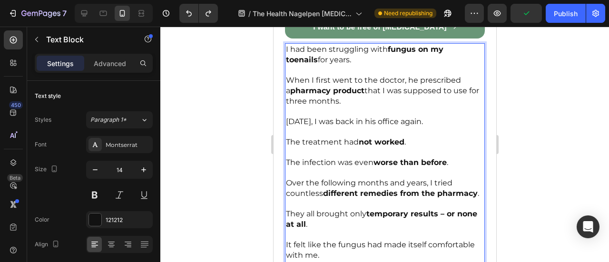
click at [316, 95] on strong "pharmacy product" at bounding box center [327, 90] width 74 height 9
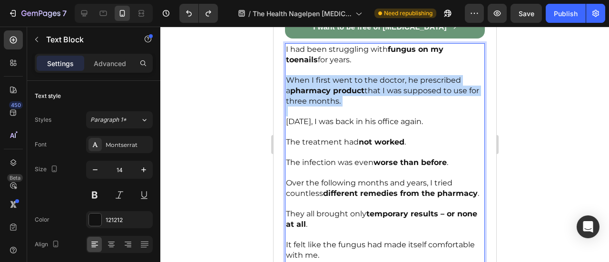
click at [316, 95] on strong "pharmacy product" at bounding box center [327, 90] width 74 height 9
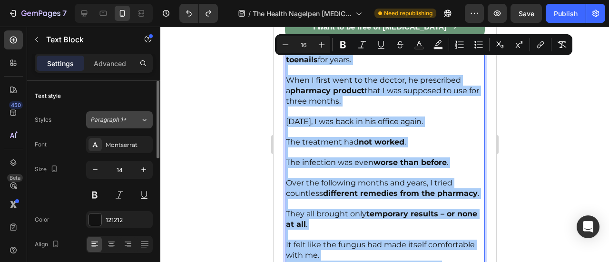
click at [123, 126] on button "Paragraph 1*" at bounding box center [119, 119] width 67 height 17
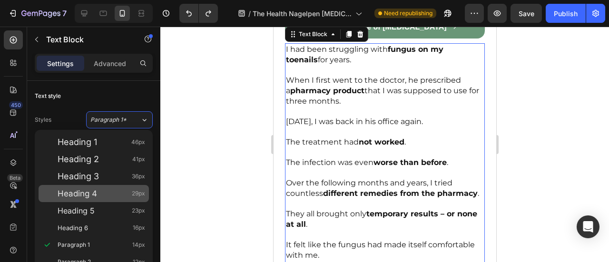
click at [98, 186] on div "Heading 4 29px" at bounding box center [94, 193] width 110 height 17
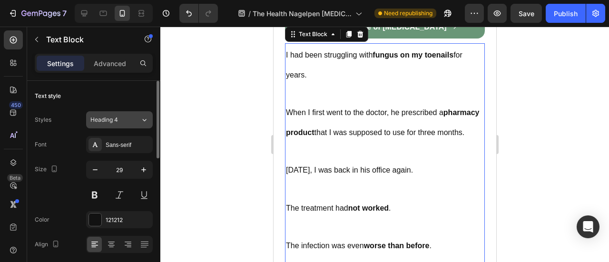
click at [113, 123] on span "Heading 4" at bounding box center [104, 120] width 28 height 9
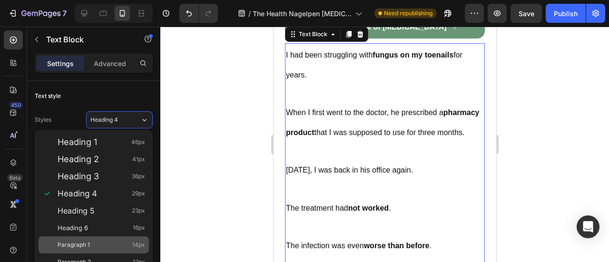
click at [67, 244] on span "Paragraph 1" at bounding box center [74, 245] width 32 height 10
type input "14"
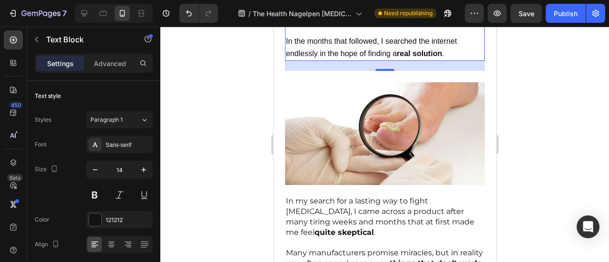
scroll to position [761, 0]
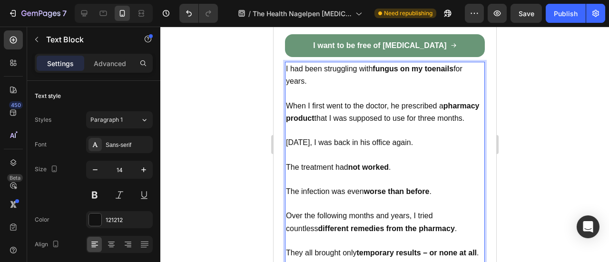
click at [324, 69] on div "I want to be free of nail fungus Button I had been struggling with fungus on my…" at bounding box center [384, 189] width 200 height 310
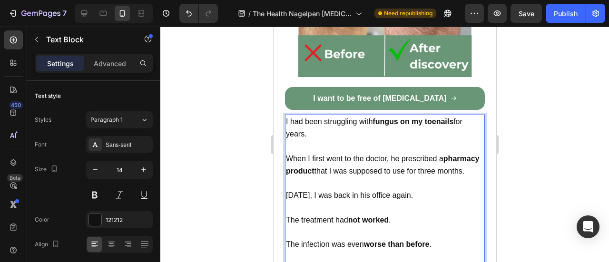
scroll to position [396, 0]
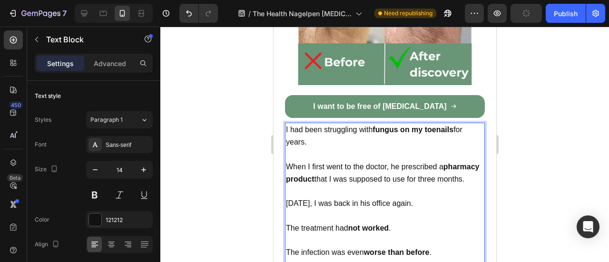
click at [335, 183] on strong "pharmacy product" at bounding box center [381, 173] width 193 height 20
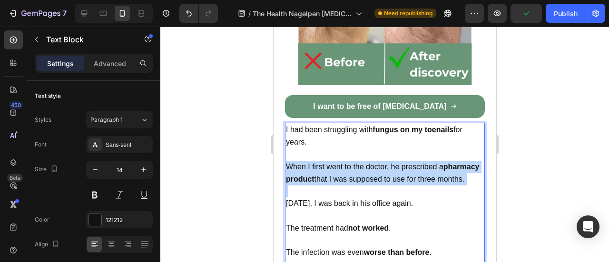
click at [335, 183] on strong "pharmacy product" at bounding box center [381, 173] width 193 height 20
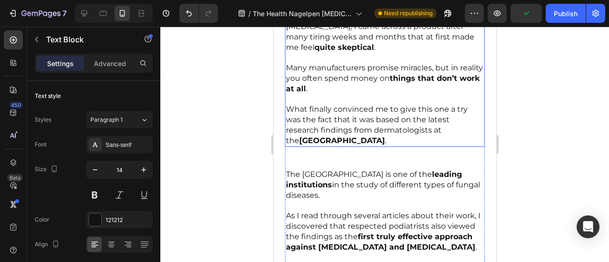
scroll to position [920, 0]
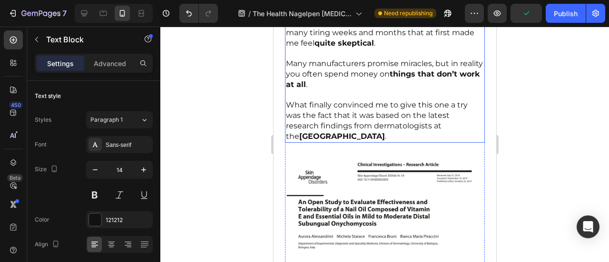
click at [317, 90] on p "Many manufacturers promise miracles, but in reality you often spend money on th…" at bounding box center [384, 74] width 198 height 31
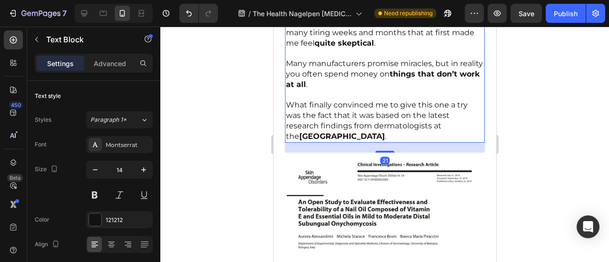
click at [317, 90] on p "Many manufacturers promise miracles, but in reality you often spend money on th…" at bounding box center [384, 74] width 198 height 31
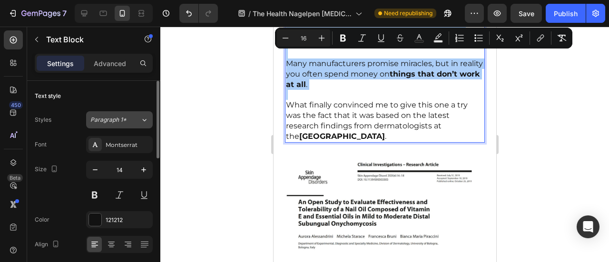
drag, startPoint x: 143, startPoint y: 120, endPoint x: 136, endPoint y: 127, distance: 9.8
click at [142, 120] on icon at bounding box center [144, 120] width 8 height 10
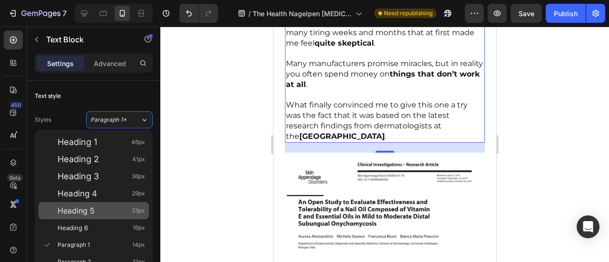
click at [106, 211] on div "Heading 5 23px" at bounding box center [102, 211] width 88 height 10
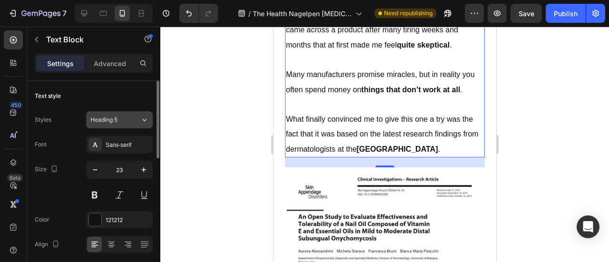
click at [120, 125] on button "Heading 5" at bounding box center [119, 119] width 67 height 17
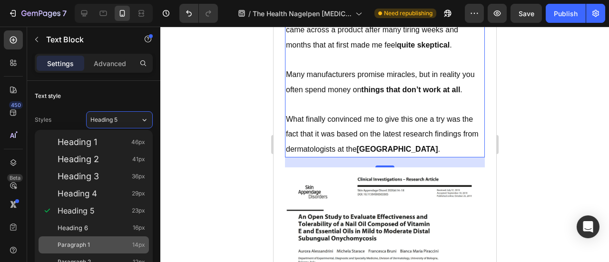
click at [95, 240] on div "Paragraph 1 14px" at bounding box center [94, 244] width 110 height 17
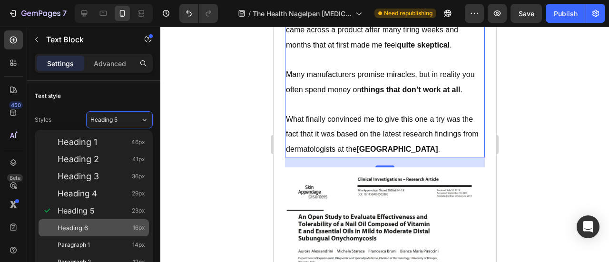
type input "14"
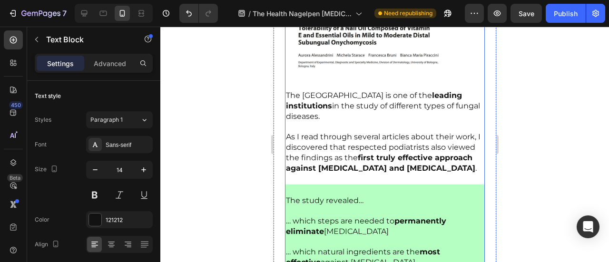
scroll to position [1110, 0]
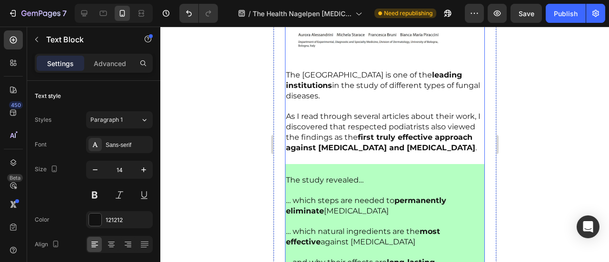
click at [349, 111] on p at bounding box center [384, 106] width 198 height 10
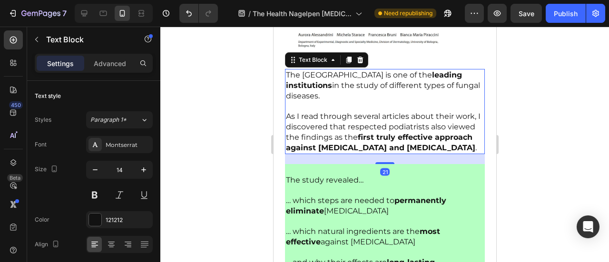
click at [349, 111] on p at bounding box center [384, 106] width 198 height 10
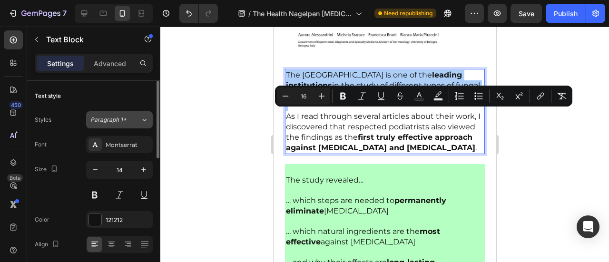
click at [101, 123] on span "Paragraph 1*" at bounding box center [108, 120] width 36 height 9
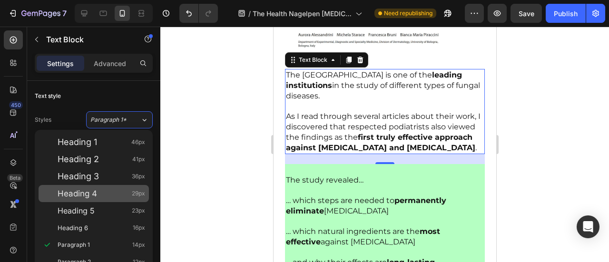
click at [96, 185] on div "Heading 4 29px" at bounding box center [94, 193] width 110 height 17
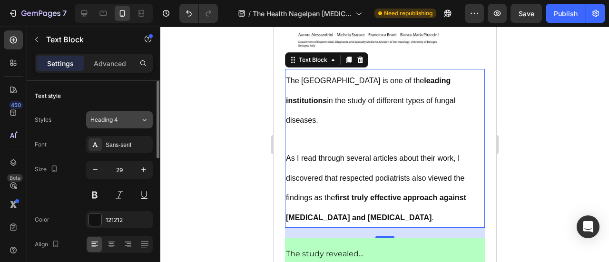
click at [125, 121] on div "Heading 4" at bounding box center [109, 120] width 39 height 9
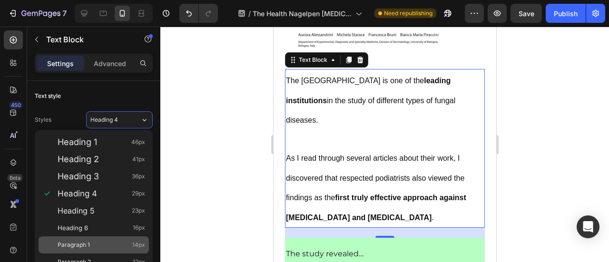
click at [90, 240] on div "Paragraph 1 14px" at bounding box center [102, 245] width 88 height 10
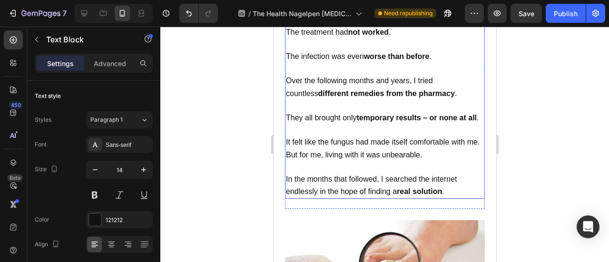
scroll to position [491, 0]
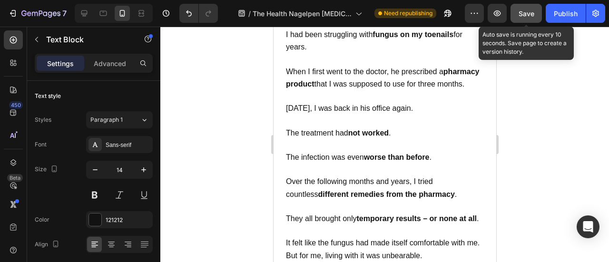
drag, startPoint x: 535, startPoint y: 11, endPoint x: 527, endPoint y: 19, distance: 11.4
click at [535, 11] on button "Save" at bounding box center [525, 13] width 31 height 19
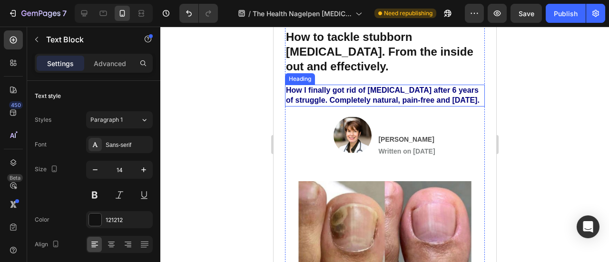
scroll to position [0, 0]
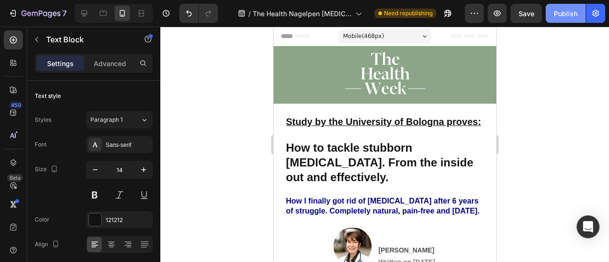
click at [564, 11] on div "Publish" at bounding box center [566, 14] width 24 height 10
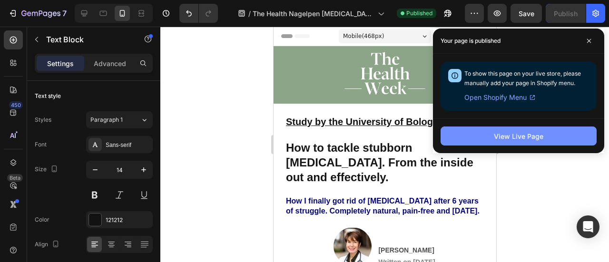
click at [509, 134] on div "View Live Page" at bounding box center [518, 136] width 49 height 10
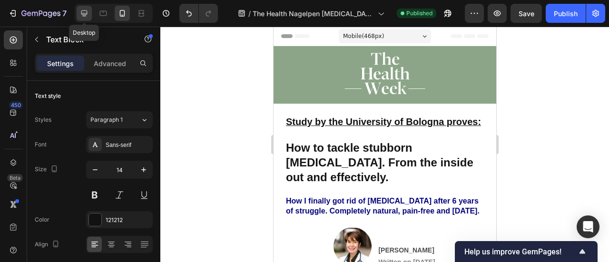
drag, startPoint x: 86, startPoint y: 10, endPoint x: 88, endPoint y: 16, distance: 5.6
click at [85, 11] on icon at bounding box center [84, 13] width 6 height 6
type input "16"
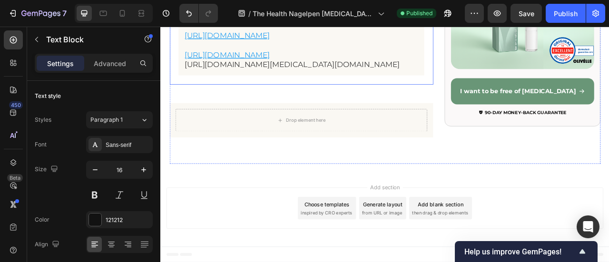
scroll to position [10203, 0]
click at [286, 80] on link "[URL][DOMAIN_NAME][MEDICAL_DATA][DOMAIN_NAME]" at bounding box center [328, 74] width 274 height 11
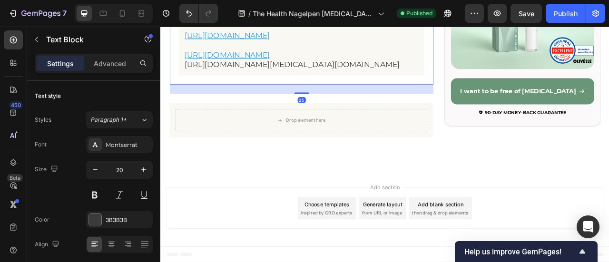
click at [426, 80] on link "[URL][DOMAIN_NAME][MEDICAL_DATA][DOMAIN_NAME]" at bounding box center [328, 74] width 274 height 11
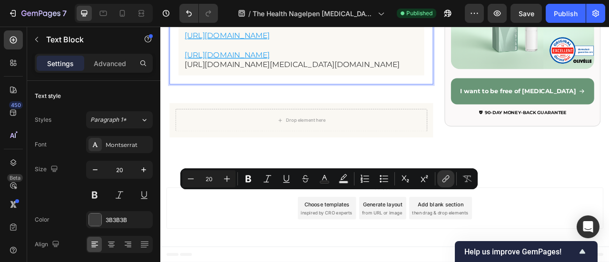
drag, startPoint x: 443, startPoint y: 264, endPoint x: 188, endPoint y: 243, distance: 255.9
click at [359, 80] on link "[URL][DOMAIN_NAME][MEDICAL_DATA][DOMAIN_NAME]" at bounding box center [328, 74] width 274 height 11
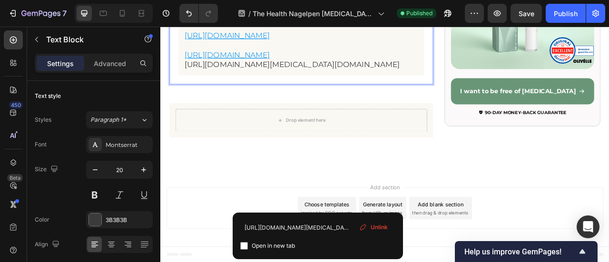
click at [431, 69] on p "[URL][DOMAIN_NAME]" at bounding box center [339, 62] width 297 height 12
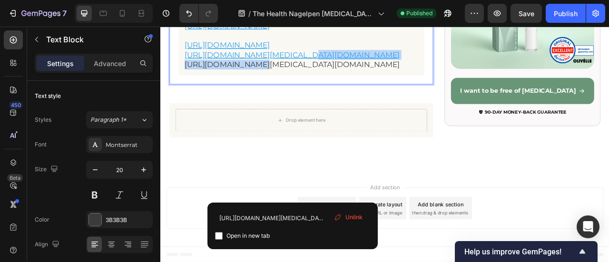
drag, startPoint x: 189, startPoint y: 254, endPoint x: 269, endPoint y: 275, distance: 83.2
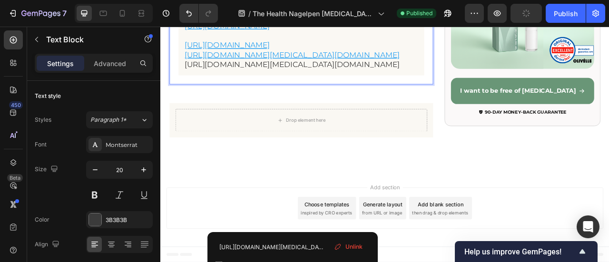
drag, startPoint x: 438, startPoint y: 281, endPoint x: 286, endPoint y: 260, distance: 153.2
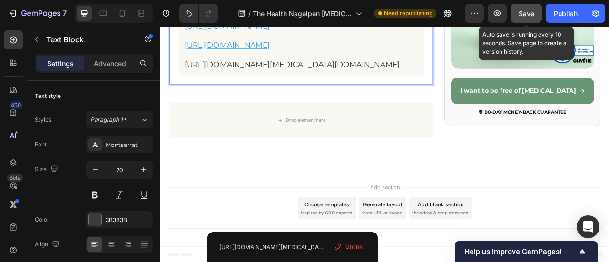
click at [529, 10] on span "Save" at bounding box center [527, 14] width 16 height 8
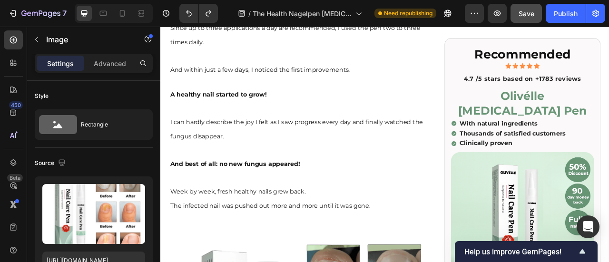
scroll to position [5081, 0]
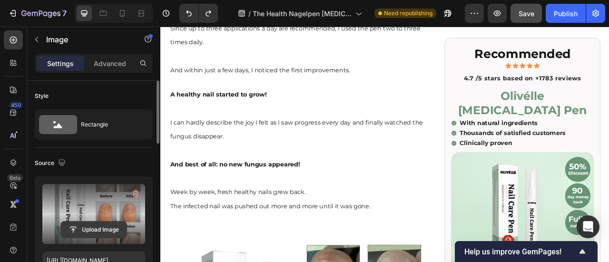
click at [94, 227] on input "file" at bounding box center [94, 230] width 66 height 16
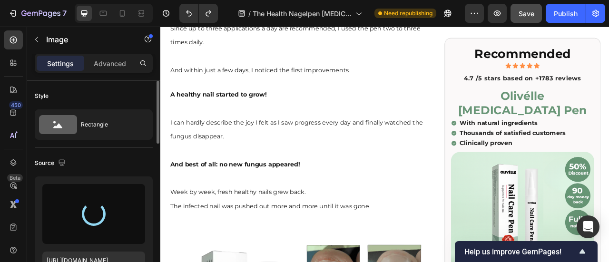
type input "https://cdn.shopify.com/s/files/1/0937/6369/8955/files/gempages_572647233611105…"
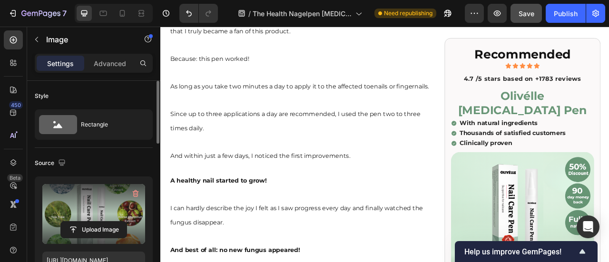
scroll to position [4971, 0]
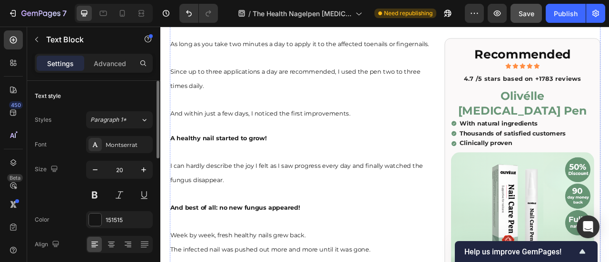
scroll to position [5026, 0]
click at [121, 18] on div at bounding box center [122, 13] width 15 height 15
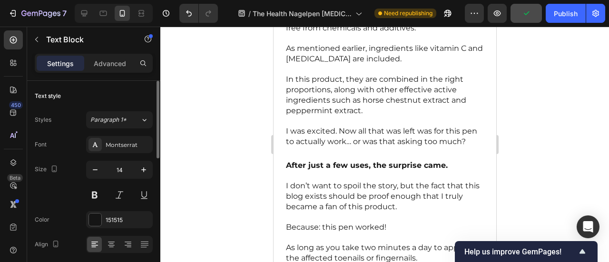
scroll to position [3851, 0]
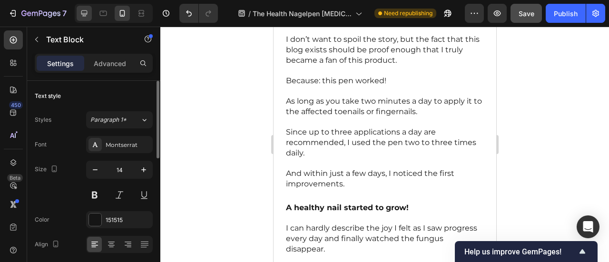
click at [91, 12] on div at bounding box center [84, 13] width 15 height 15
type input "20"
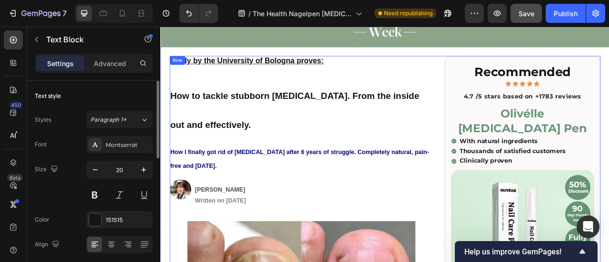
scroll to position [60, 0]
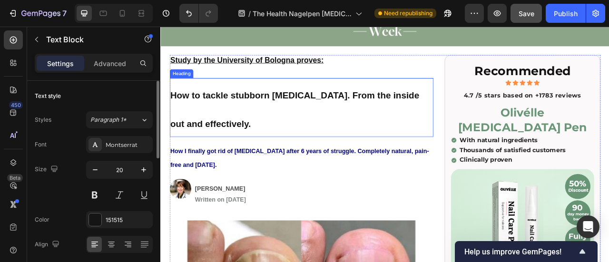
click at [261, 138] on p "⁠⁠⁠⁠⁠⁠⁠ How to tackle stubborn nail fungus. From the inside out and effectively." at bounding box center [339, 129] width 333 height 73
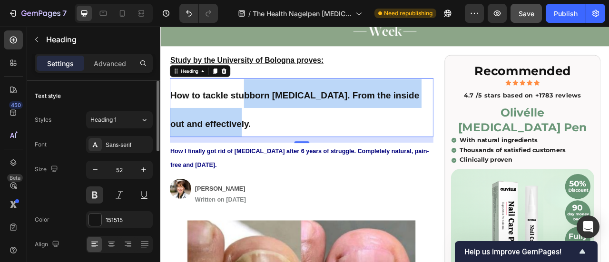
click at [265, 130] on p "How to tackle stubborn [MEDICAL_DATA]. From the inside out and effectively." at bounding box center [339, 129] width 333 height 73
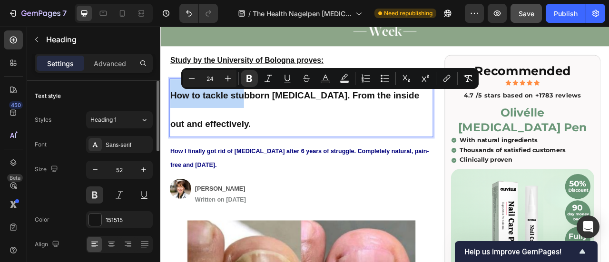
click at [265, 130] on p "How to tackle stubborn [MEDICAL_DATA]. From the inside out and effectively." at bounding box center [339, 129] width 333 height 73
click at [264, 130] on p "How to tackle stubborn [MEDICAL_DATA]. From the inside out and effectively." at bounding box center [339, 129] width 333 height 73
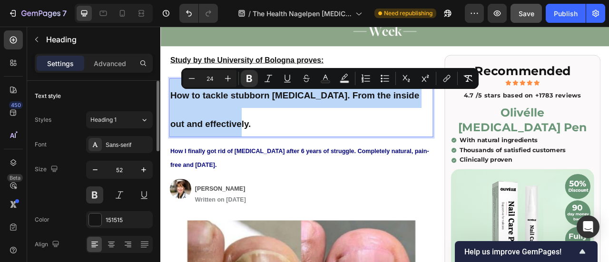
drag, startPoint x: 243, startPoint y: 151, endPoint x: 156, endPoint y: 105, distance: 98.1
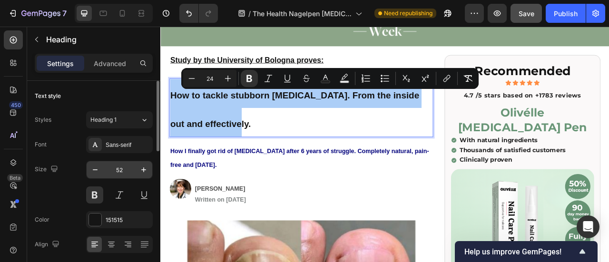
click at [119, 169] on input "52" at bounding box center [119, 169] width 31 height 17
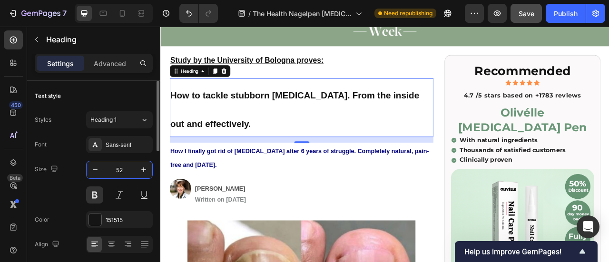
click at [119, 168] on input "52" at bounding box center [119, 169] width 31 height 17
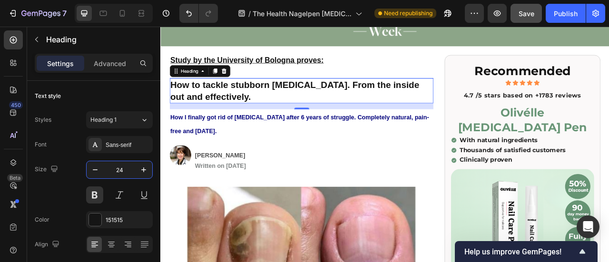
type input "24"
click at [245, 106] on strong "How to tackle stubborn [MEDICAL_DATA]. From the inside out and effectively." at bounding box center [331, 108] width 317 height 28
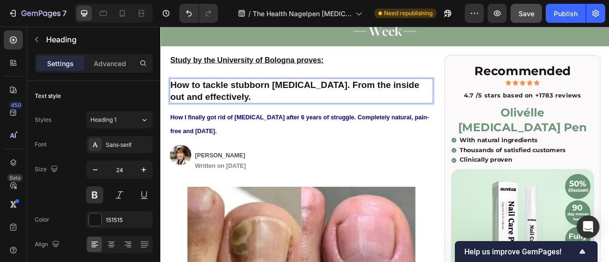
click at [243, 107] on strong "How to tackle stubborn [MEDICAL_DATA]. From the inside out and effectively." at bounding box center [331, 108] width 317 height 28
click at [242, 107] on strong "How to tackle stubborn [MEDICAL_DATA]. From the inside out and effectively." at bounding box center [331, 108] width 317 height 28
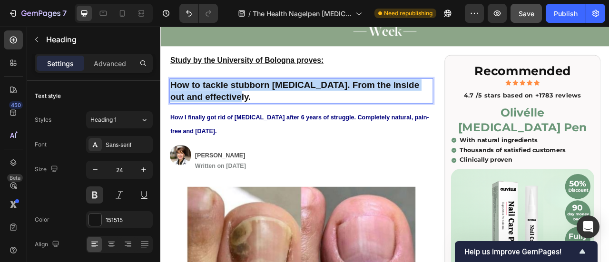
click at [242, 107] on strong "How to tackle stubborn [MEDICAL_DATA]. From the inside out and effectively." at bounding box center [331, 108] width 317 height 28
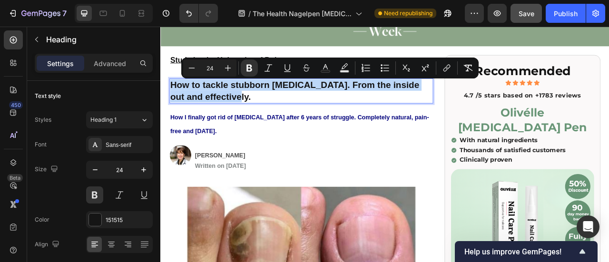
click at [338, 143] on strong "How I finally got rid of [MEDICAL_DATA] after 6 years of struggle. Completely n…" at bounding box center [337, 151] width 329 height 26
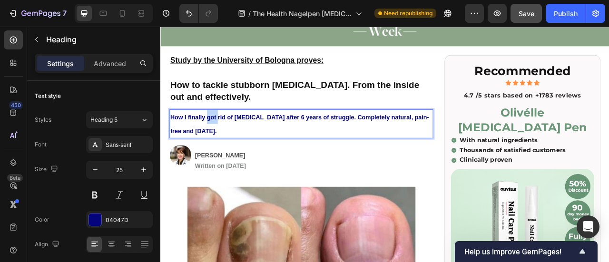
click at [223, 144] on strong "How I finally got rid of [MEDICAL_DATA] after 6 years of struggle. Completely n…" at bounding box center [337, 151] width 329 height 26
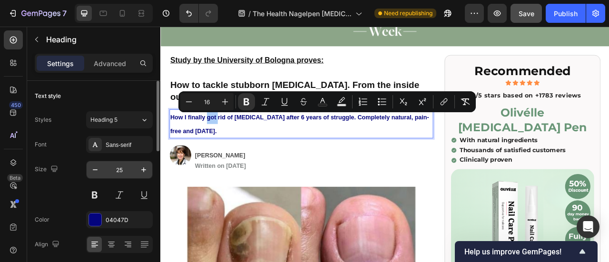
click at [117, 174] on input "25" at bounding box center [119, 169] width 31 height 17
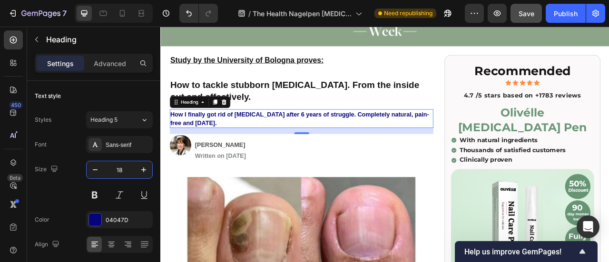
type input "18"
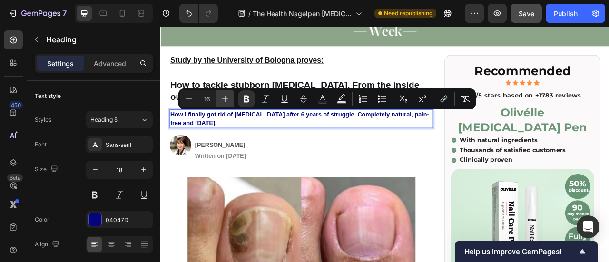
click at [225, 100] on icon "Editor contextual toolbar" at bounding box center [225, 99] width 10 height 10
type input "18"
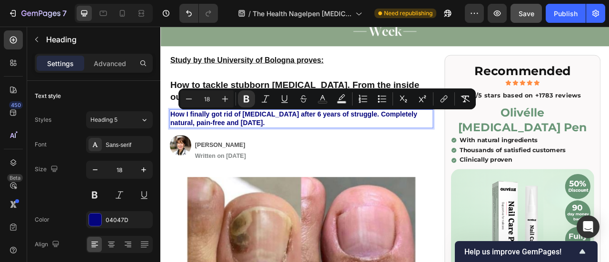
click at [305, 145] on p "How I finally got rid of [MEDICAL_DATA] after 6 years of struggle. Completely n…" at bounding box center [339, 144] width 333 height 22
click at [309, 149] on p "How I finally got rid of [MEDICAL_DATA] after 6 years of struggle. Completely n…" at bounding box center [339, 144] width 333 height 22
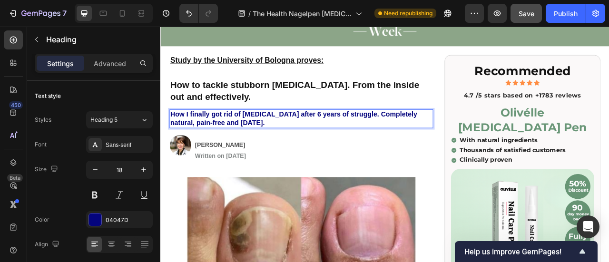
click at [255, 142] on strong "How I finally got rid of [MEDICAL_DATA] after 6 years of struggle. Completely n…" at bounding box center [330, 143] width 314 height 20
click at [256, 143] on p "How I finally got rid of [MEDICAL_DATA] after 6 years of struggle. Completely n…" at bounding box center [339, 144] width 333 height 22
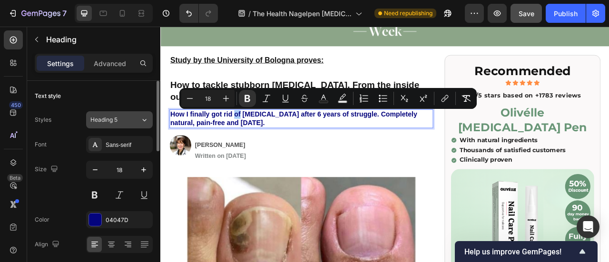
click at [117, 124] on button "Heading 5" at bounding box center [119, 119] width 67 height 17
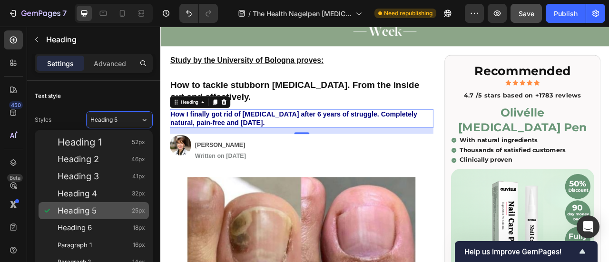
click at [109, 207] on div "Heading 5 25px" at bounding box center [102, 211] width 88 height 10
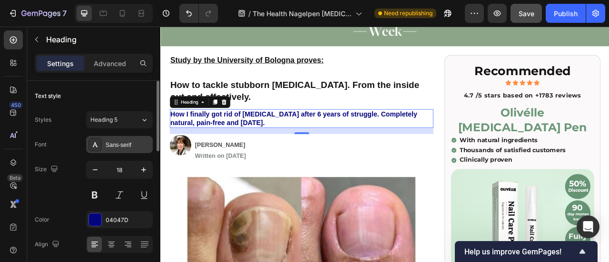
click at [121, 144] on div "Sans-serif" at bounding box center [128, 145] width 45 height 9
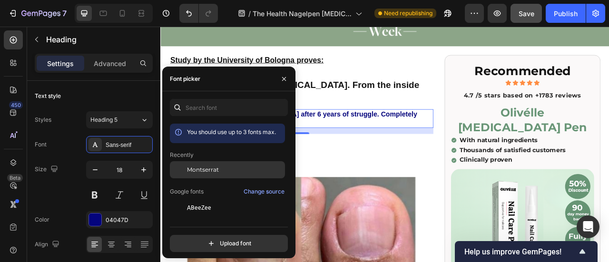
click at [191, 168] on span "Montserrat" at bounding box center [203, 170] width 32 height 9
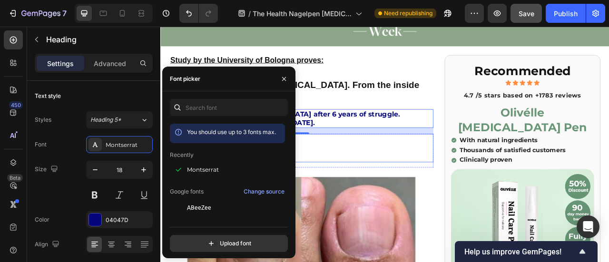
click at [409, 185] on p "Written on [DATE]" at bounding box center [355, 192] width 302 height 14
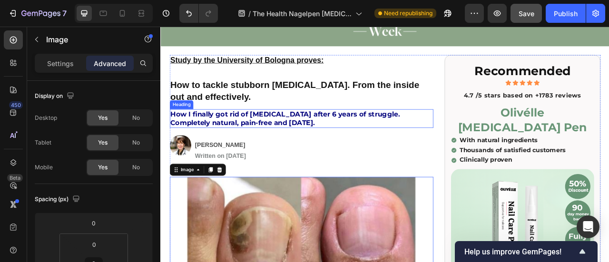
click at [249, 139] on strong "How I finally got rid of [MEDICAL_DATA] after 6 years of struggle. Completely n…" at bounding box center [319, 143] width 292 height 21
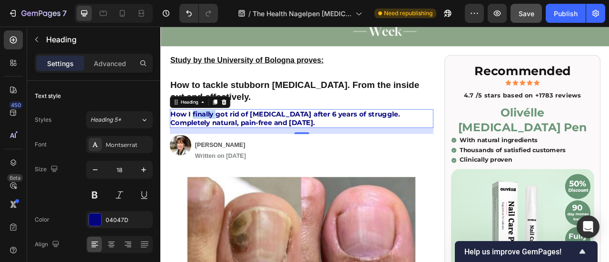
click at [203, 140] on strong "How I finally got rid of [MEDICAL_DATA] after 6 years of struggle. Completely n…" at bounding box center [319, 143] width 292 height 21
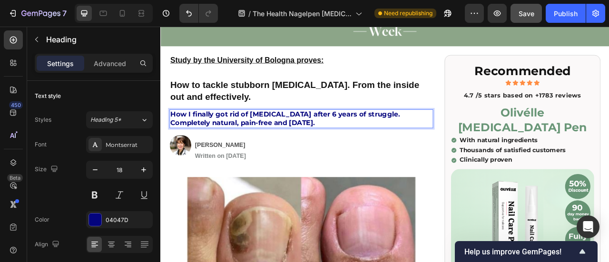
click at [222, 145] on strong "How I finally got rid of [MEDICAL_DATA] after 6 years of struggle. Completely n…" at bounding box center [319, 143] width 292 height 21
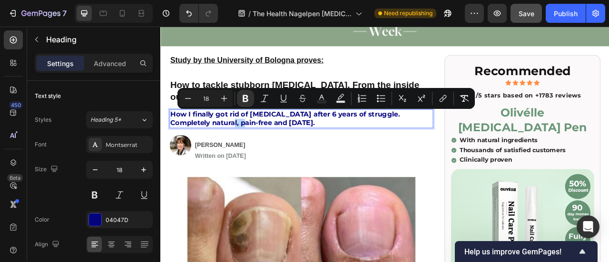
click at [489, 178] on p "[PERSON_NAME]" at bounding box center [355, 178] width 302 height 14
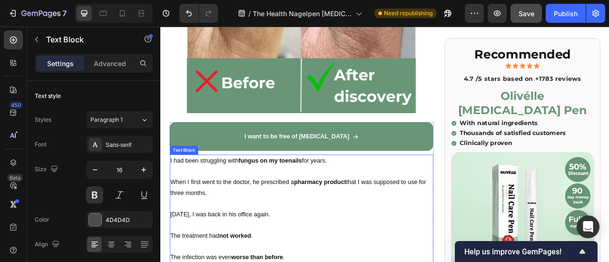
scroll to position [488, 0]
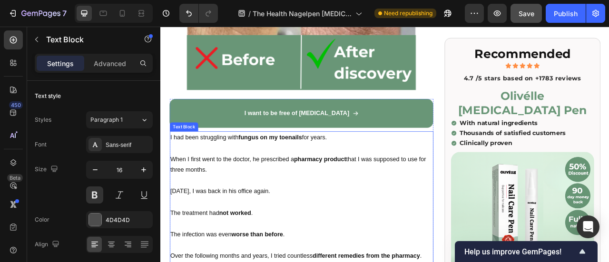
click at [265, 194] on p "When I first went to the doctor, he prescribed a pharmacy product that I was su…" at bounding box center [339, 202] width 333 height 28
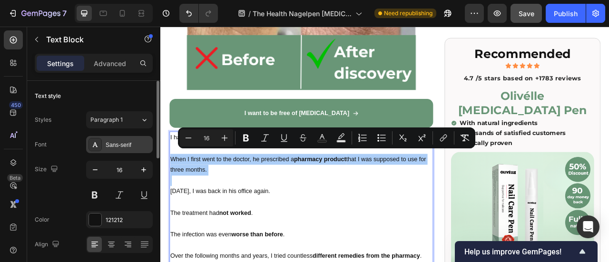
click at [114, 147] on div "Sans-serif" at bounding box center [128, 145] width 45 height 9
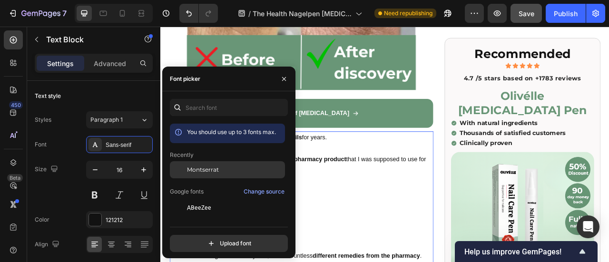
click at [206, 172] on span "Montserrat" at bounding box center [203, 170] width 32 height 9
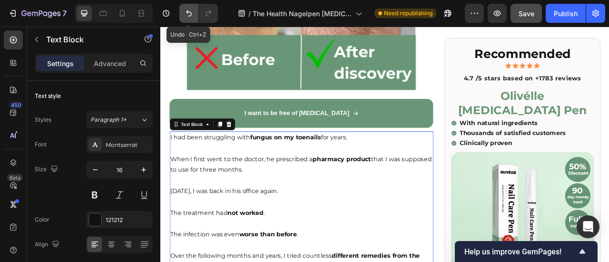
click at [191, 14] on icon "Undo/Redo" at bounding box center [189, 14] width 10 height 10
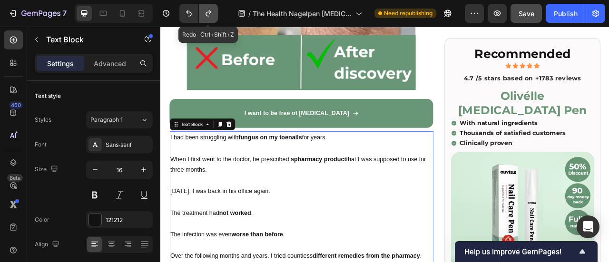
click at [211, 11] on icon "Undo/Redo" at bounding box center [209, 14] width 10 height 10
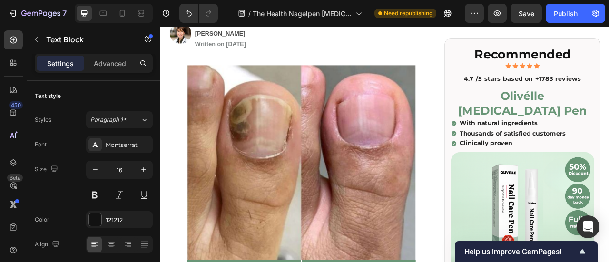
scroll to position [203, 0]
click at [570, 14] on div "Publish" at bounding box center [566, 14] width 24 height 10
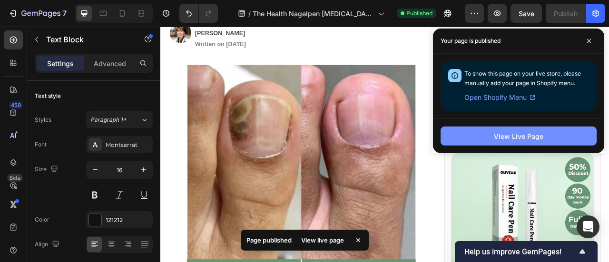
click at [509, 138] on div "View Live Page" at bounding box center [518, 136] width 49 height 10
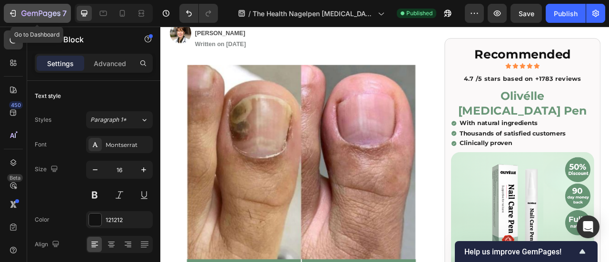
click at [13, 15] on icon "button" at bounding box center [13, 14] width 10 height 10
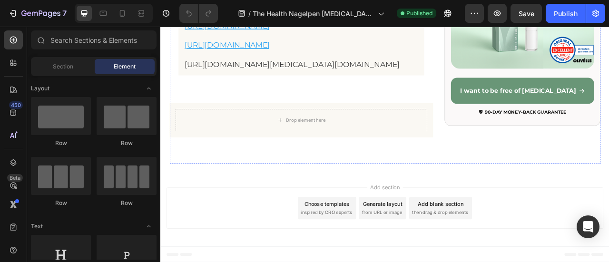
scroll to position [9549, 0]
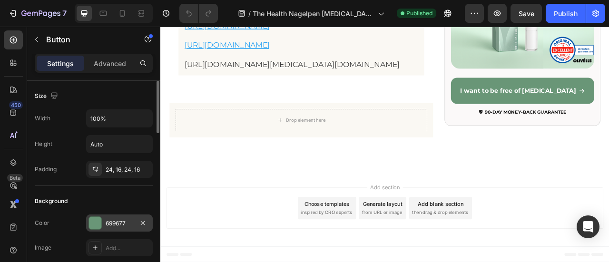
click at [96, 222] on div at bounding box center [95, 223] width 12 height 12
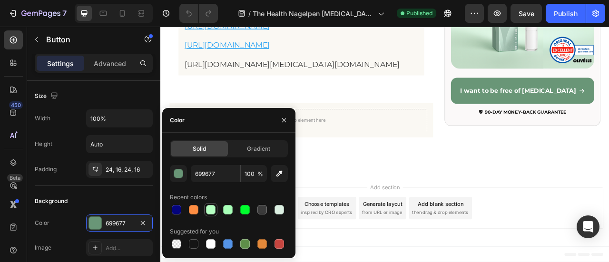
click at [211, 214] on div at bounding box center [211, 210] width 10 height 10
type input "B5FFC2"
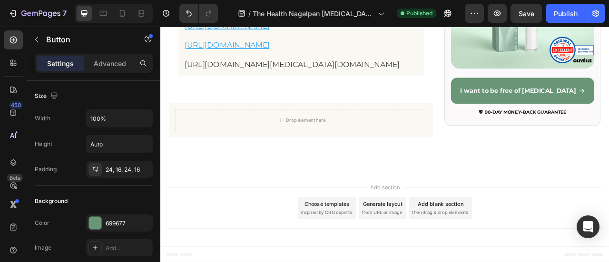
scroll to position [9520, 0]
click at [91, 224] on div at bounding box center [95, 223] width 12 height 12
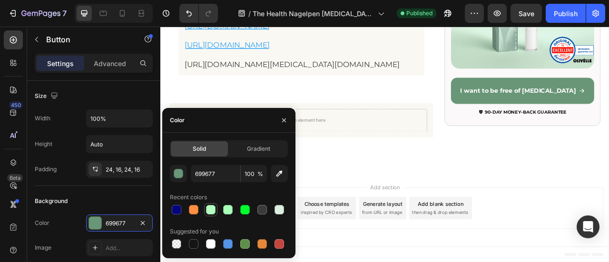
click at [214, 213] on div at bounding box center [211, 210] width 10 height 10
type input "B5FFC2"
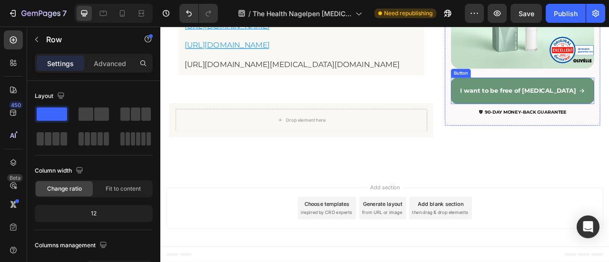
click at [539, 125] on link "I want to be free of [MEDICAL_DATA]" at bounding box center [620, 107] width 182 height 33
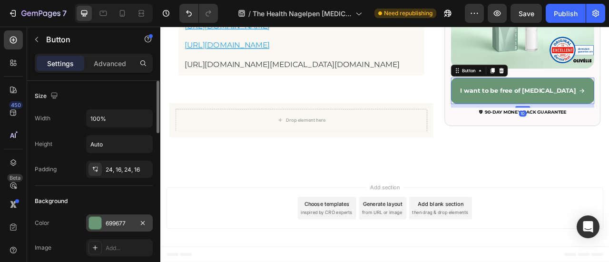
click at [92, 220] on div at bounding box center [95, 223] width 12 height 12
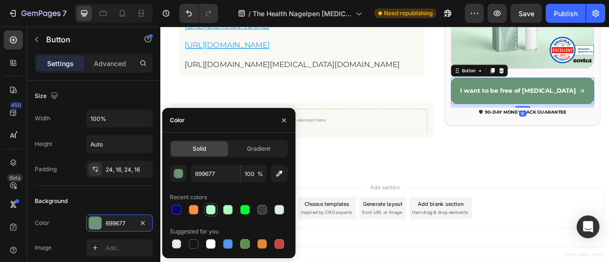
click at [209, 211] on div at bounding box center [211, 210] width 10 height 10
type input "B5FFC2"
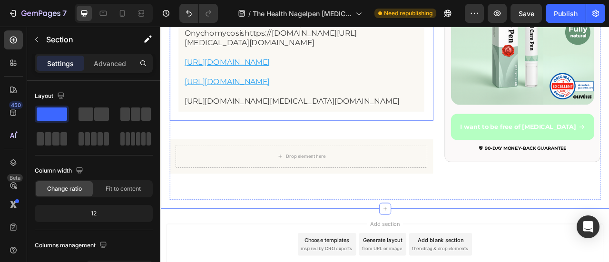
scroll to position [9430, 0]
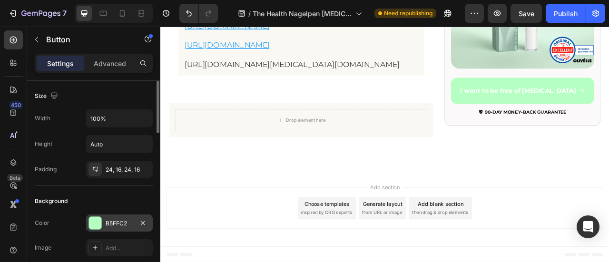
click at [98, 221] on div at bounding box center [95, 223] width 12 height 12
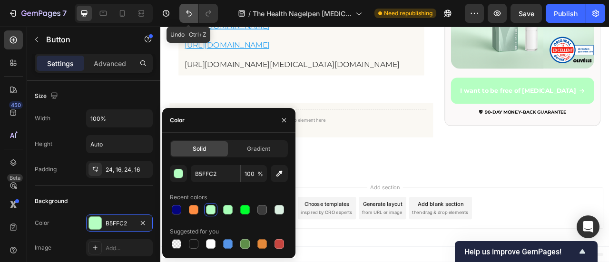
click at [193, 17] on icon "Undo/Redo" at bounding box center [189, 14] width 10 height 10
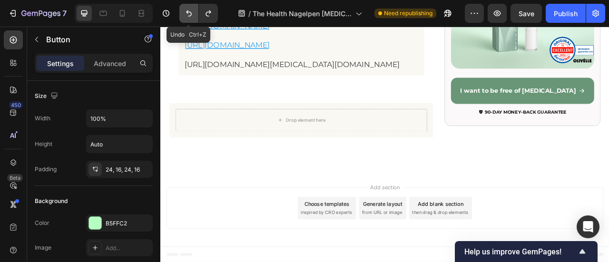
click at [193, 17] on icon "Undo/Redo" at bounding box center [189, 14] width 10 height 10
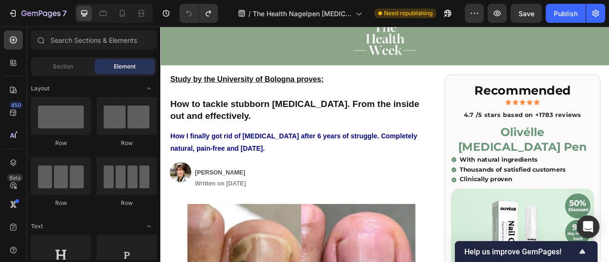
scroll to position [0, 0]
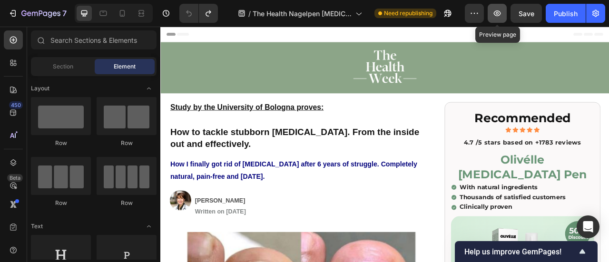
click at [490, 13] on button "button" at bounding box center [497, 13] width 19 height 19
